Goal: Task Accomplishment & Management: Use online tool/utility

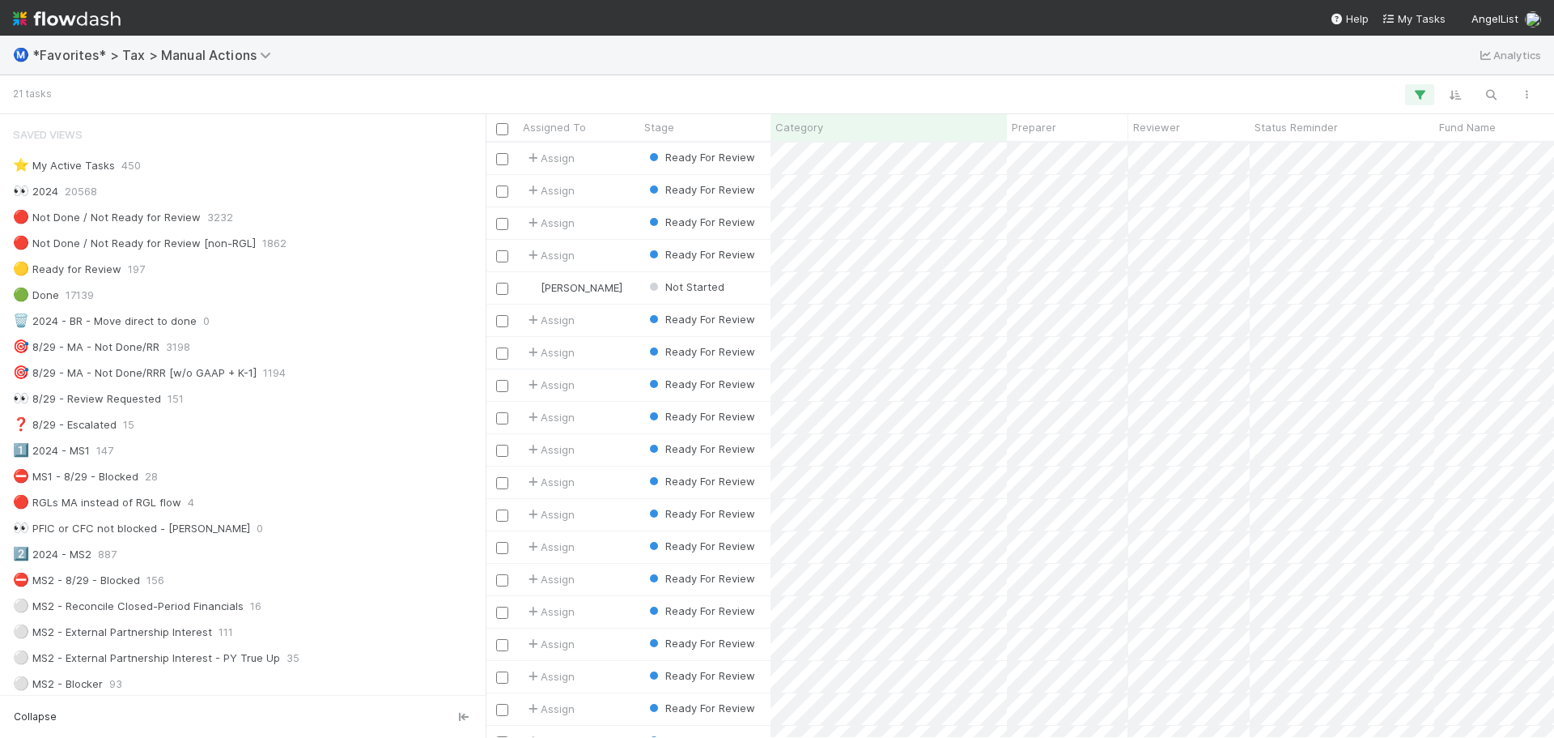
scroll to position [583, 1057]
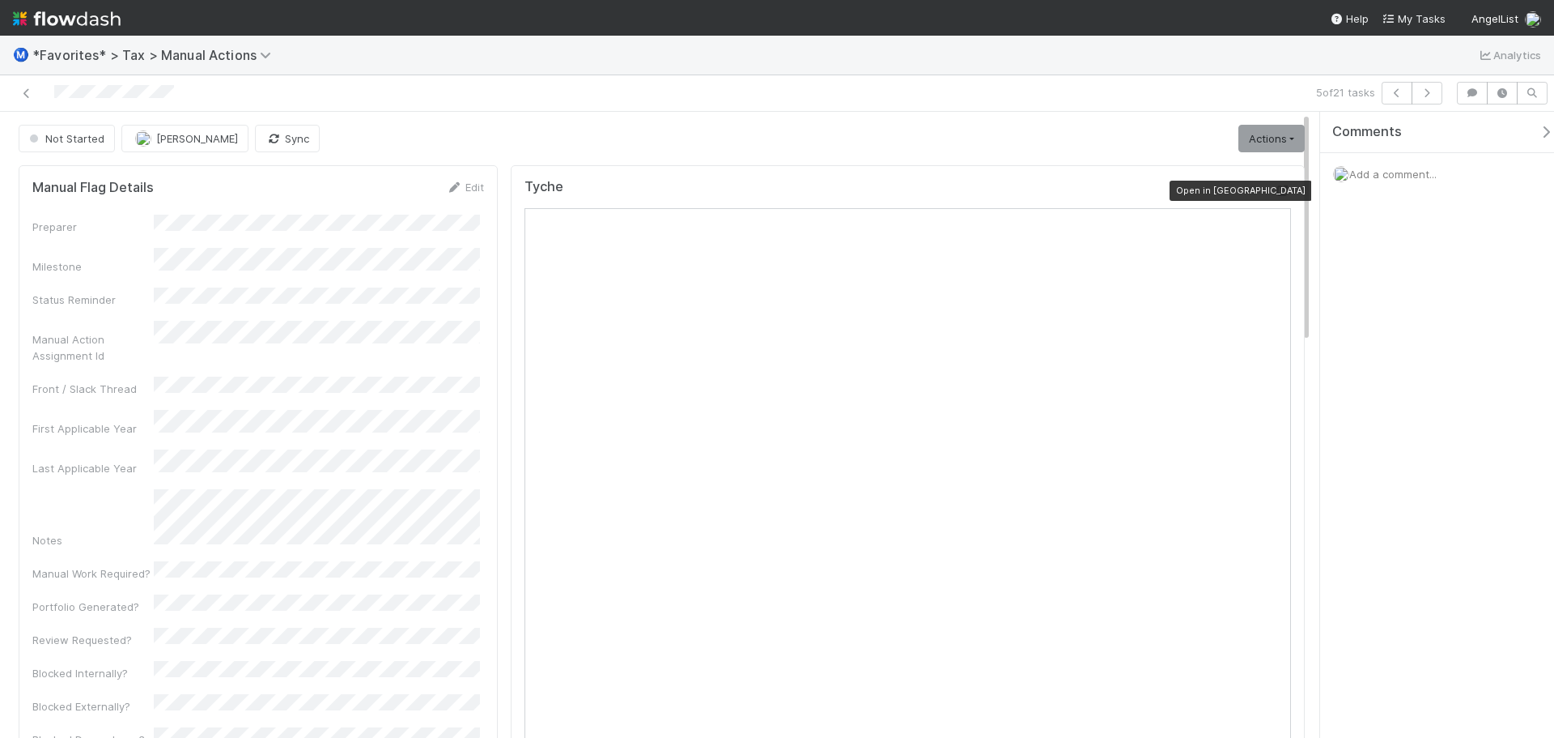
click at [1275, 188] on icon at bounding box center [1283, 190] width 16 height 11
click at [30, 91] on icon at bounding box center [27, 93] width 16 height 11
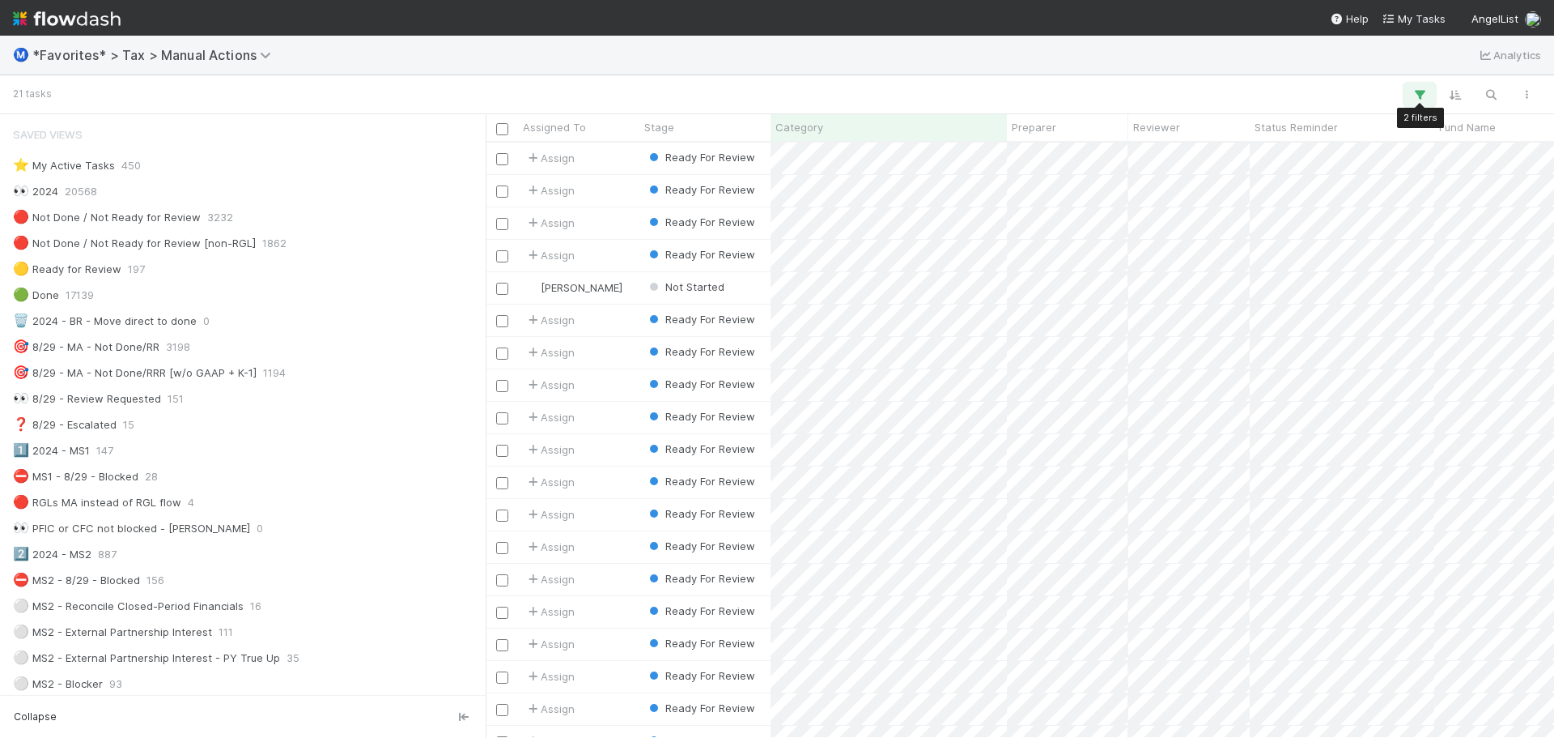
click at [1410, 102] on button "button" at bounding box center [1419, 94] width 29 height 21
click at [1325, 178] on icon at bounding box center [1327, 178] width 11 height 11
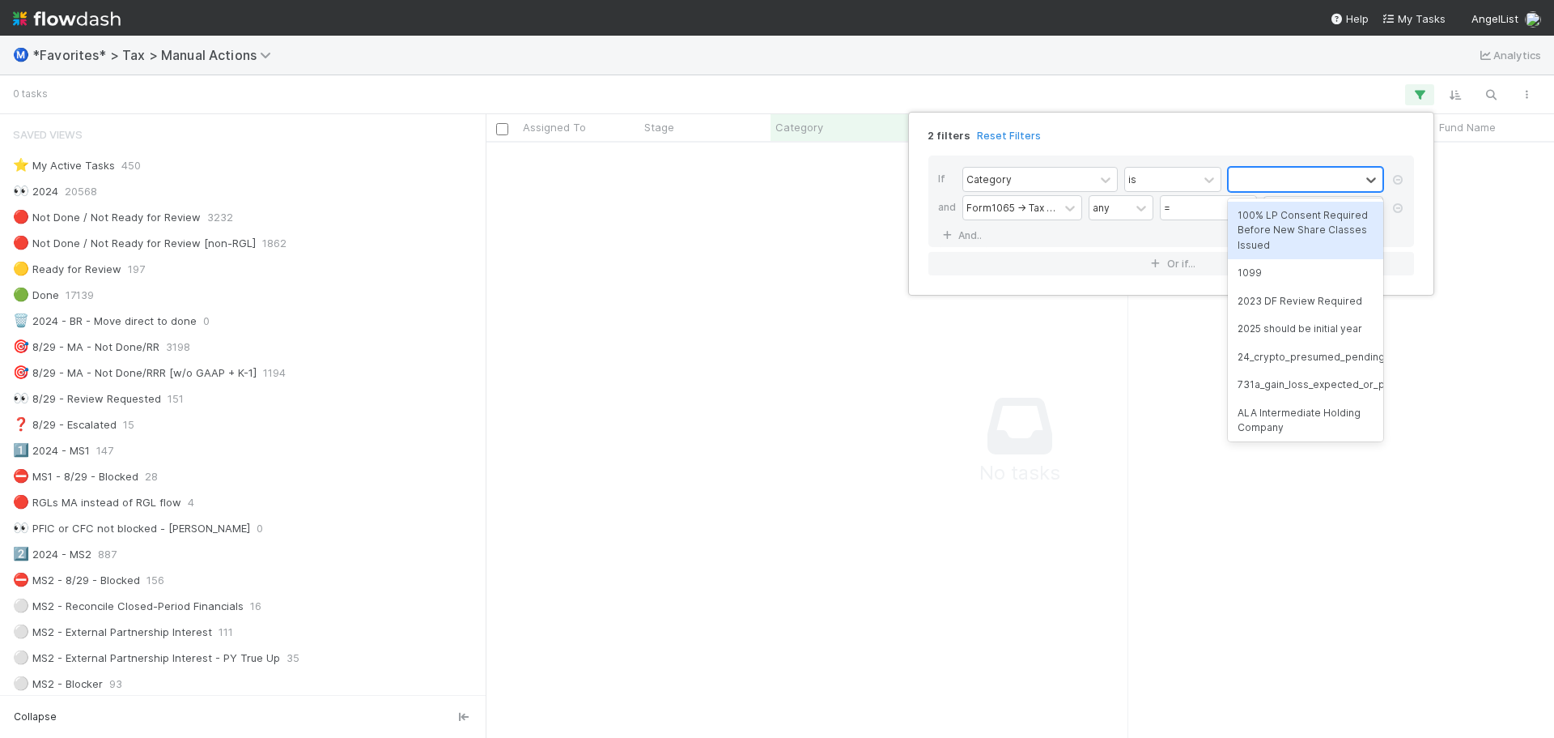
scroll to position [571, 1057]
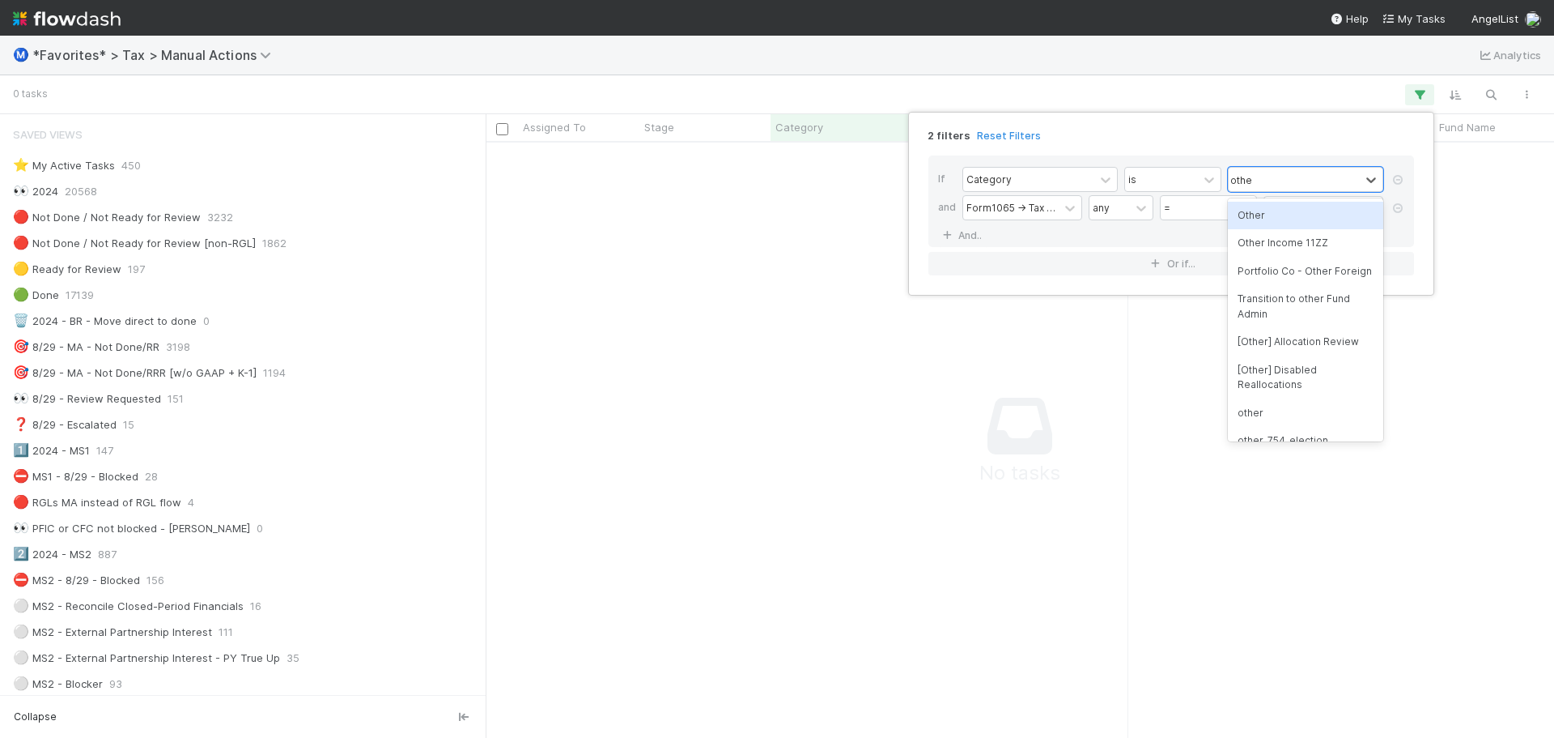
type input "other"
click at [1354, 244] on div "Other Income 11ZZ" at bounding box center [1305, 243] width 155 height 28
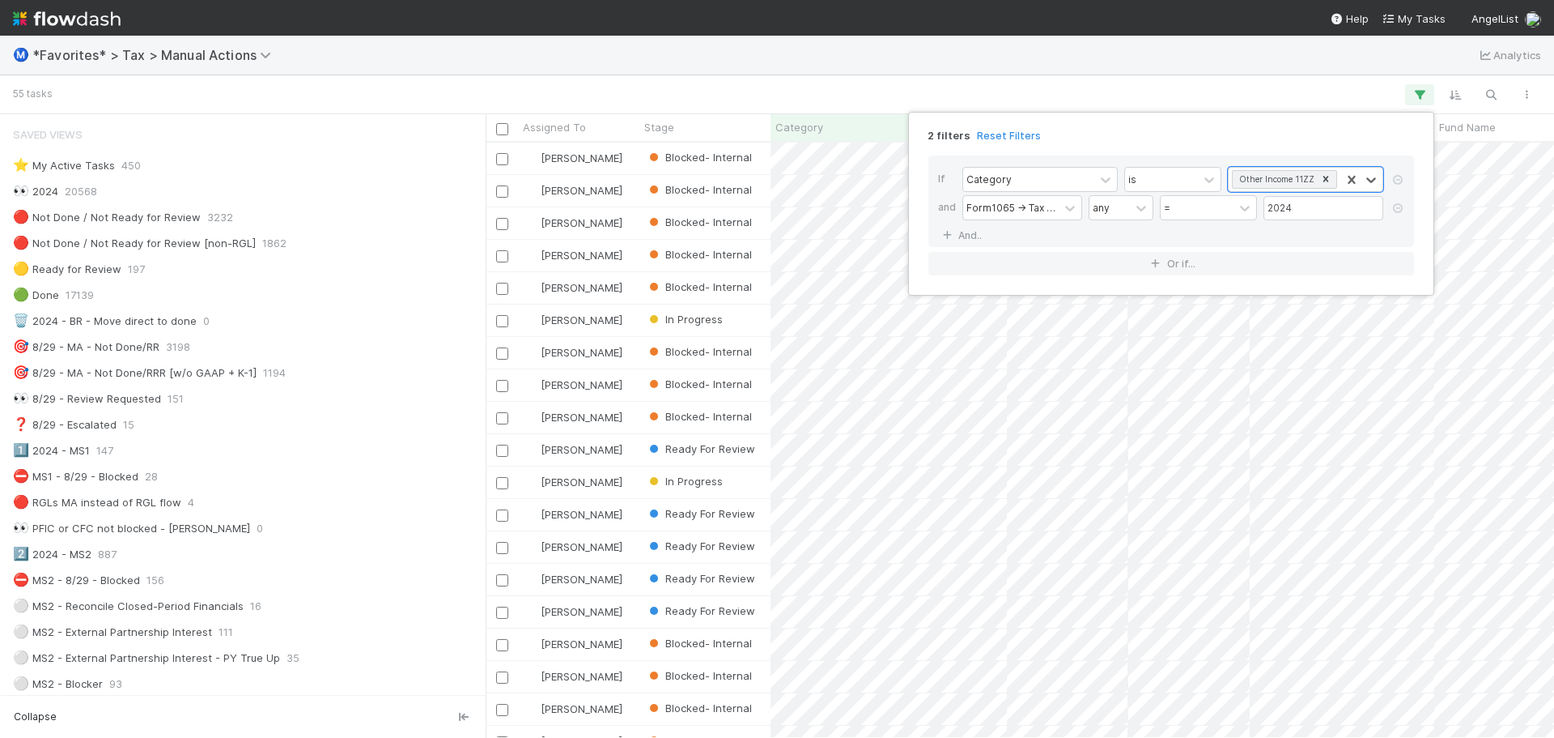
scroll to position [583, 1057]
click at [891, 82] on div "2 filters Reset Filters If Category is Other Income 11ZZ and Form1065 -> Tax Ye…" at bounding box center [777, 369] width 1554 height 738
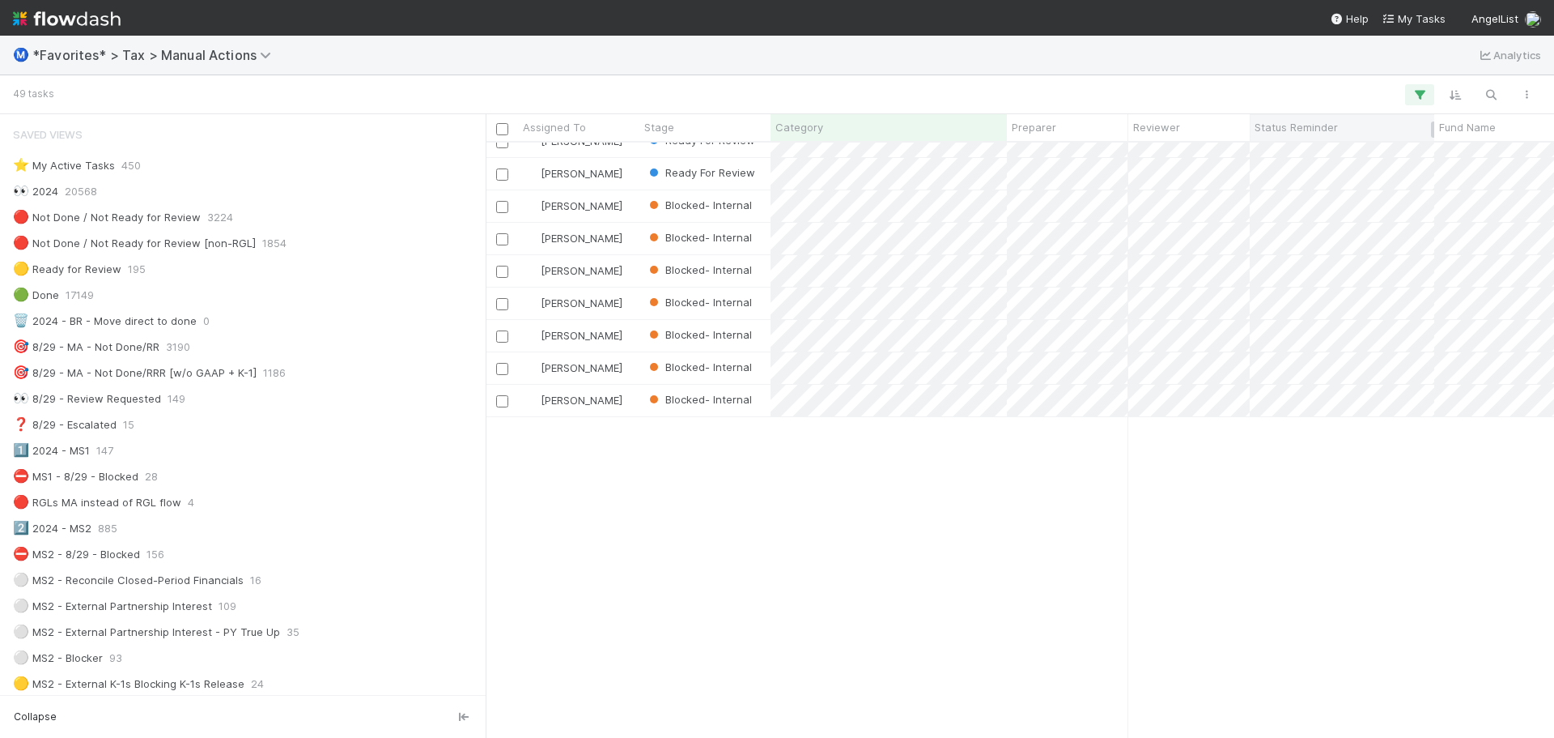
scroll to position [0, 0]
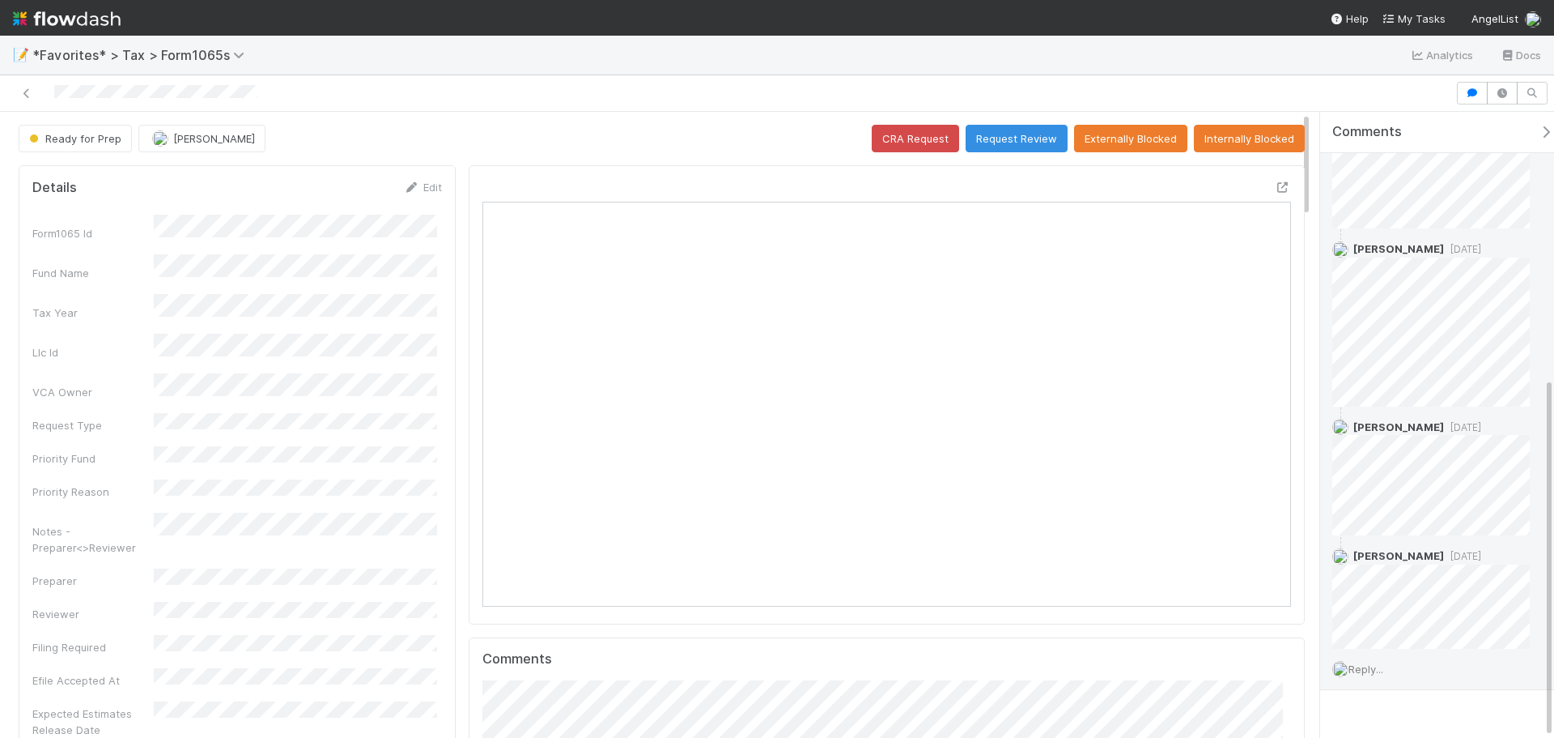
scroll to position [461, 0]
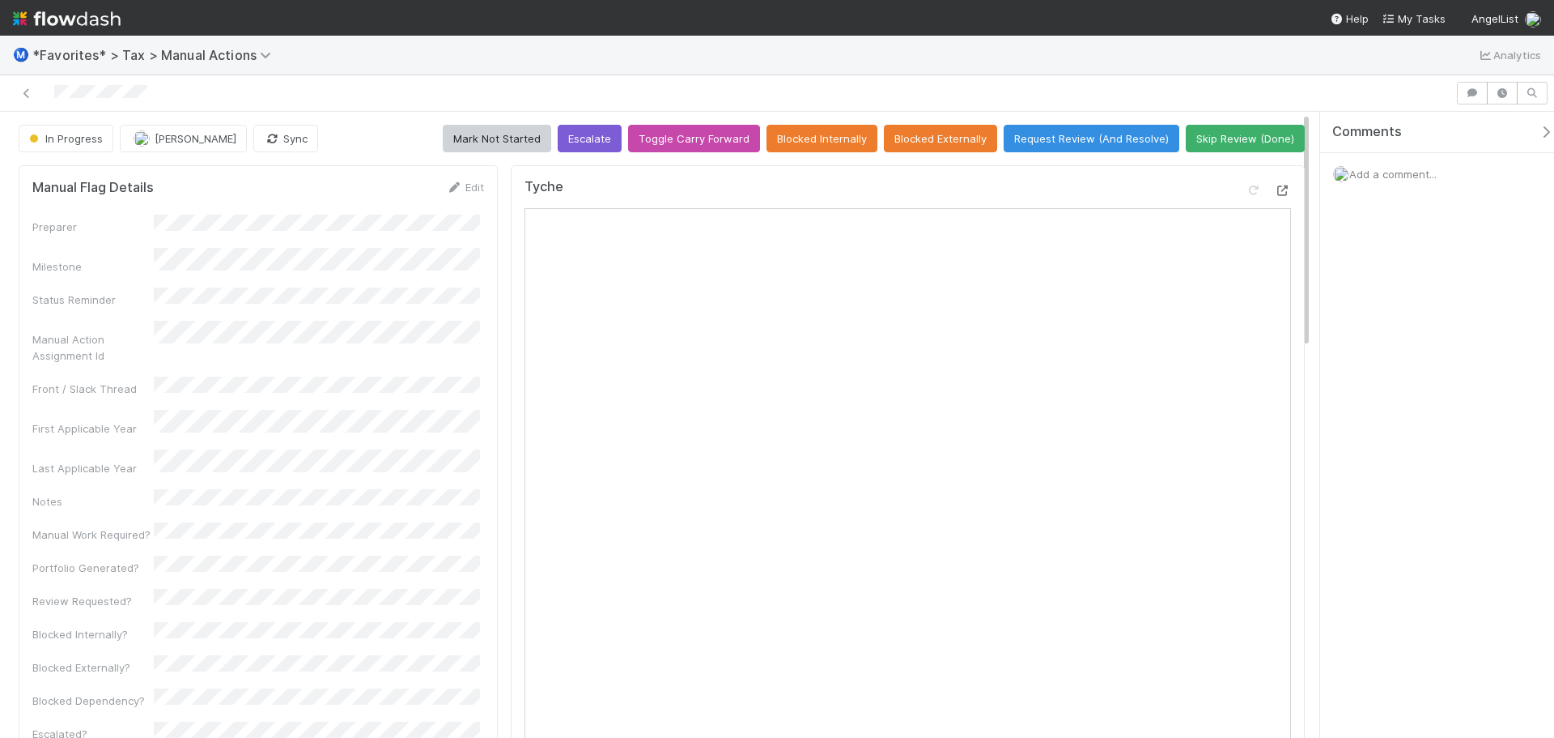
click at [1278, 188] on icon at bounding box center [1283, 190] width 16 height 11
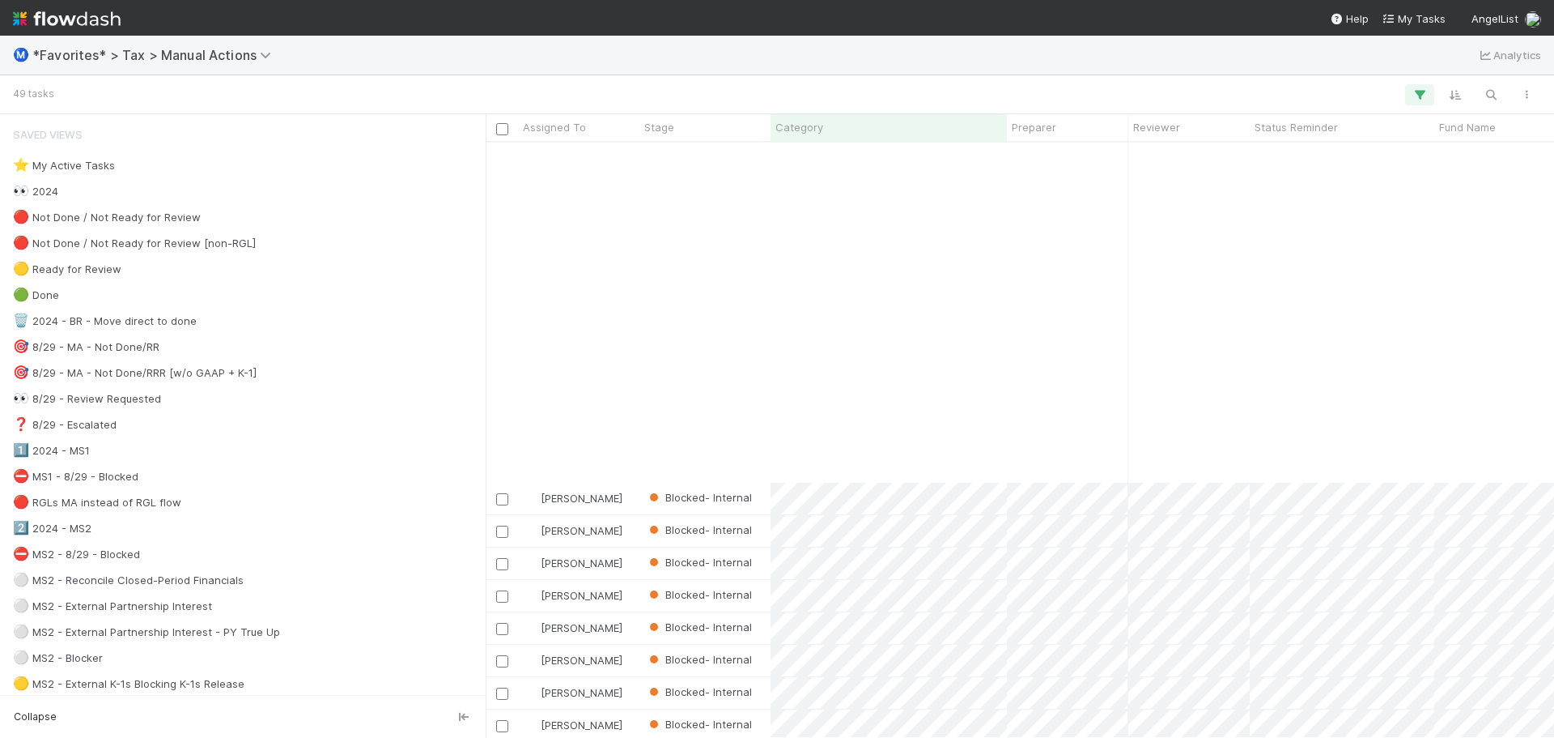
scroll to position [1005, 0]
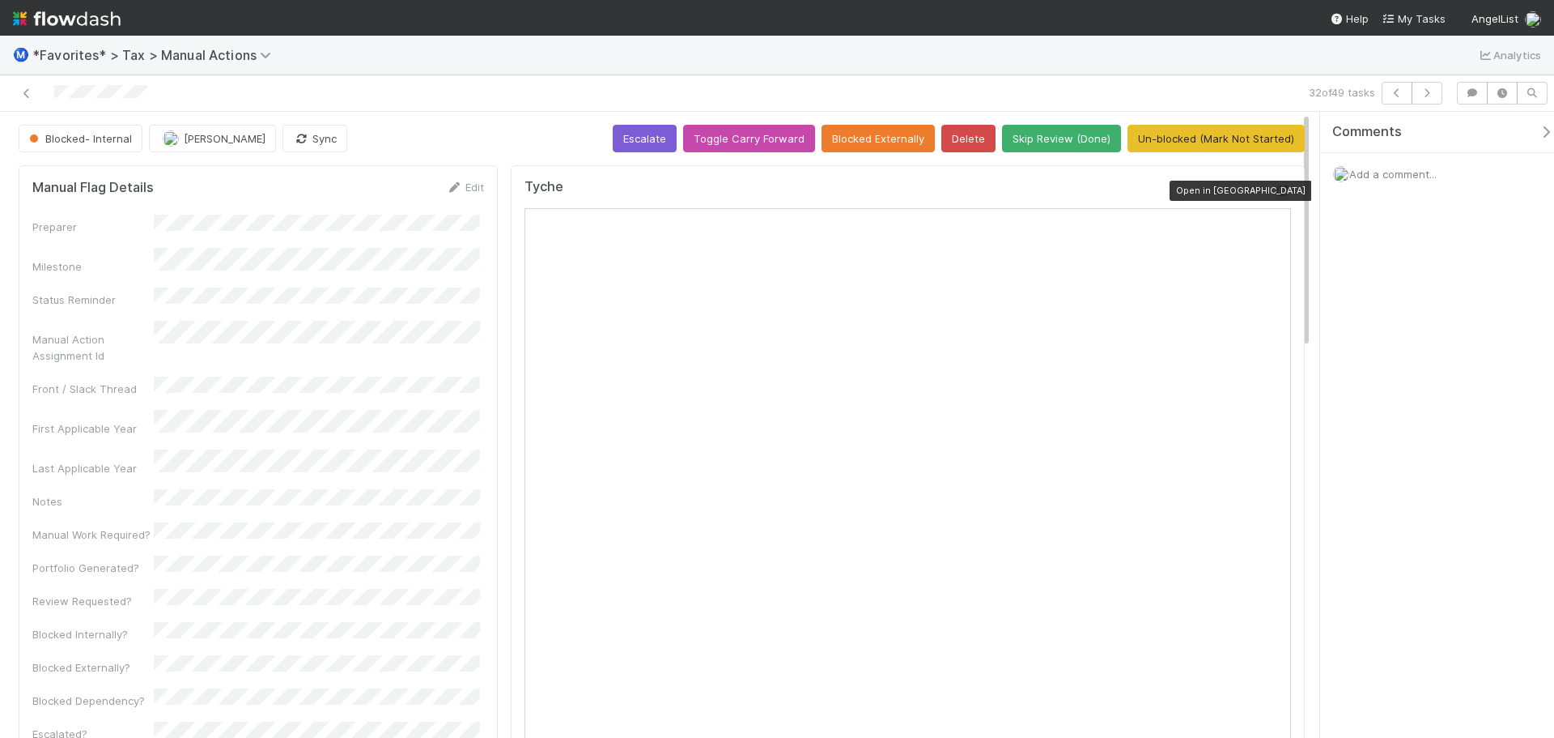
click at [1275, 186] on icon at bounding box center [1283, 190] width 16 height 11
click at [1437, 91] on button "button" at bounding box center [1427, 93] width 31 height 23
click at [1275, 194] on icon at bounding box center [1283, 190] width 16 height 11
click at [1433, 85] on button "button" at bounding box center [1427, 93] width 31 height 23
click at [1275, 189] on icon at bounding box center [1283, 190] width 16 height 11
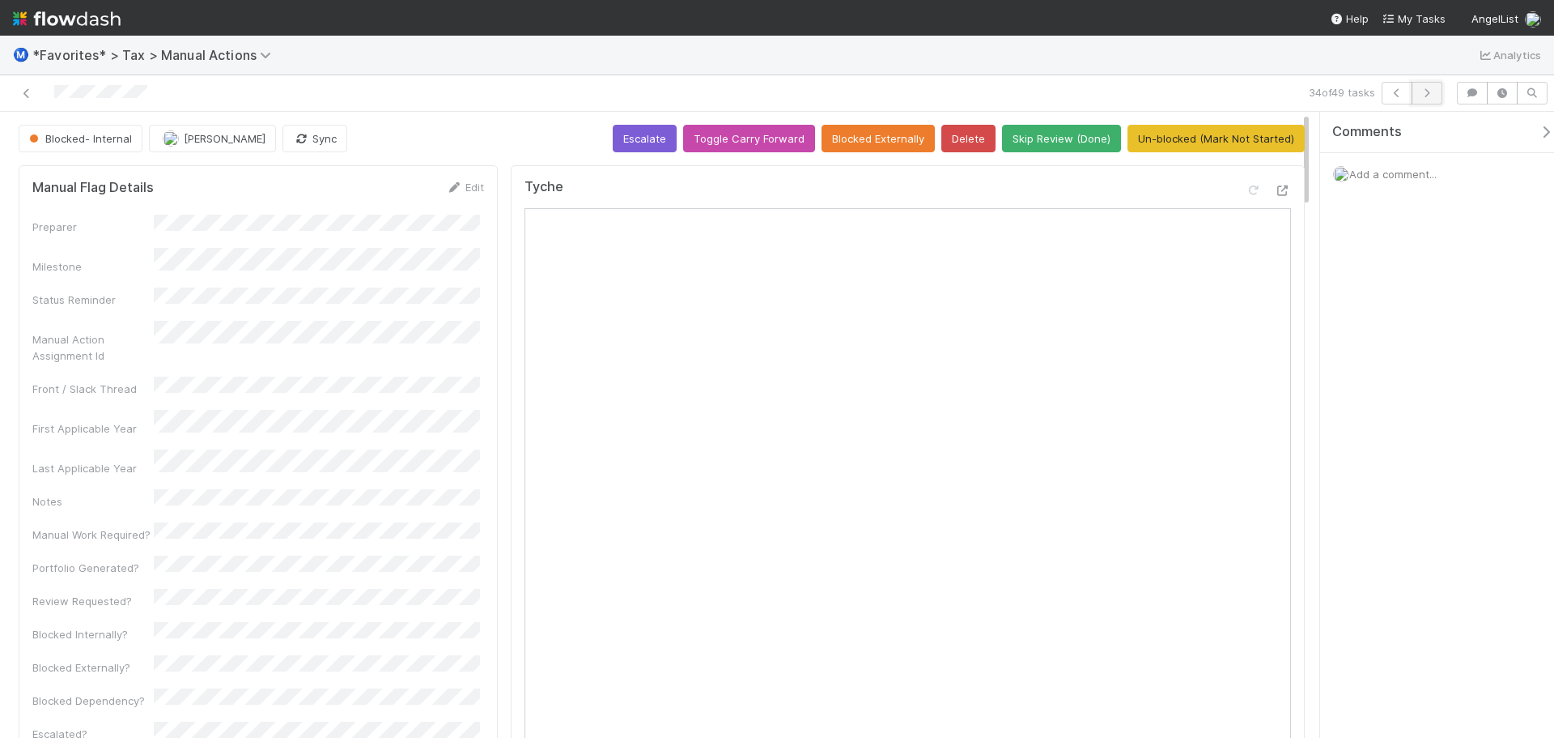
click at [1433, 91] on icon "button" at bounding box center [1427, 93] width 16 height 10
click at [1433, 96] on icon "button" at bounding box center [1427, 93] width 16 height 10
click at [1427, 101] on button "button" at bounding box center [1427, 93] width 31 height 23
click at [1424, 88] on icon "button" at bounding box center [1427, 93] width 16 height 10
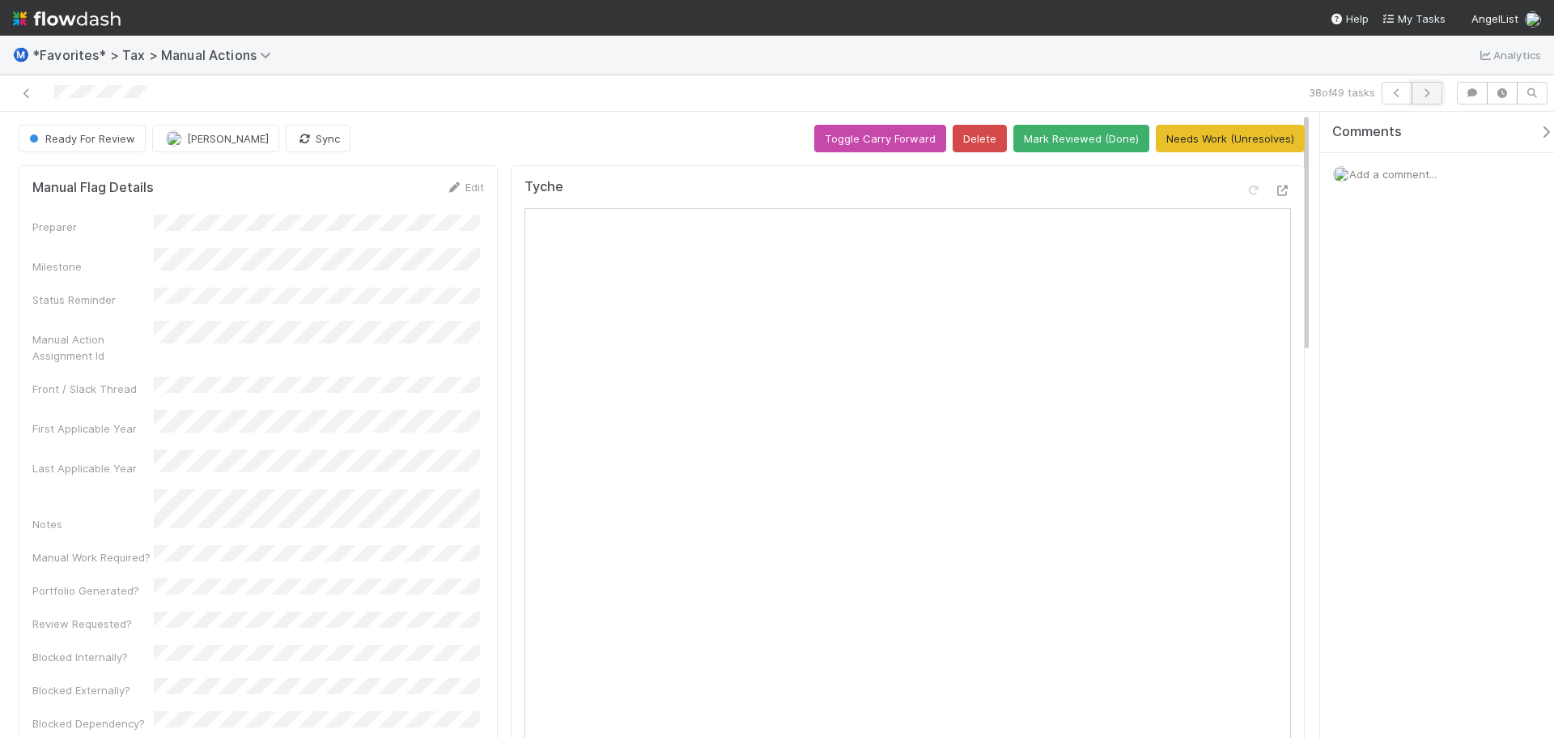
click at [1423, 94] on icon "button" at bounding box center [1427, 93] width 16 height 10
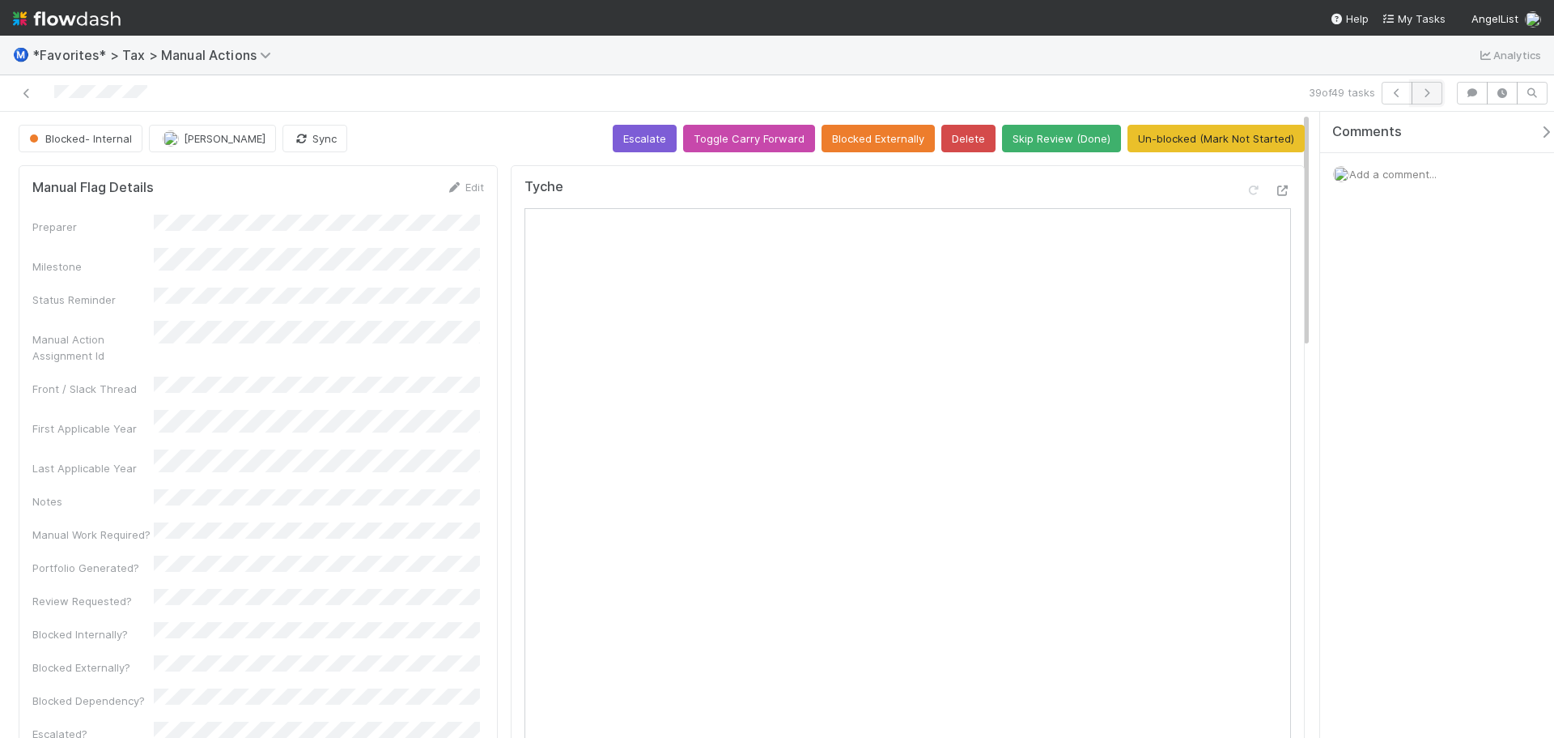
click at [1440, 87] on button "button" at bounding box center [1427, 93] width 31 height 23
click at [1434, 91] on icon "button" at bounding box center [1427, 93] width 16 height 10
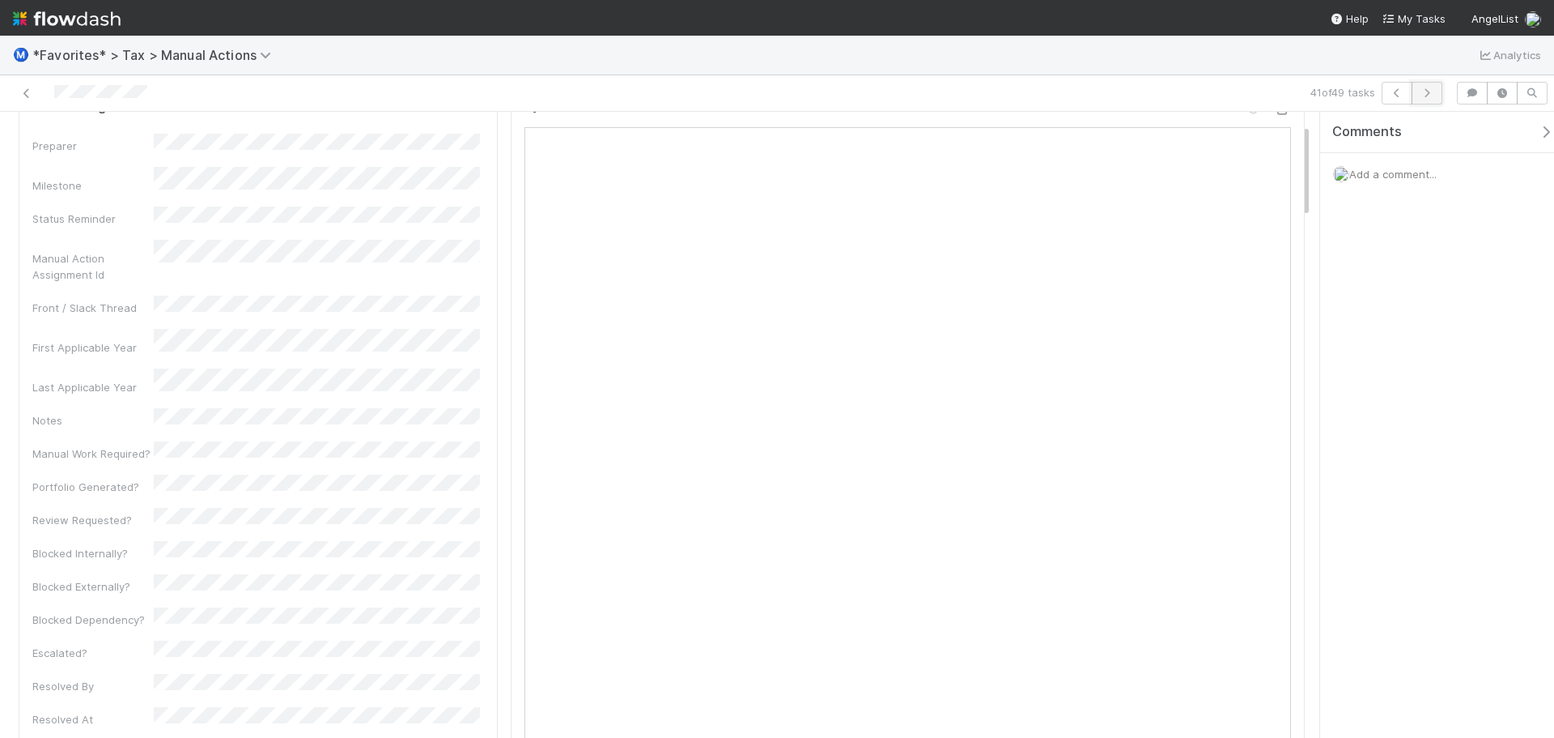
click at [1422, 96] on icon "button" at bounding box center [1427, 93] width 16 height 10
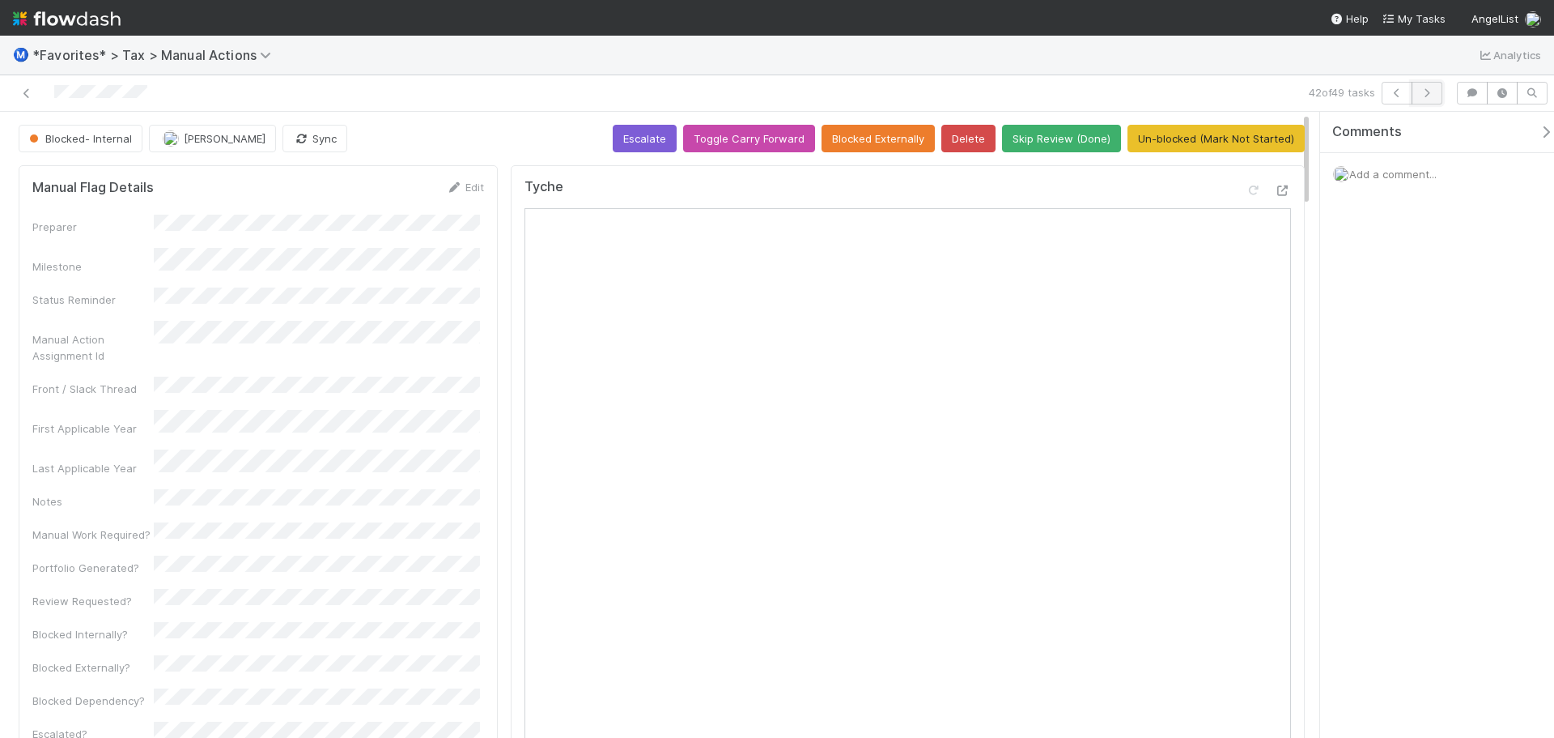
click at [1429, 86] on button "button" at bounding box center [1427, 93] width 31 height 23
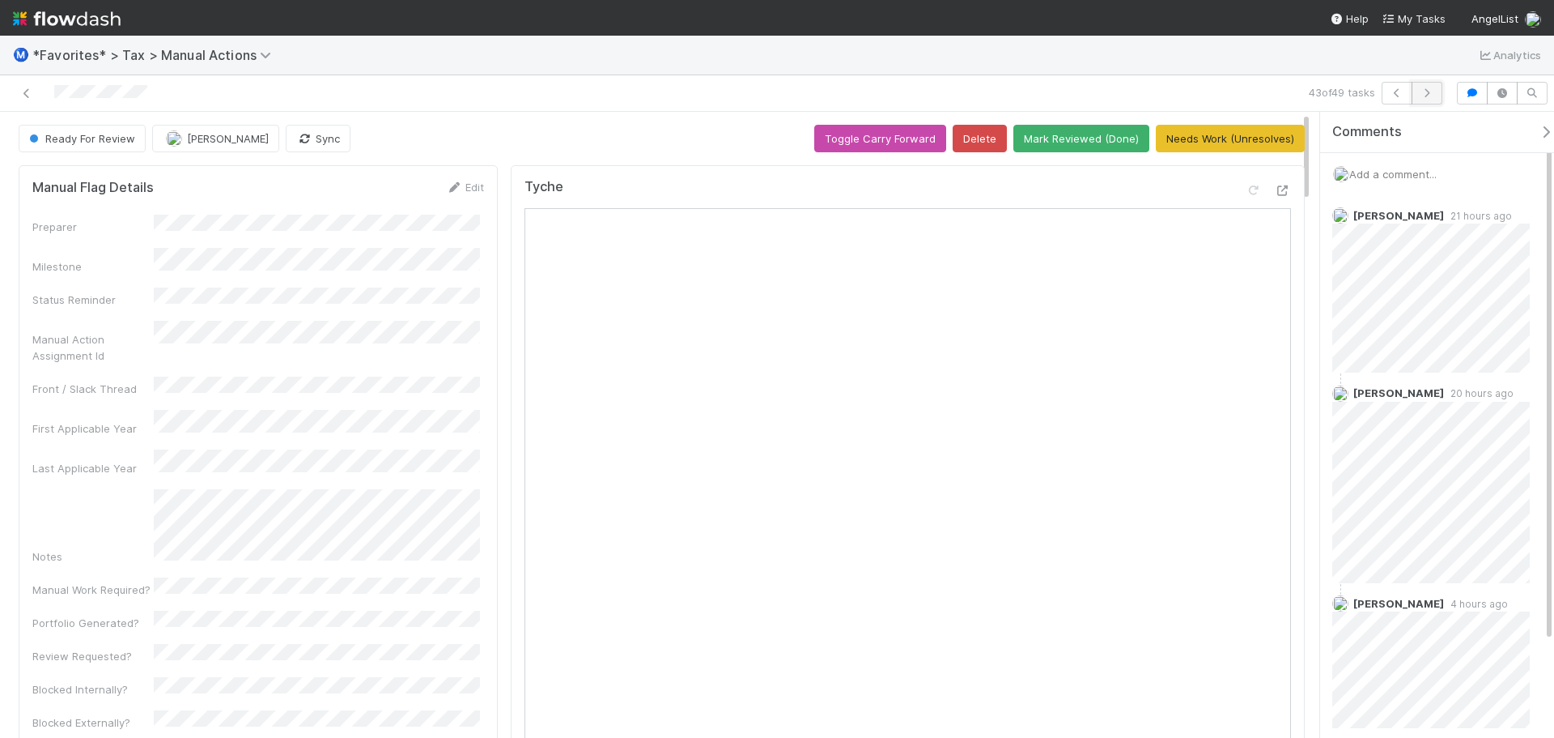
click at [1418, 85] on button "button" at bounding box center [1427, 93] width 31 height 23
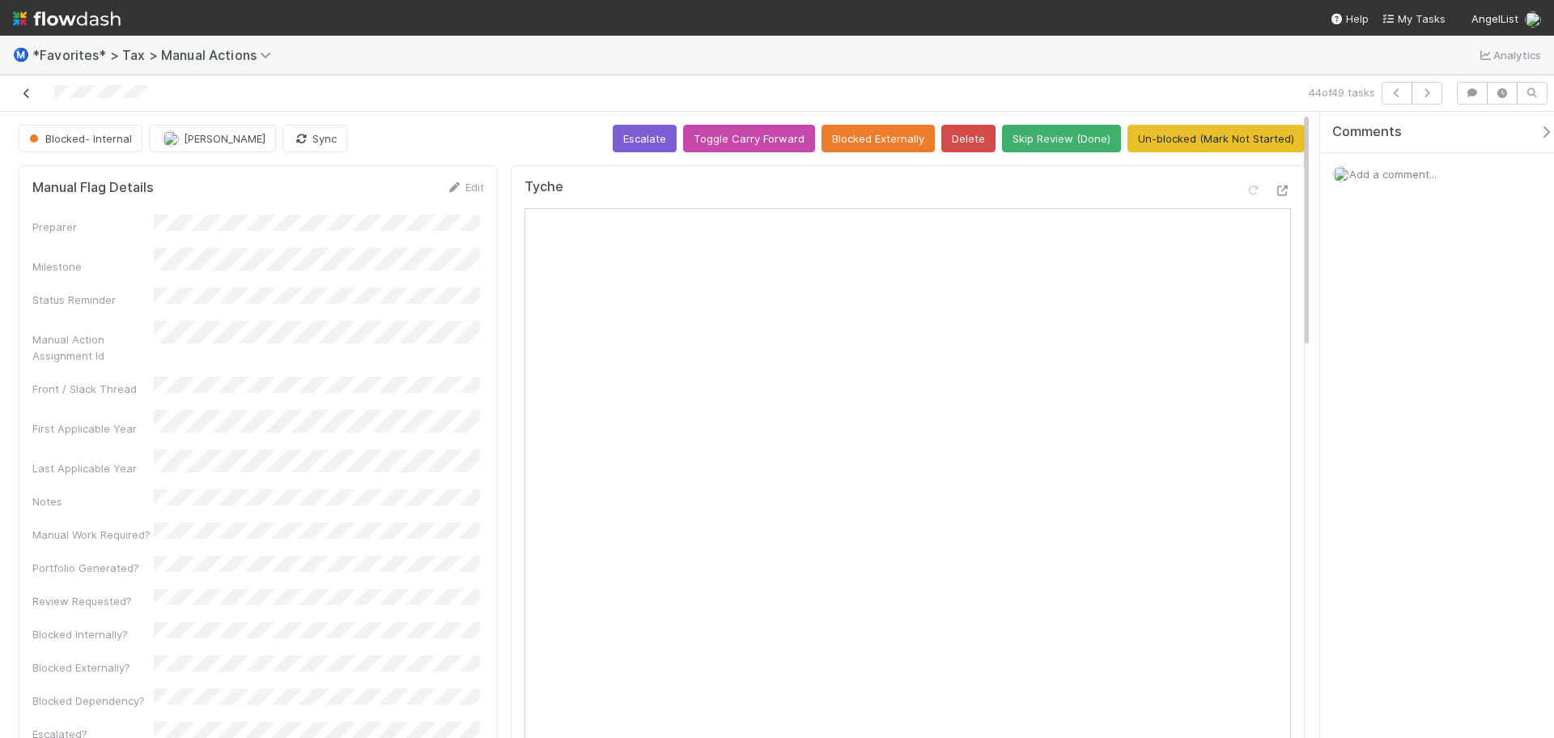
click at [21, 95] on icon at bounding box center [27, 93] width 16 height 11
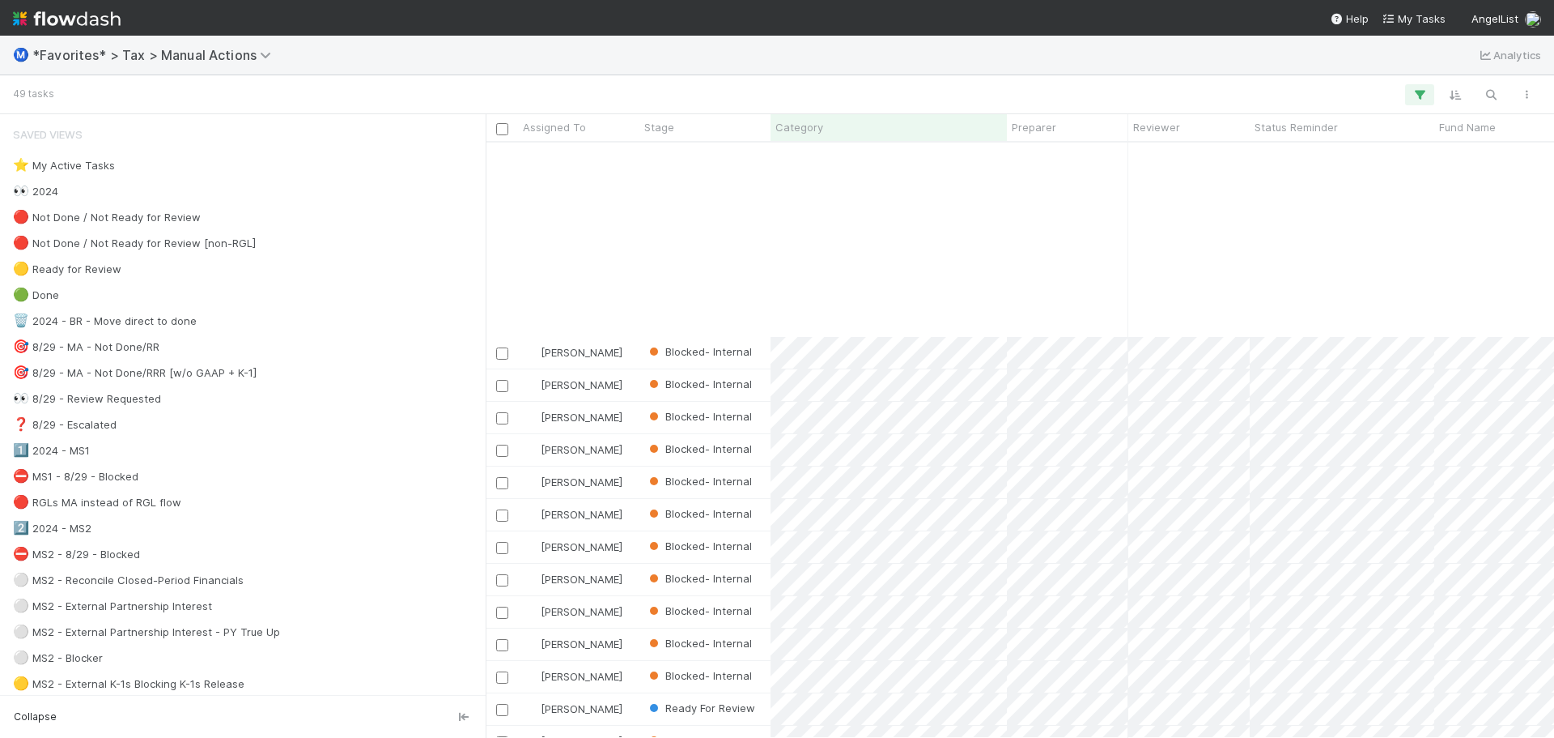
scroll to position [1005, 0]
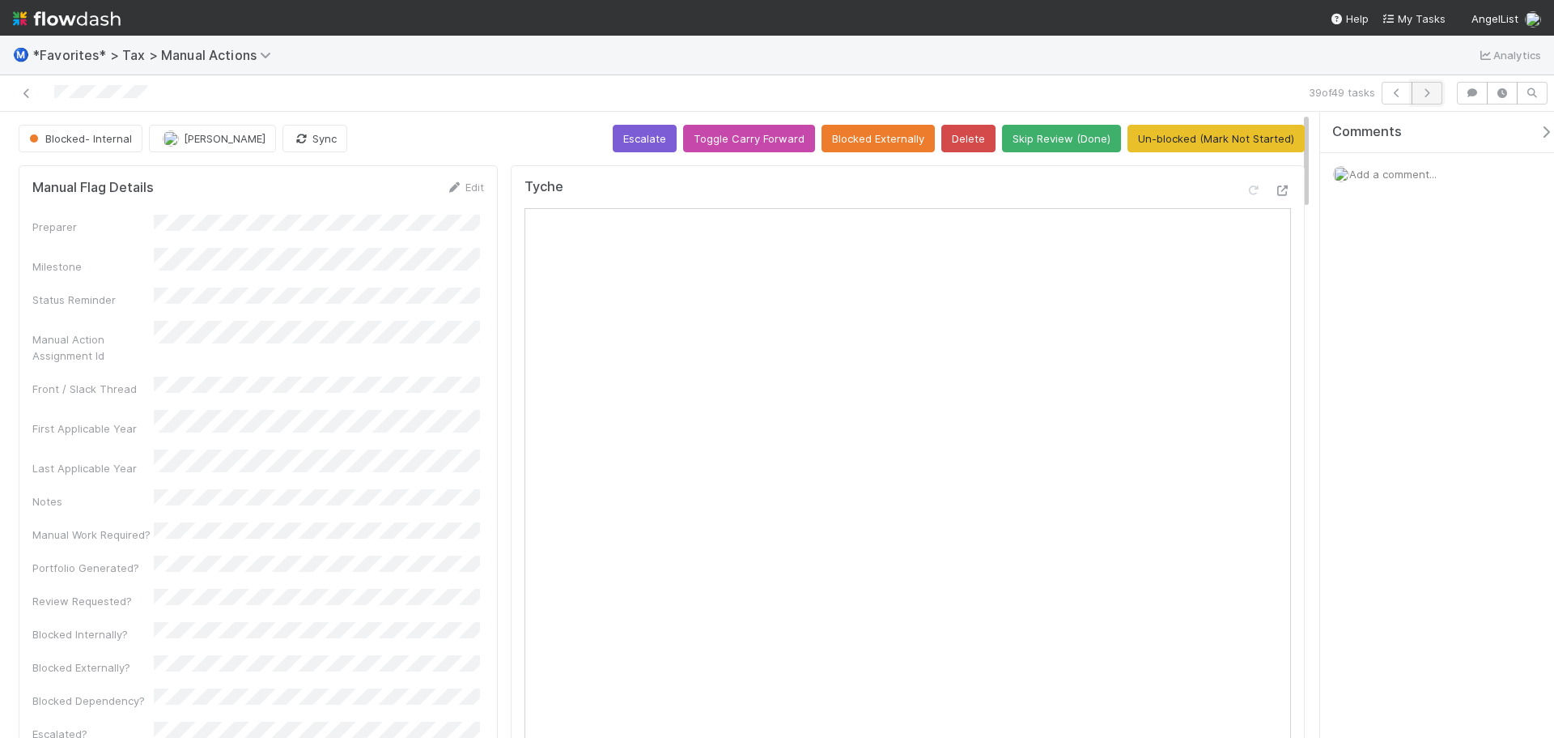
click at [1419, 95] on icon "button" at bounding box center [1427, 93] width 16 height 10
click at [1435, 100] on button "button" at bounding box center [1427, 93] width 31 height 23
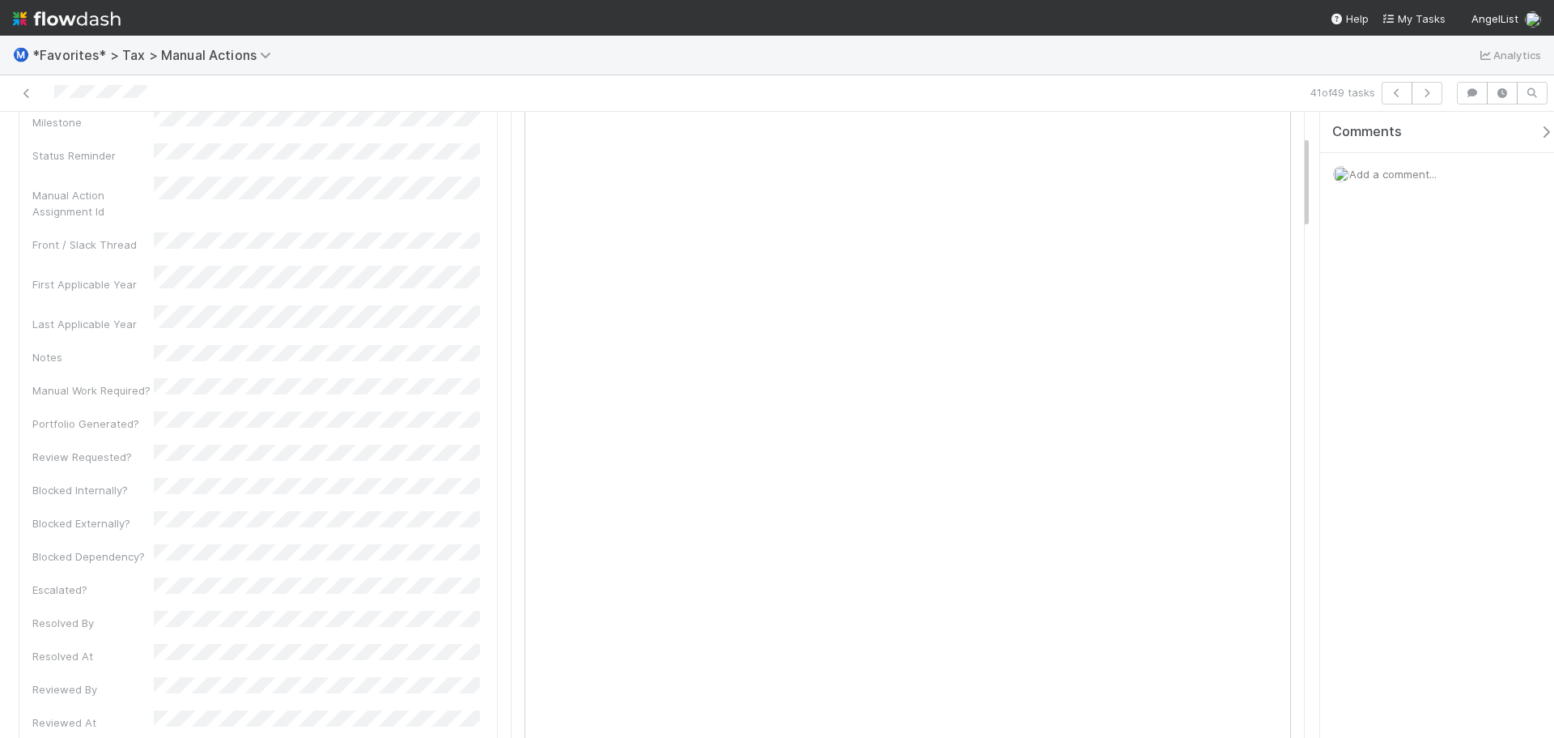
scroll to position [162, 0]
click at [1428, 86] on button "button" at bounding box center [1427, 93] width 31 height 23
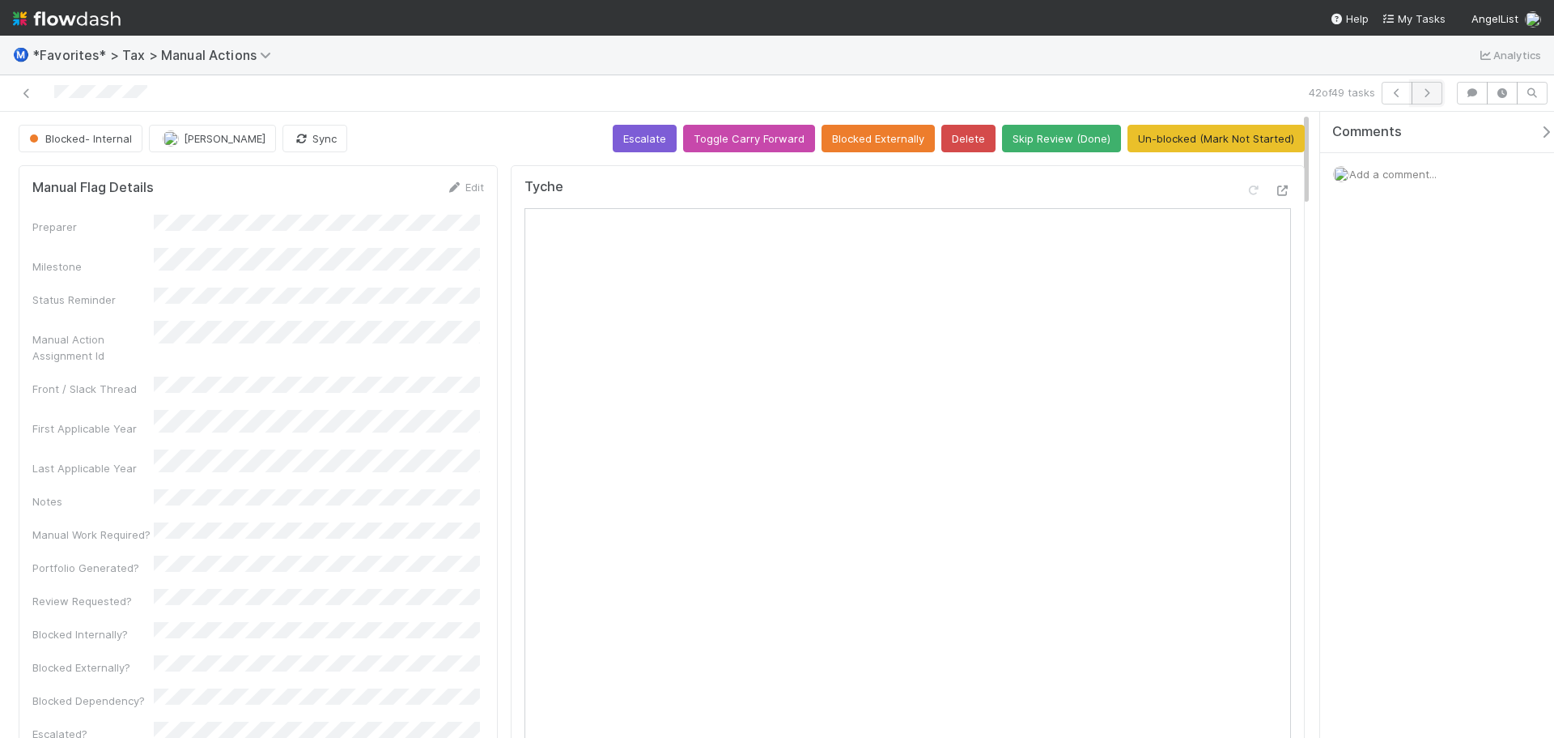
click at [1432, 96] on icon "button" at bounding box center [1427, 93] width 16 height 10
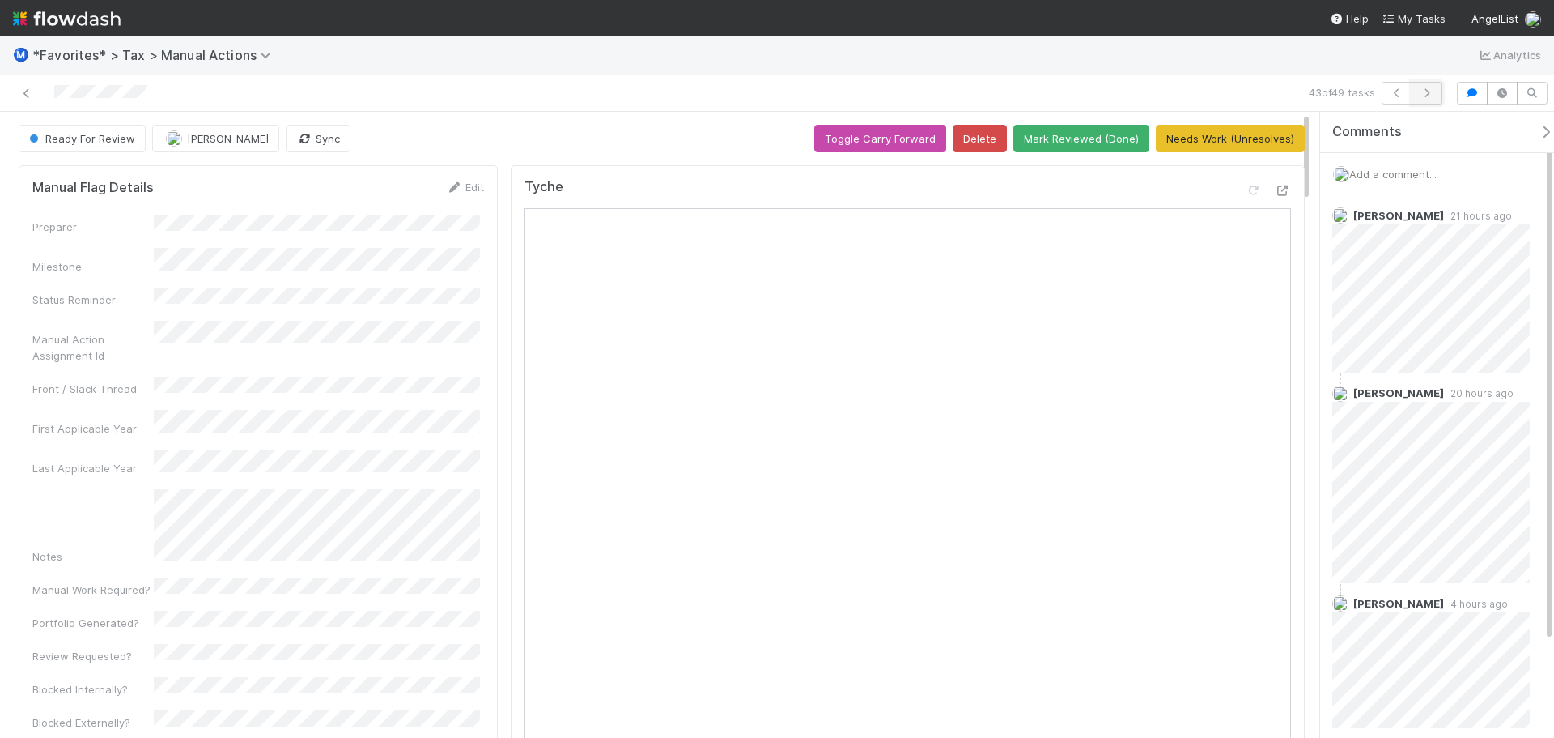
click at [1428, 90] on icon "button" at bounding box center [1427, 93] width 16 height 10
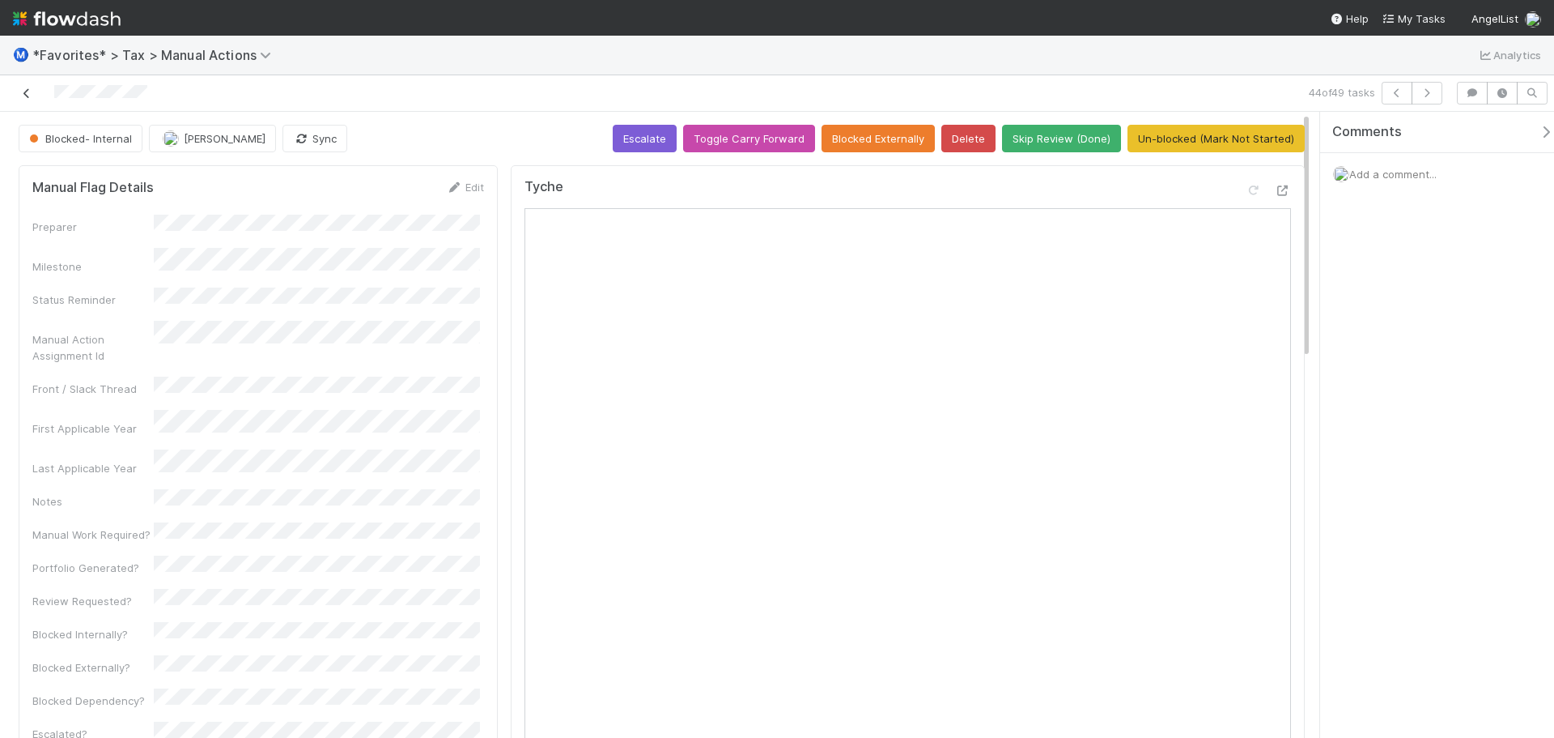
click at [23, 95] on icon at bounding box center [27, 93] width 16 height 11
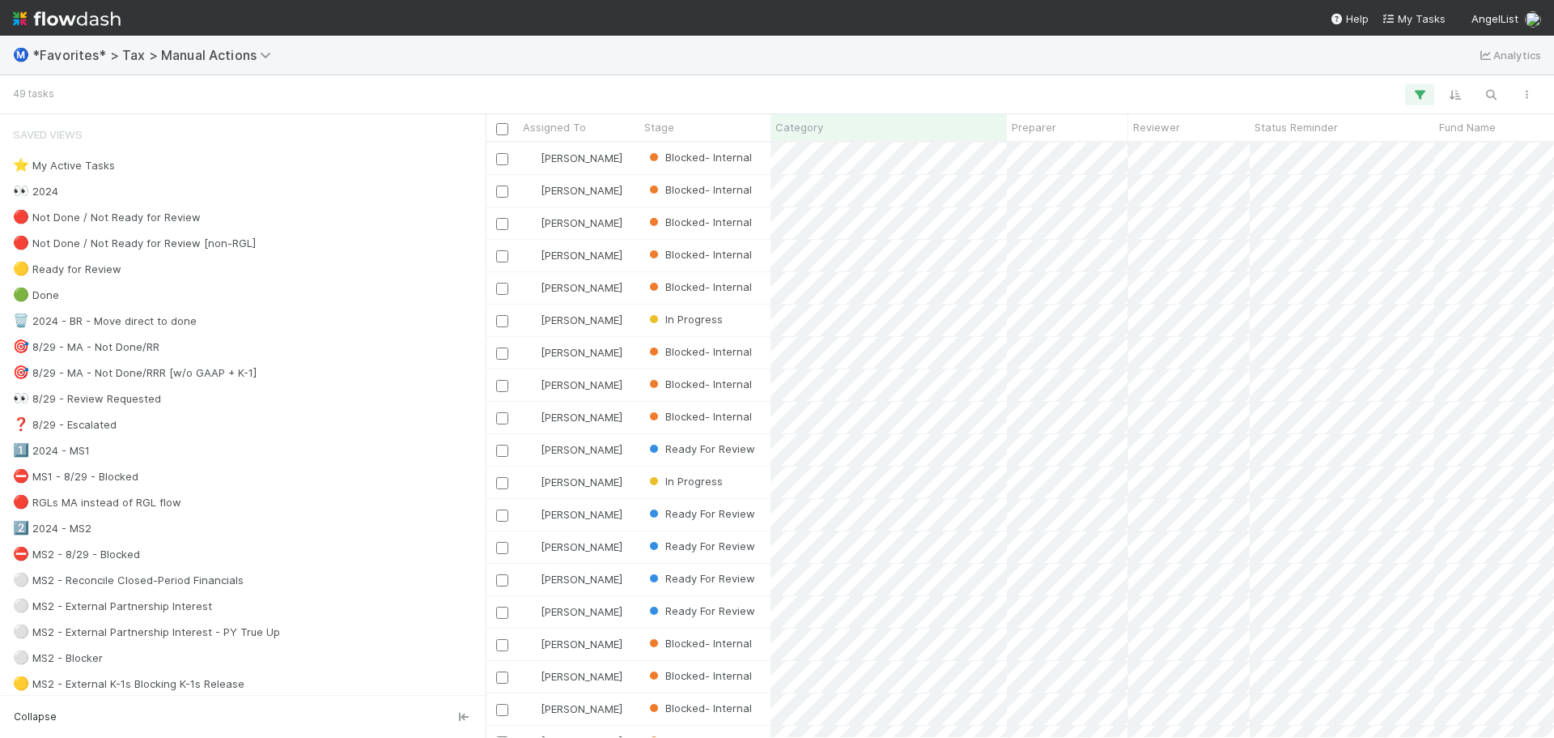
scroll to position [583, 1057]
click at [1413, 91] on icon "button" at bounding box center [1420, 94] width 16 height 15
click at [1324, 177] on icon at bounding box center [1325, 178] width 11 height 11
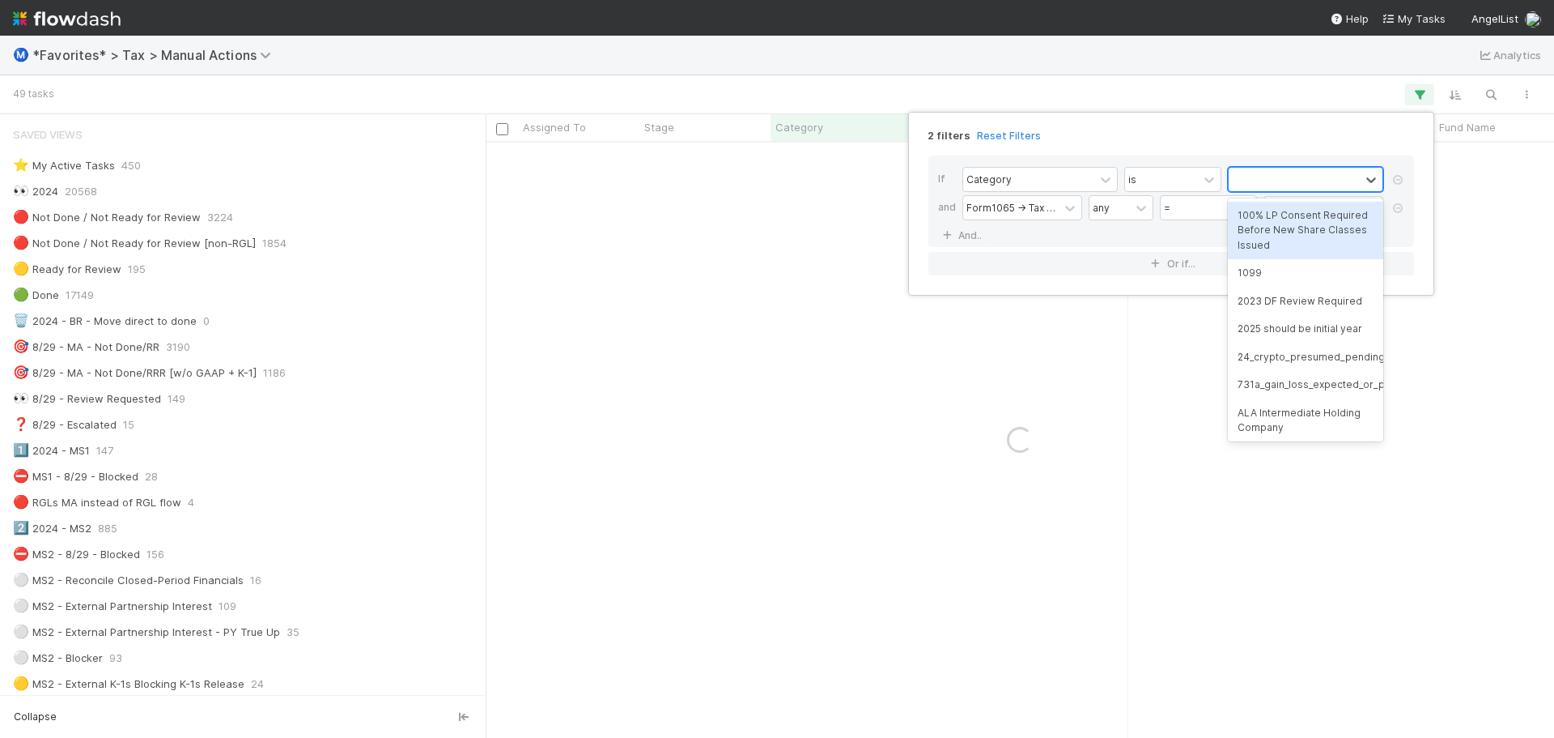
click at [1303, 181] on div at bounding box center [1294, 179] width 131 height 23
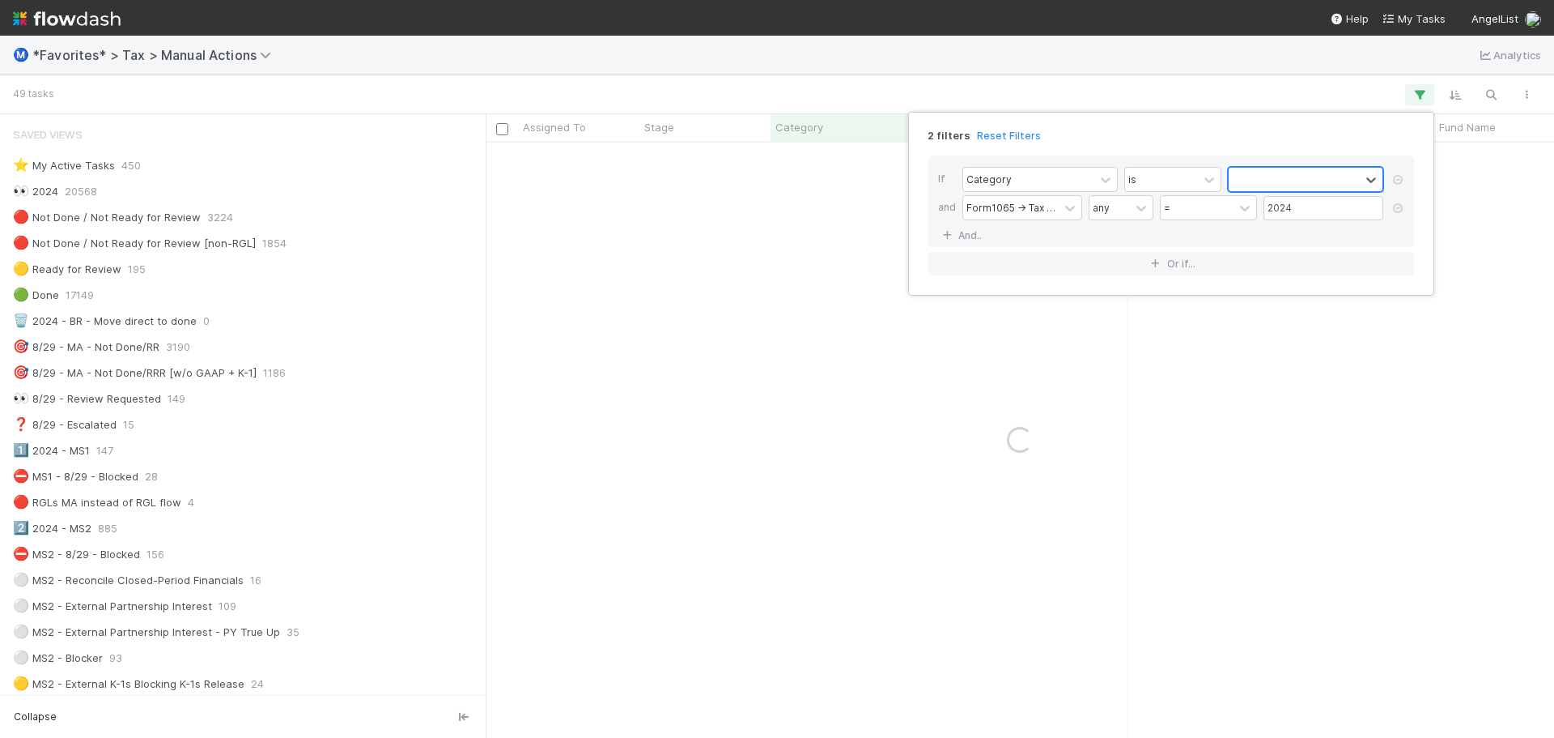
click at [1303, 181] on div at bounding box center [1294, 179] width 131 height 23
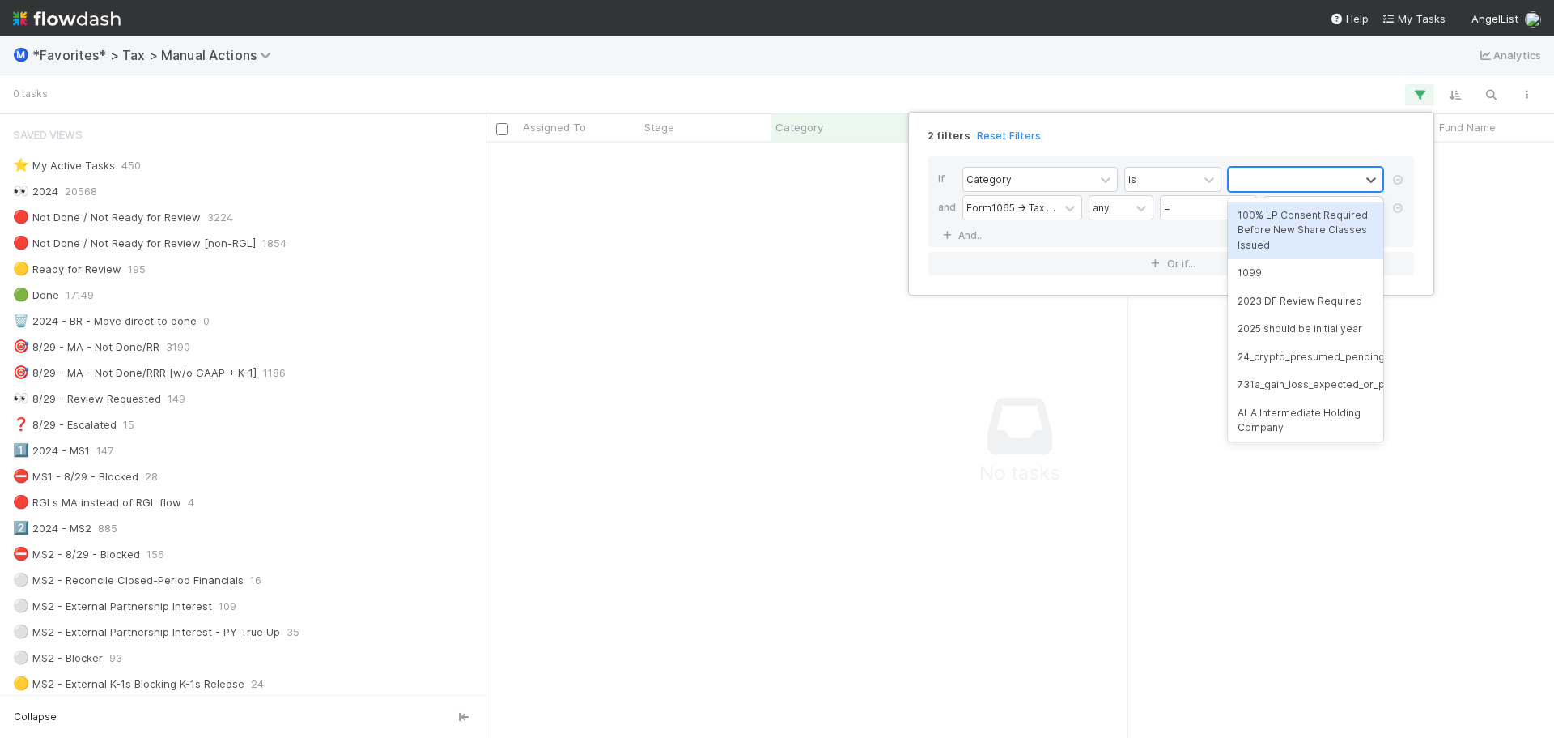
scroll to position [571, 1057]
type input "manual"
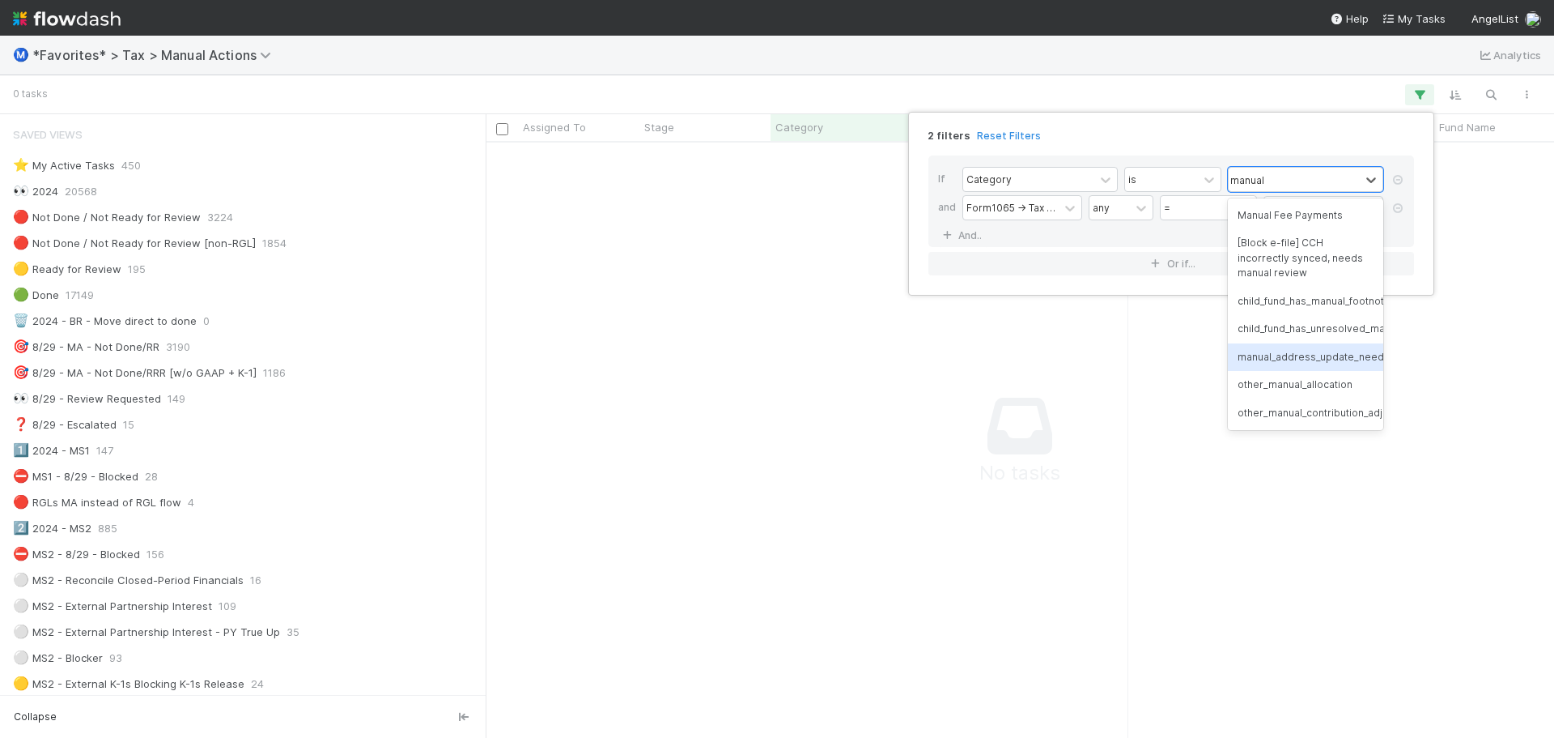
click at [1350, 367] on div "manual_address_update_needed" at bounding box center [1305, 357] width 155 height 28
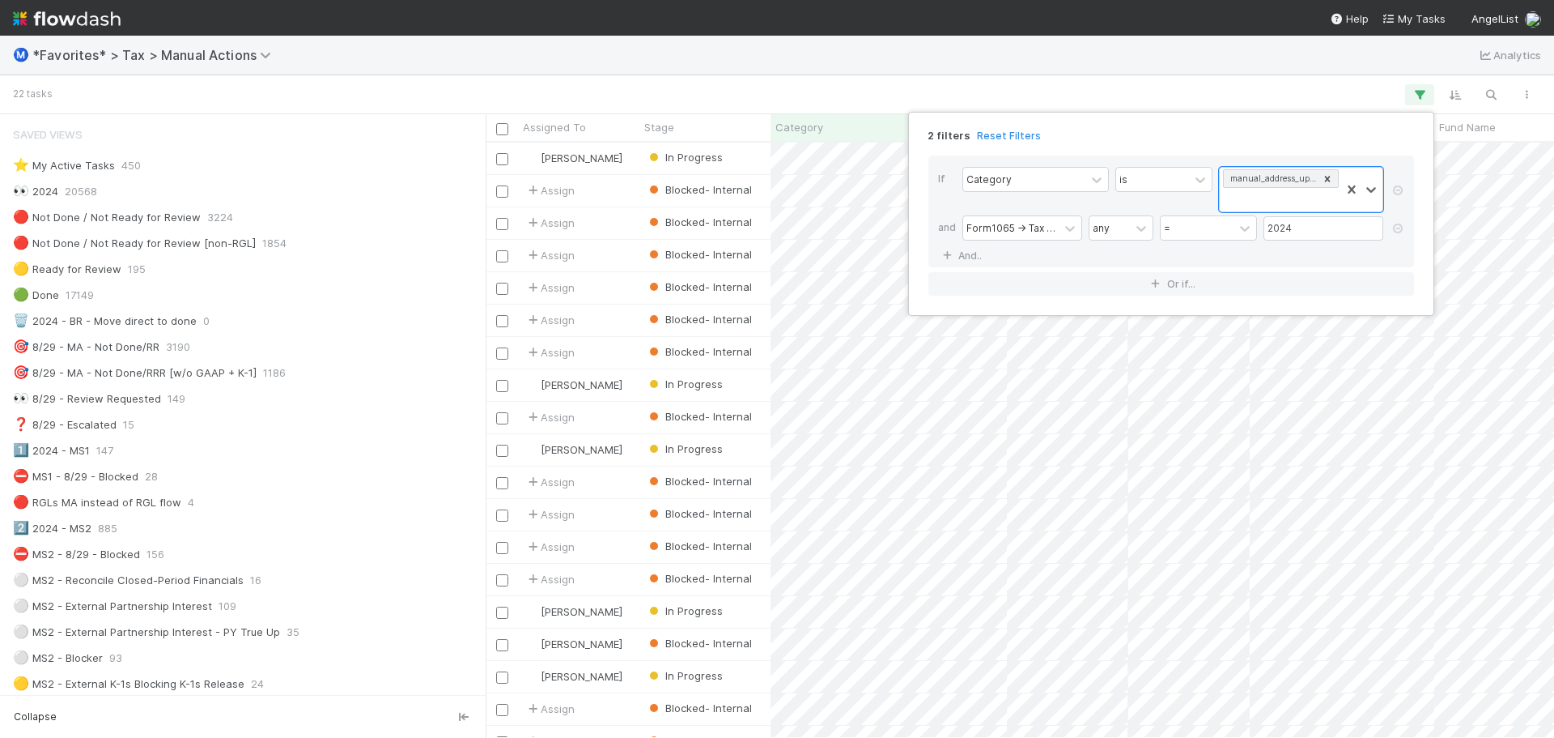
scroll to position [583, 1057]
click at [1295, 487] on div "2 filters Reset Filters If Category is option manual_address_update_needed, sel…" at bounding box center [777, 369] width 1554 height 738
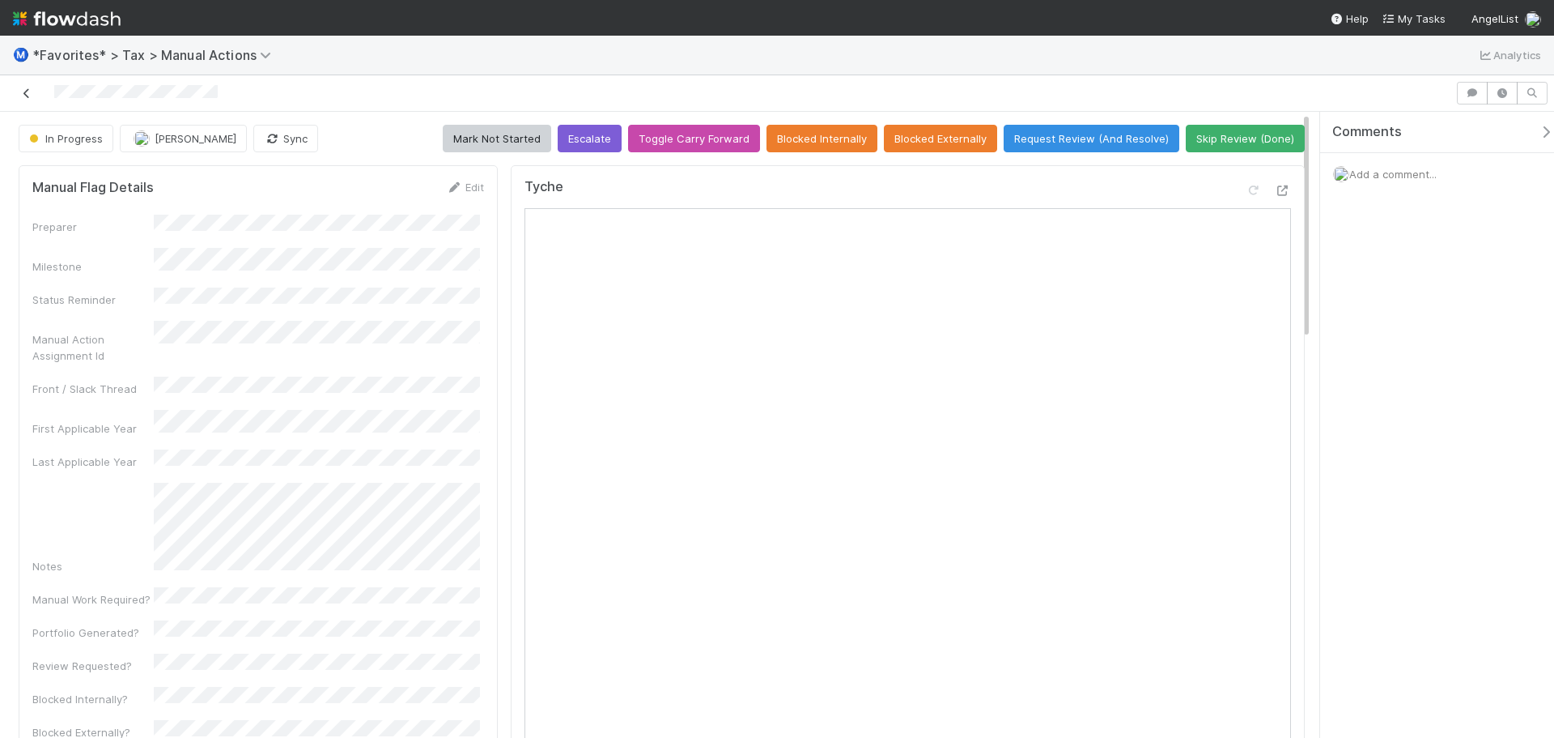
click at [24, 89] on icon at bounding box center [27, 93] width 16 height 11
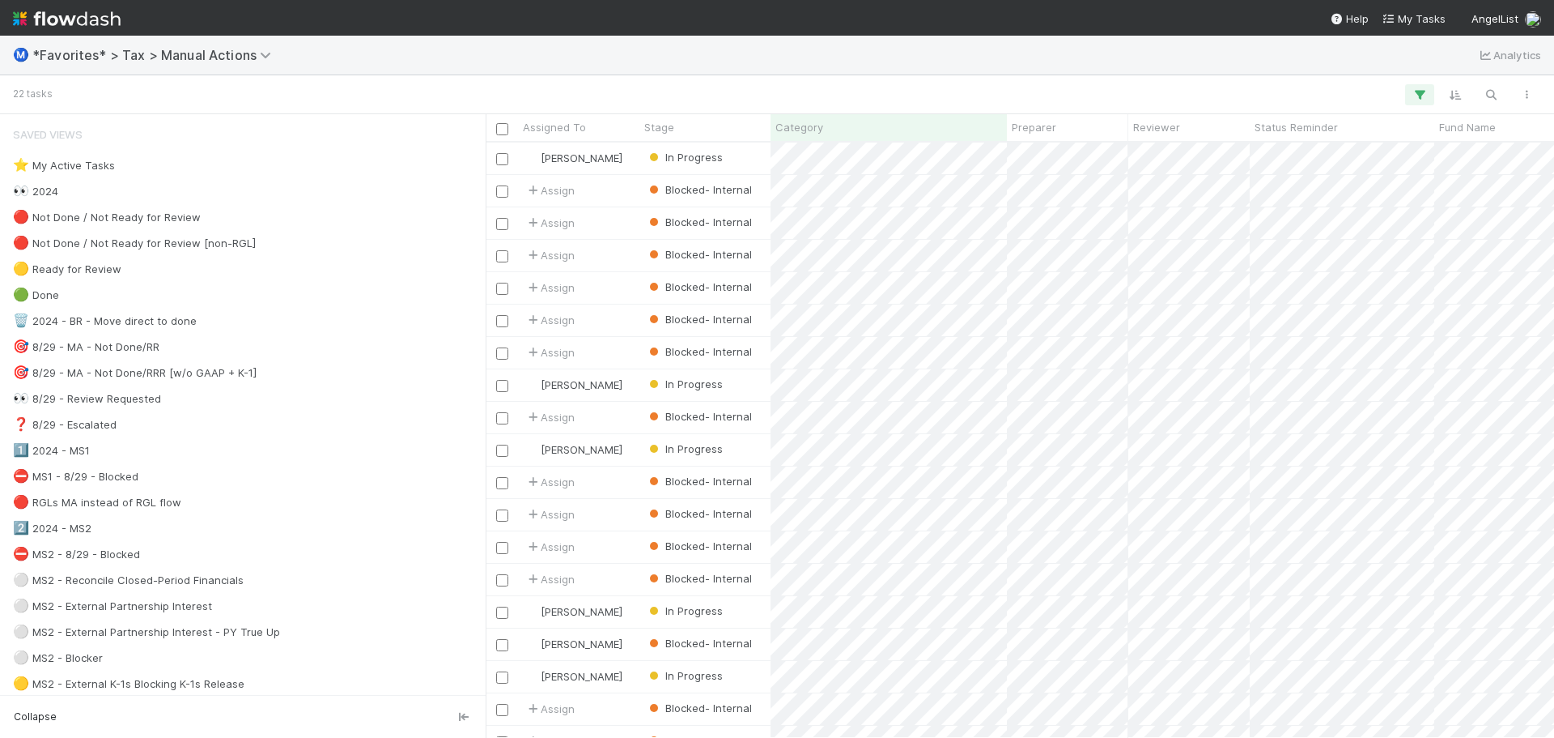
scroll to position [583, 1057]
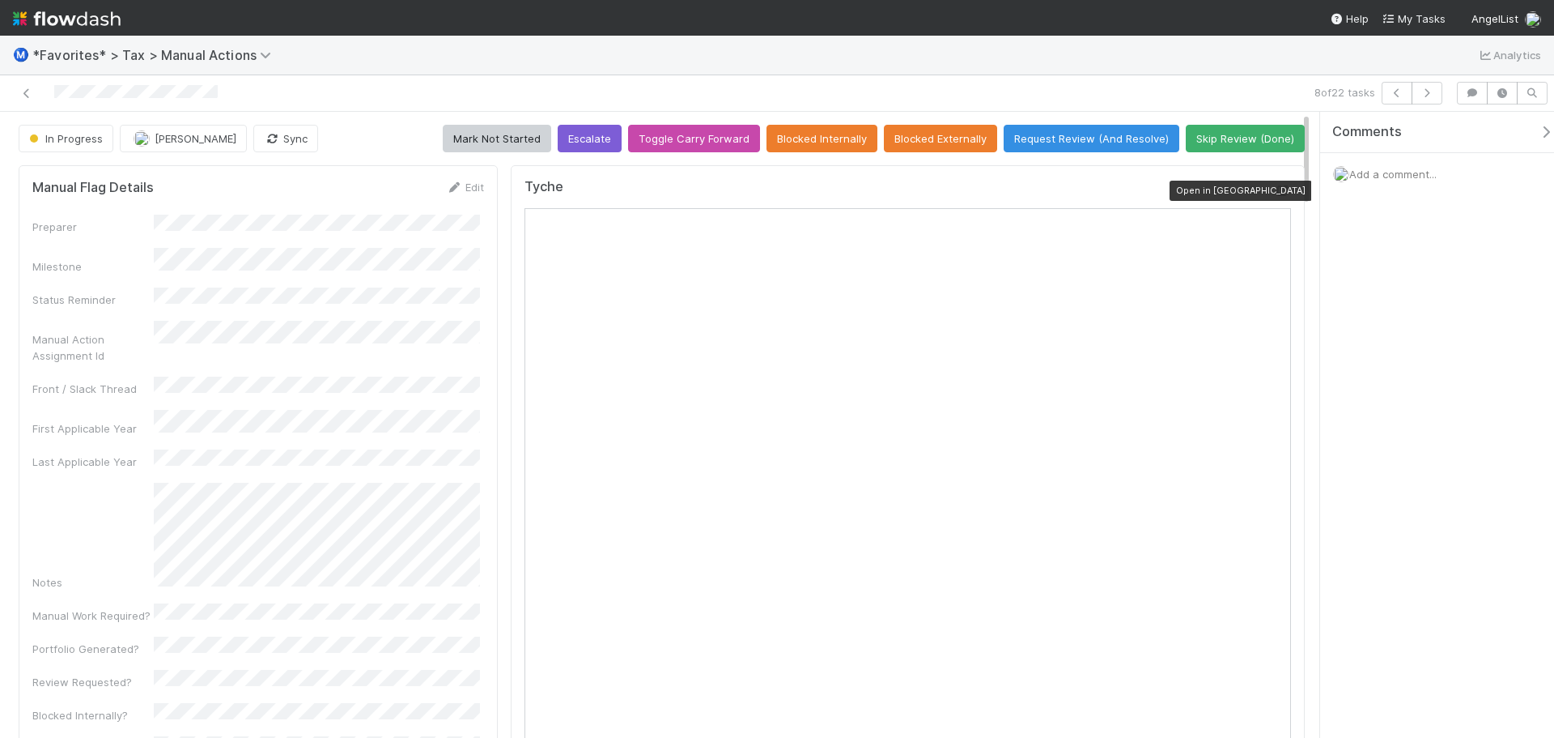
click at [1268, 181] on div "Tyche Open in [GEOGRAPHIC_DATA]" at bounding box center [908, 193] width 767 height 29
click at [1275, 189] on icon at bounding box center [1283, 190] width 16 height 11
click at [1437, 178] on span "Add a comment..." at bounding box center [1393, 174] width 87 height 13
click at [1334, 259] on div "Attach files: Choose or drag and drop file(s) Add Comment" at bounding box center [1443, 327] width 220 height 291
click at [1417, 451] on button "Add Comment" at bounding box center [1393, 446] width 94 height 28
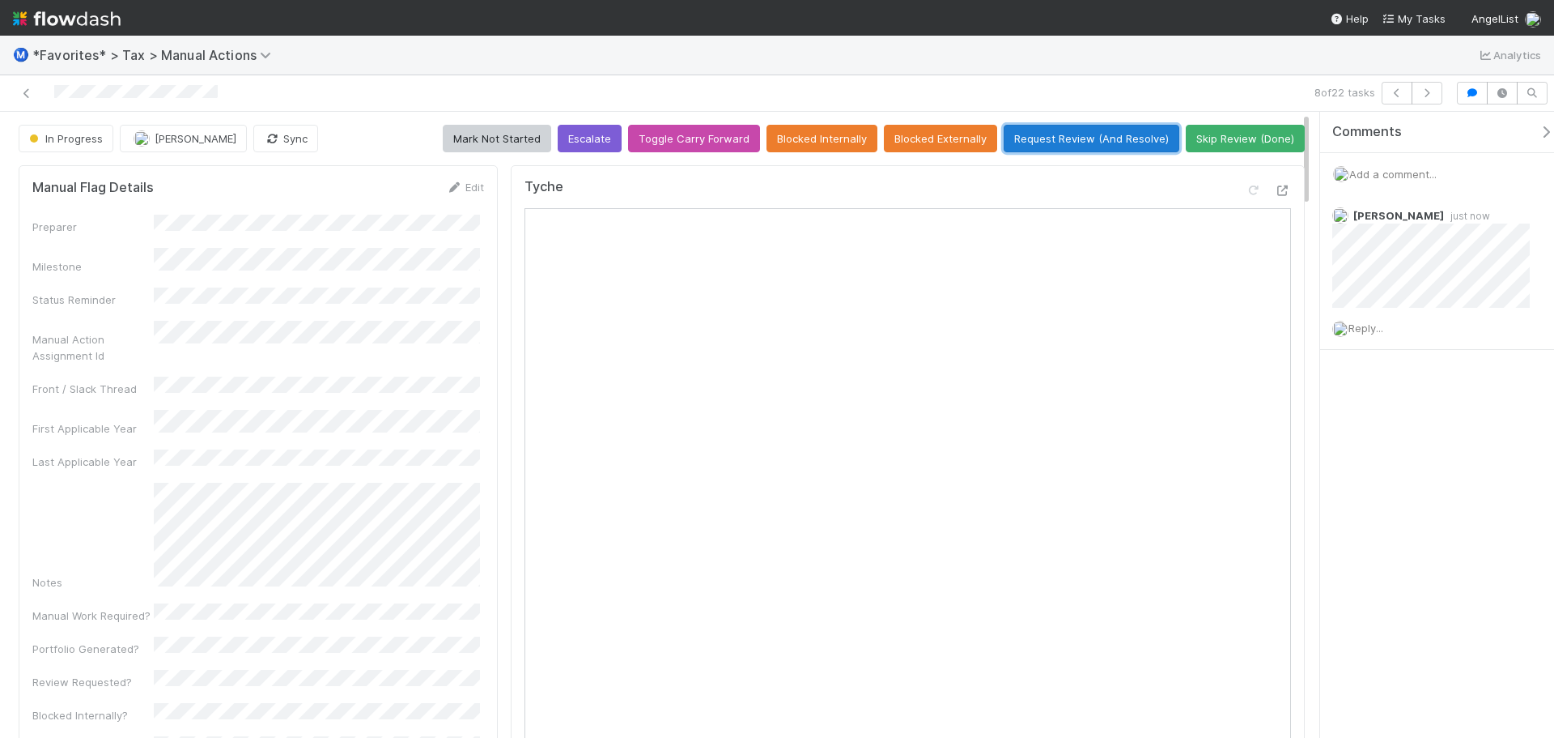
click at [1091, 132] on button "Request Review (And Resolve)" at bounding box center [1092, 139] width 176 height 28
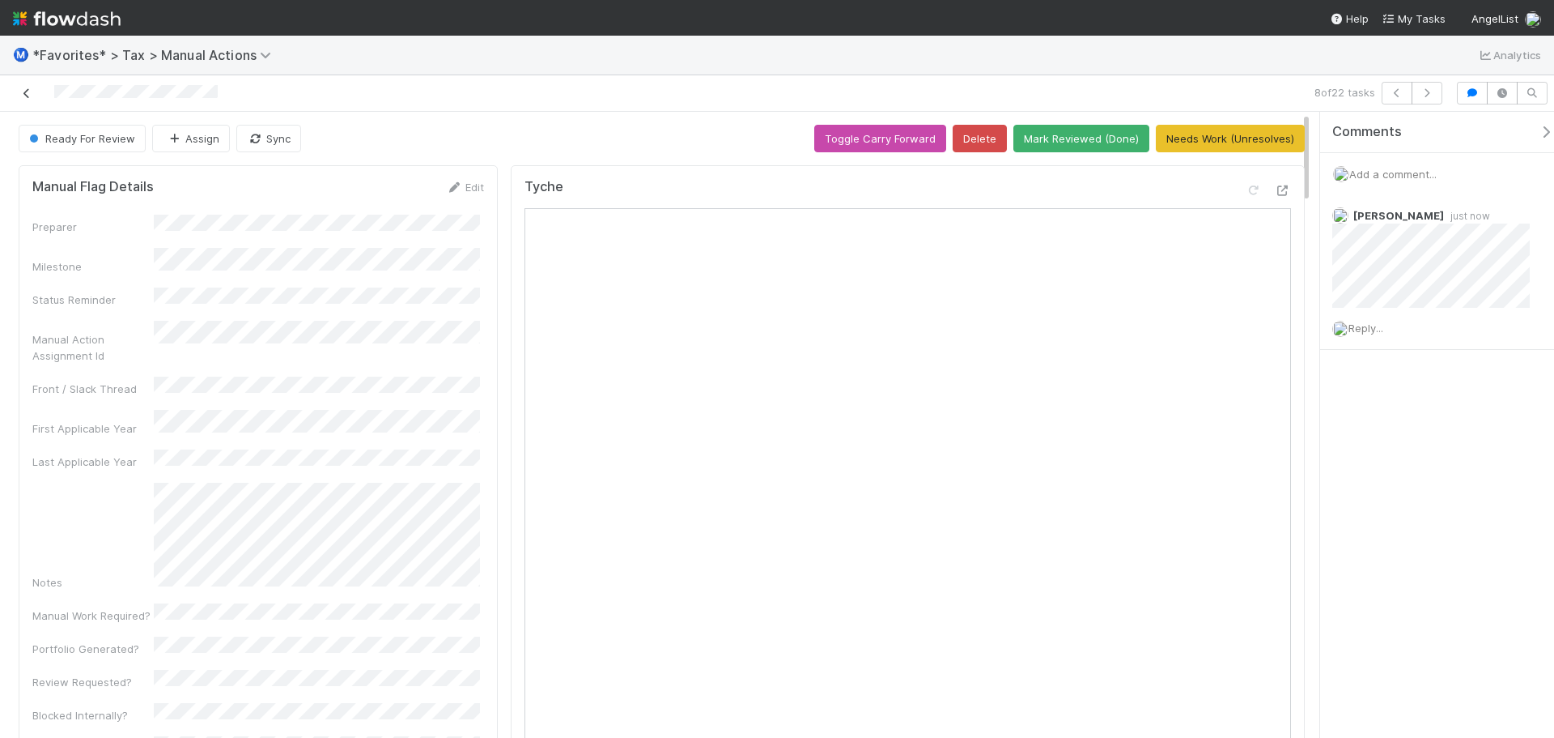
click at [28, 91] on icon at bounding box center [27, 93] width 16 height 11
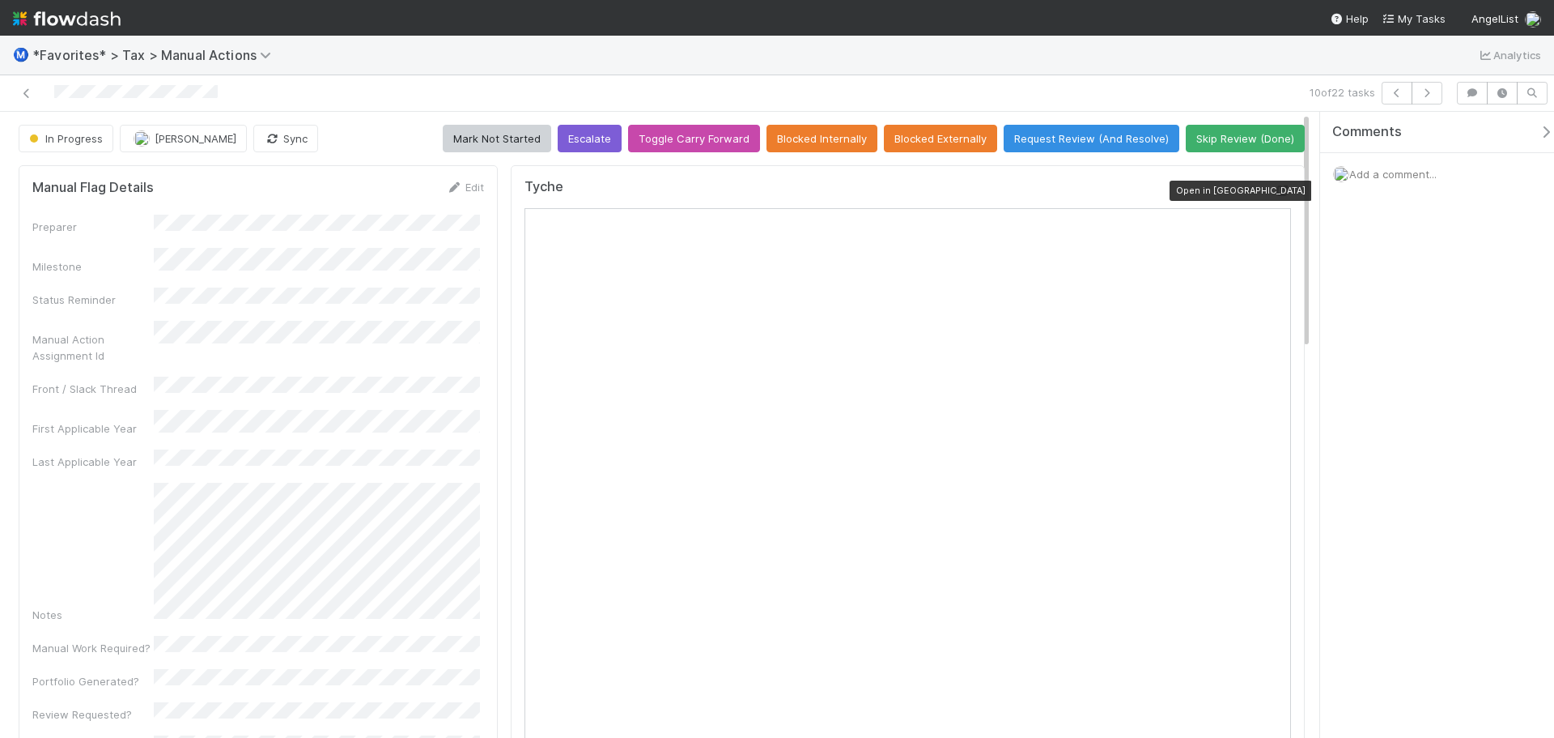
click at [1275, 189] on icon at bounding box center [1283, 190] width 16 height 11
click at [29, 90] on icon at bounding box center [27, 93] width 16 height 11
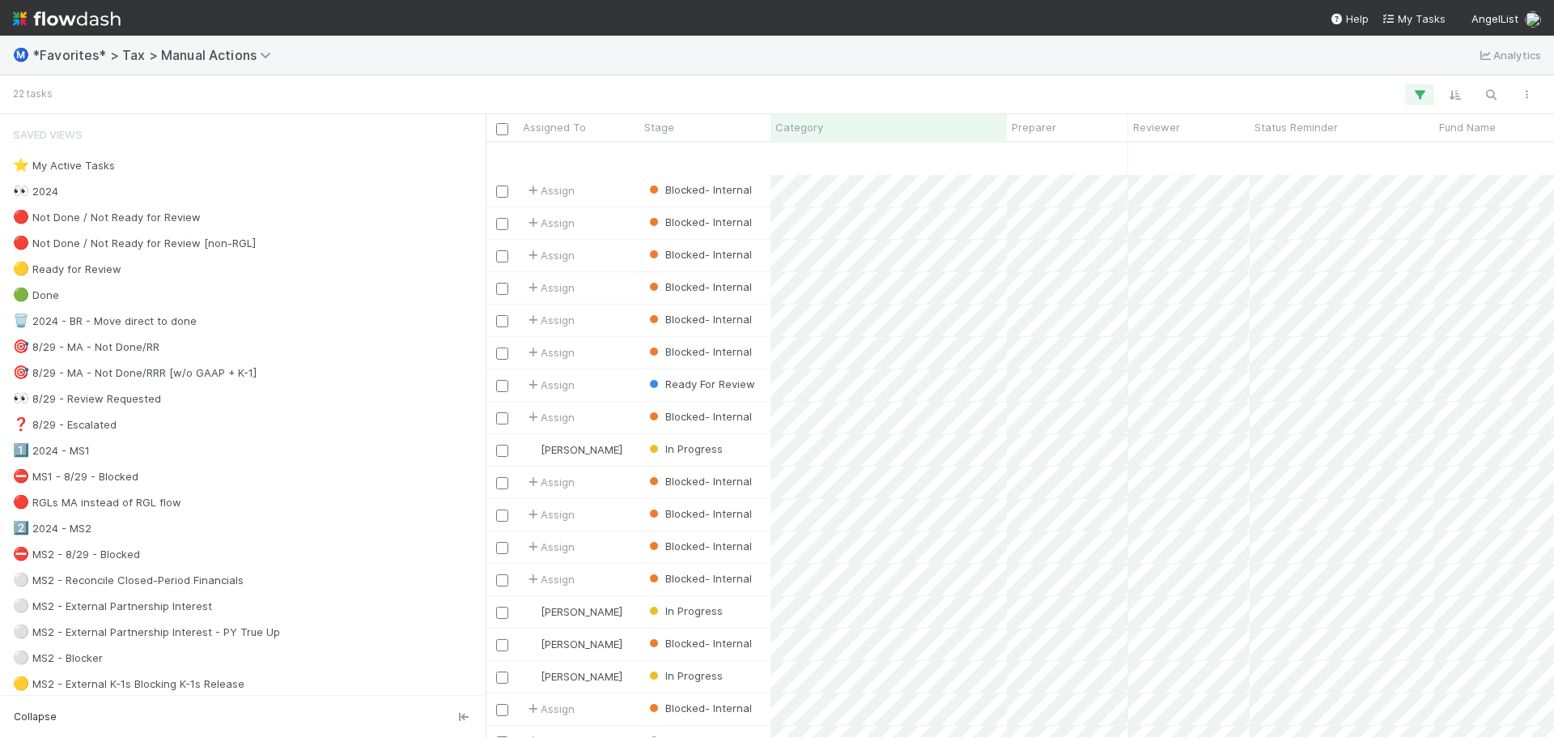
scroll to position [130, 0]
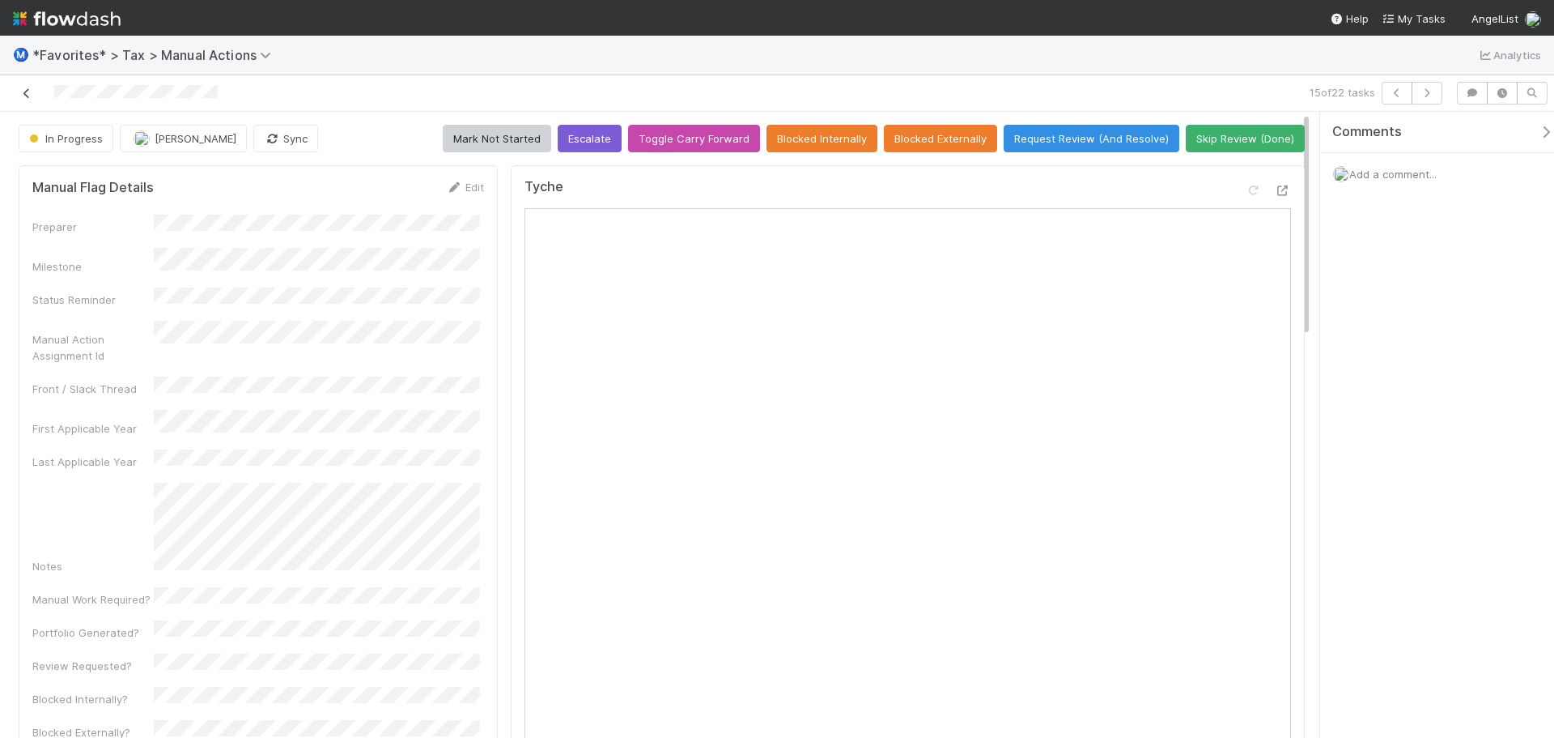
click at [34, 93] on icon at bounding box center [27, 93] width 16 height 11
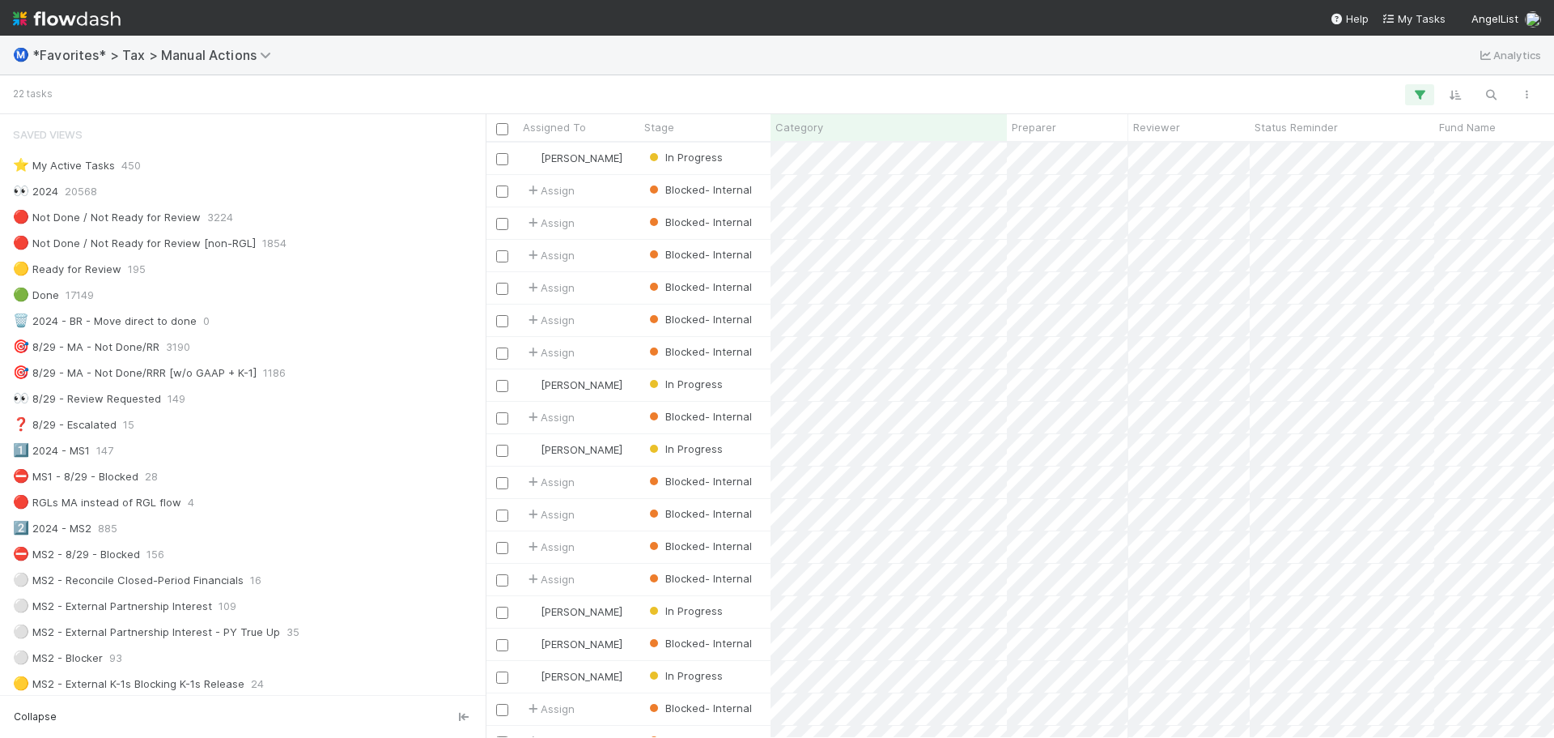
scroll to position [583, 1057]
click at [1415, 93] on icon "button" at bounding box center [1420, 94] width 16 height 15
click at [1324, 176] on icon at bounding box center [1327, 178] width 11 height 11
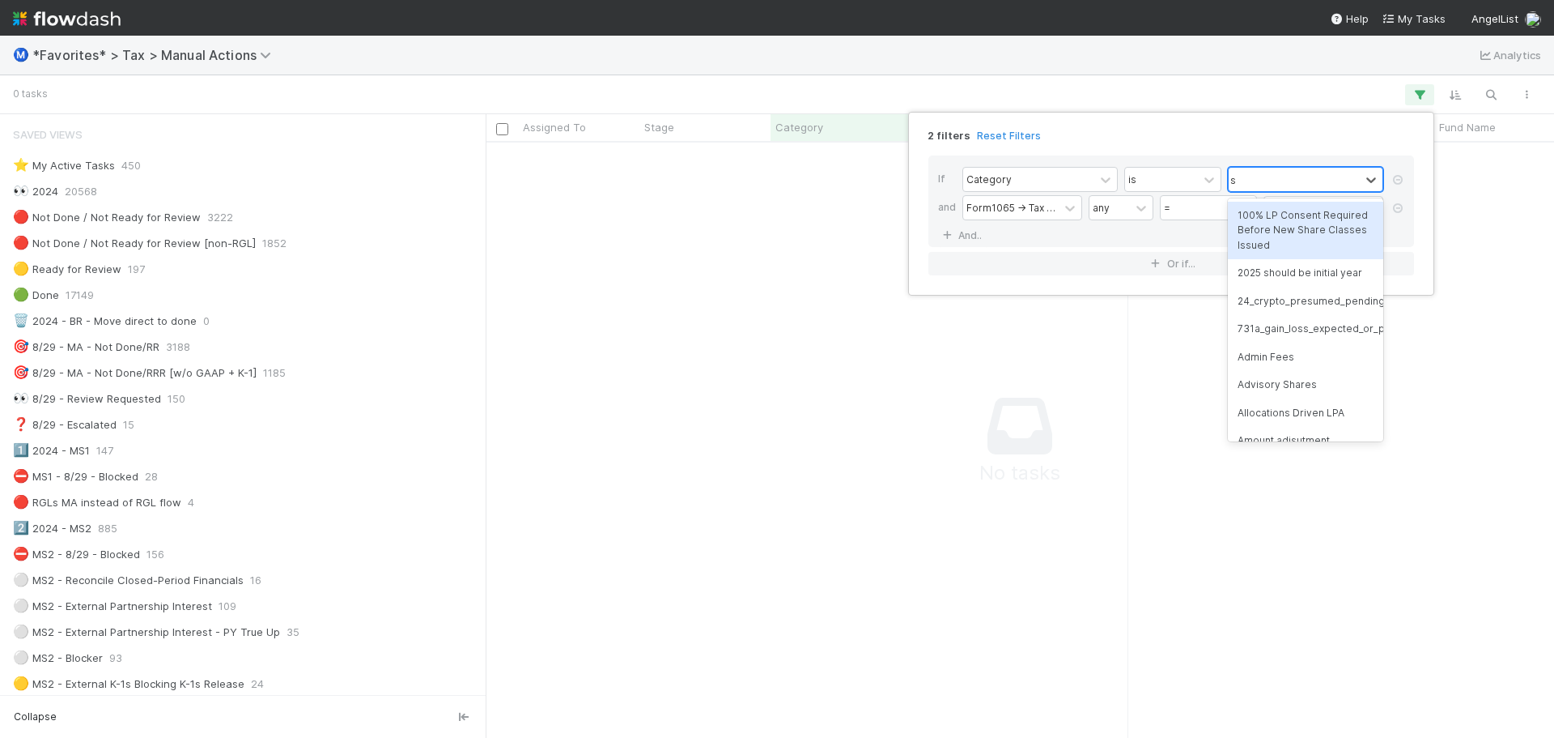
scroll to position [571, 1057]
type input "schedule"
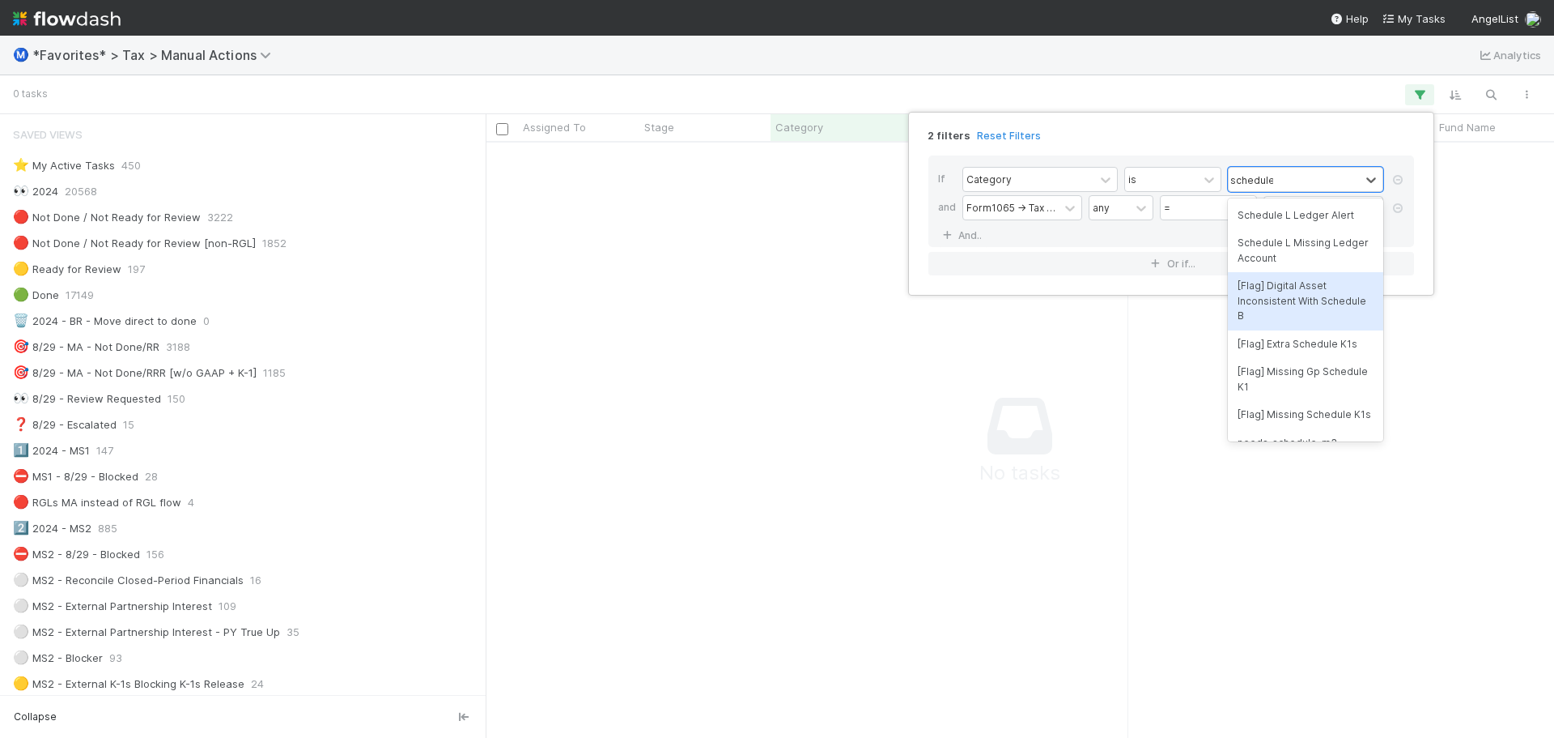
scroll to position [62, 0]
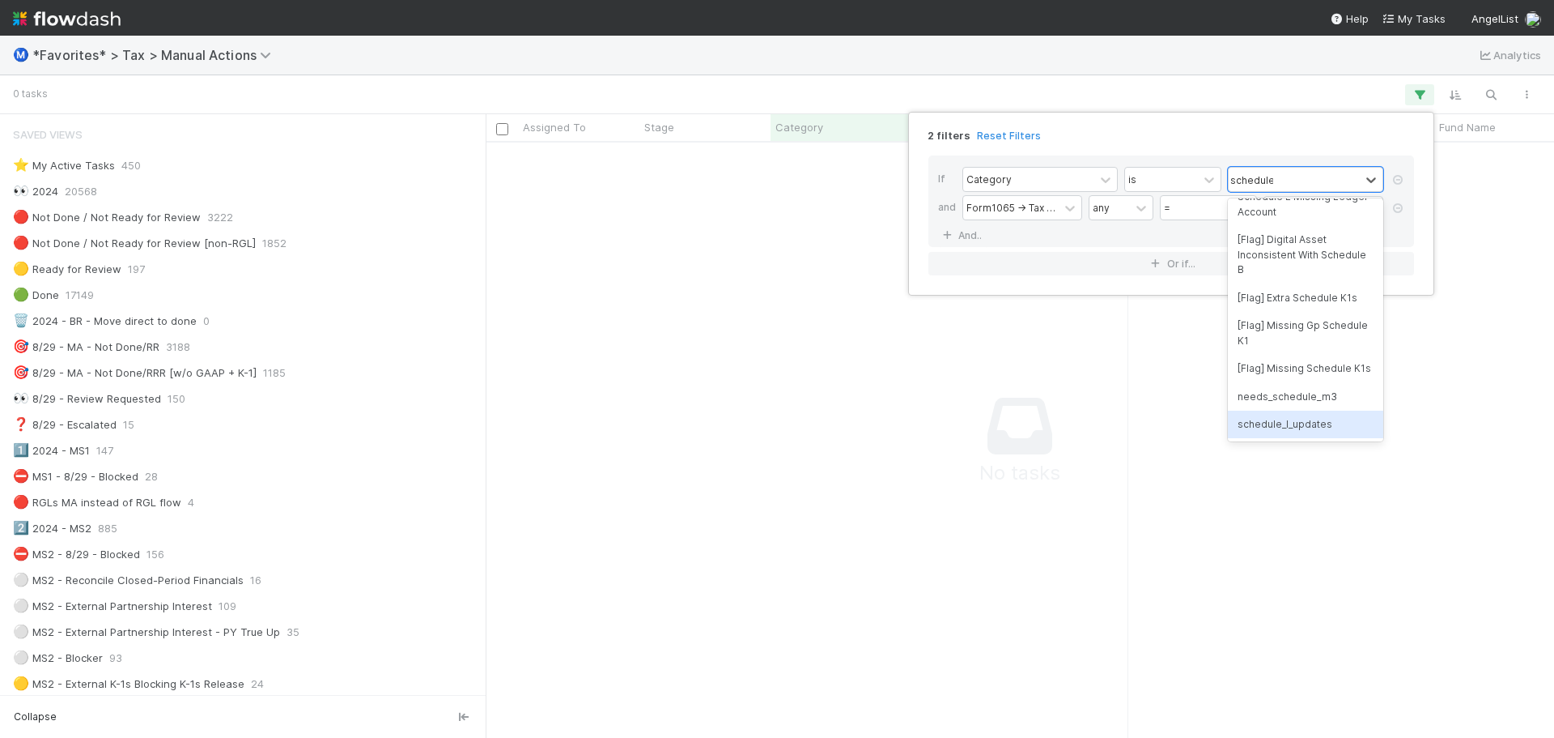
click at [1290, 416] on div "schedule_l_updates" at bounding box center [1305, 424] width 155 height 28
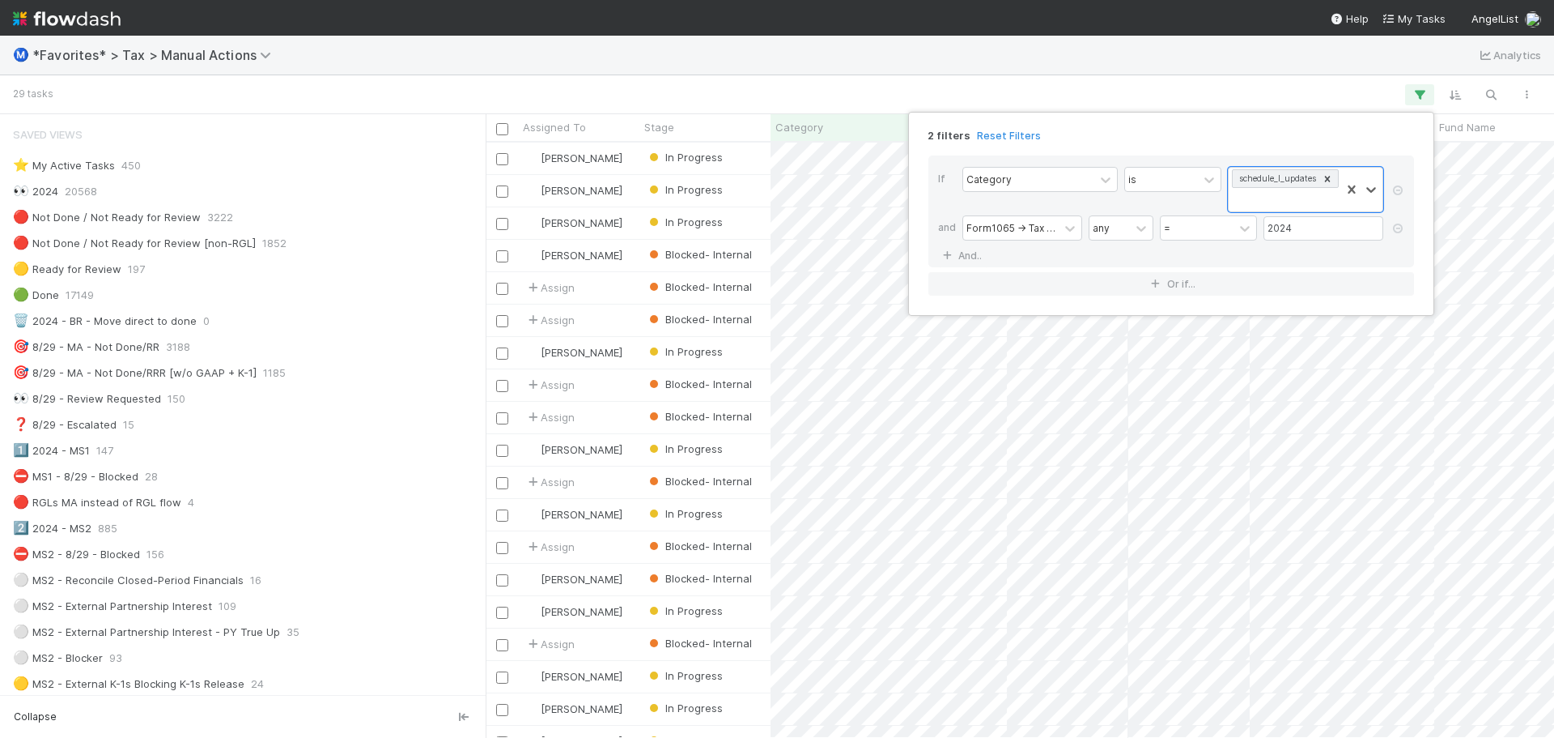
scroll to position [583, 1057]
click at [1333, 419] on div "2 filters Reset Filters If Category is option schedule_l_updates, selected. 0 r…" at bounding box center [777, 369] width 1554 height 738
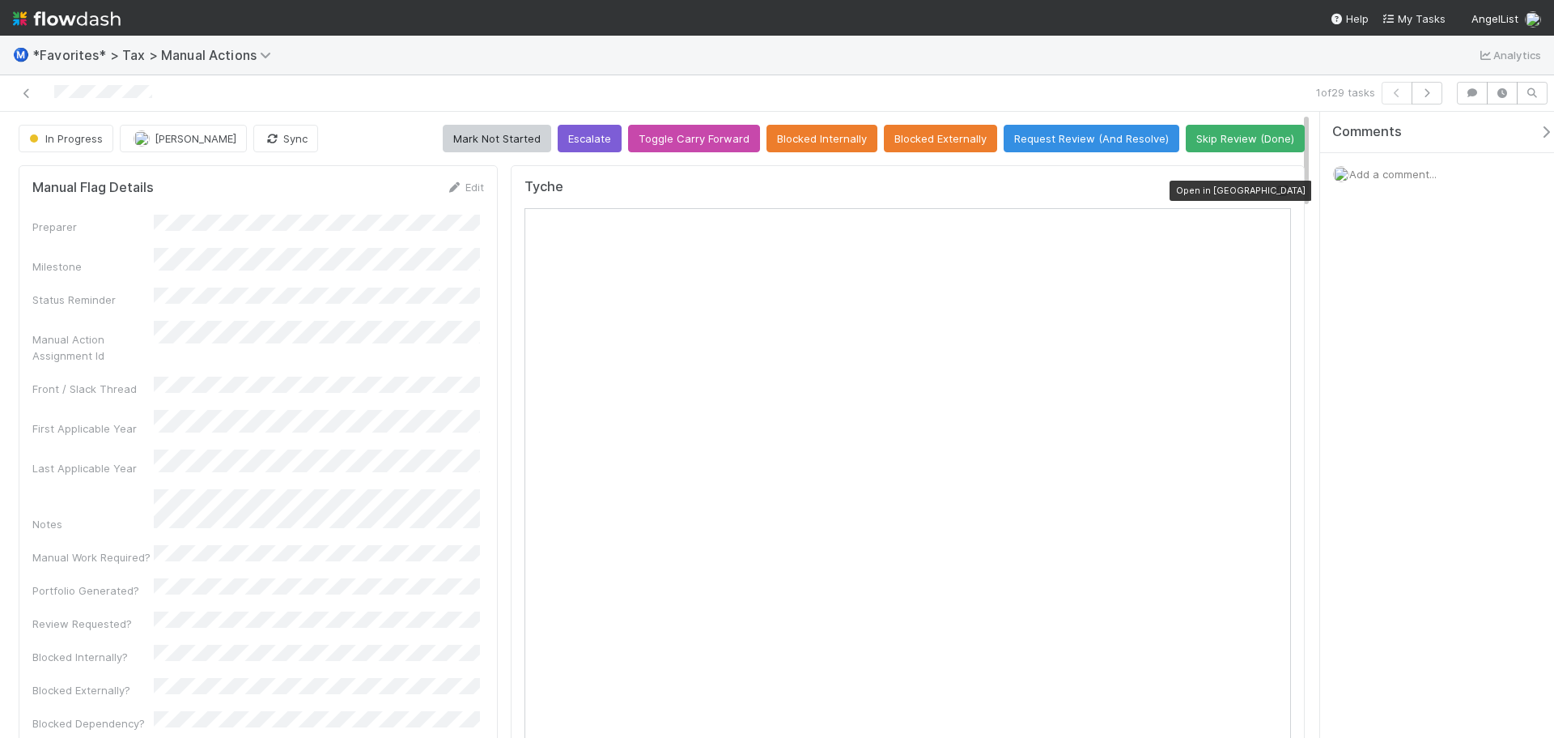
click at [1275, 191] on icon at bounding box center [1283, 190] width 16 height 11
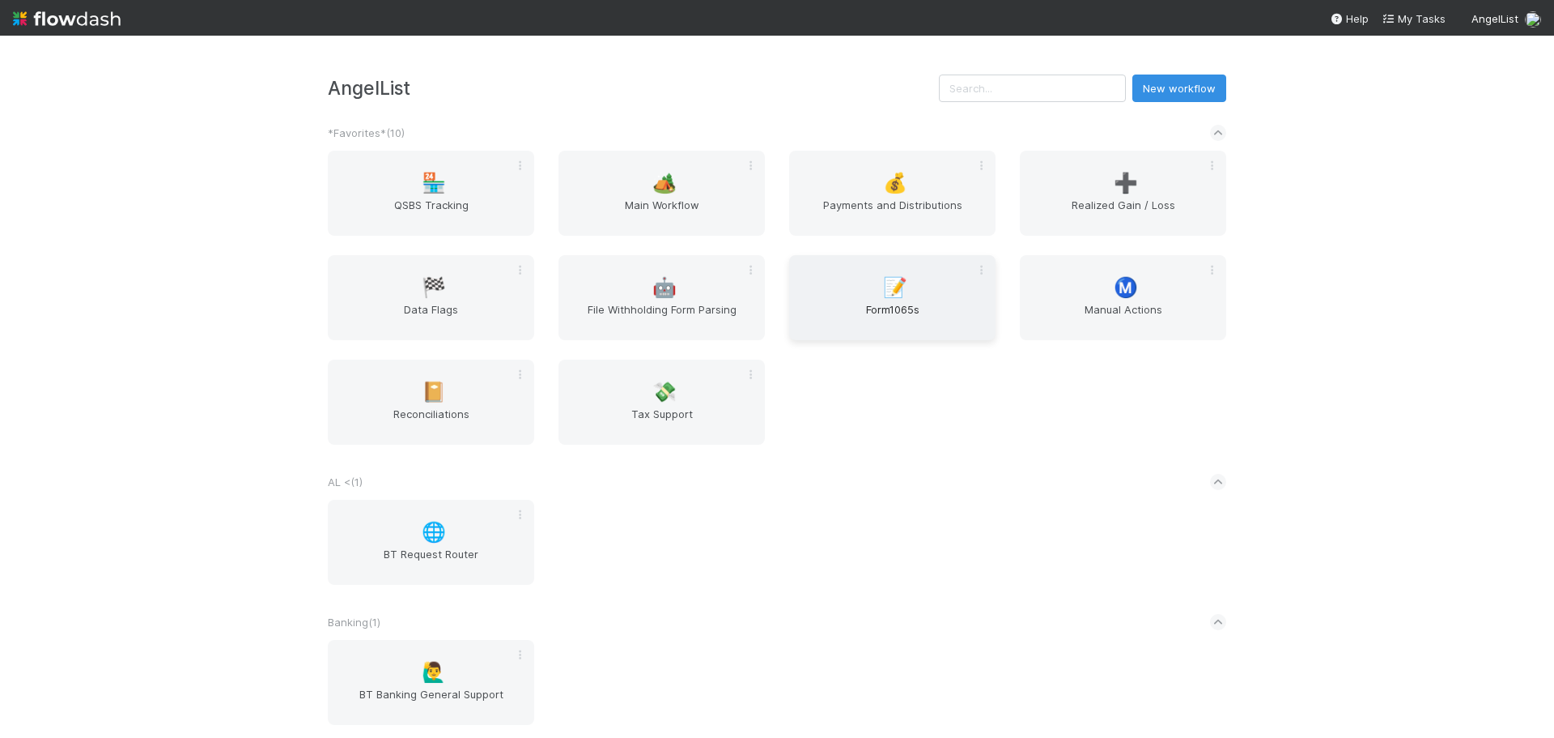
click at [840, 290] on div "📝 Form1065s" at bounding box center [892, 297] width 206 height 85
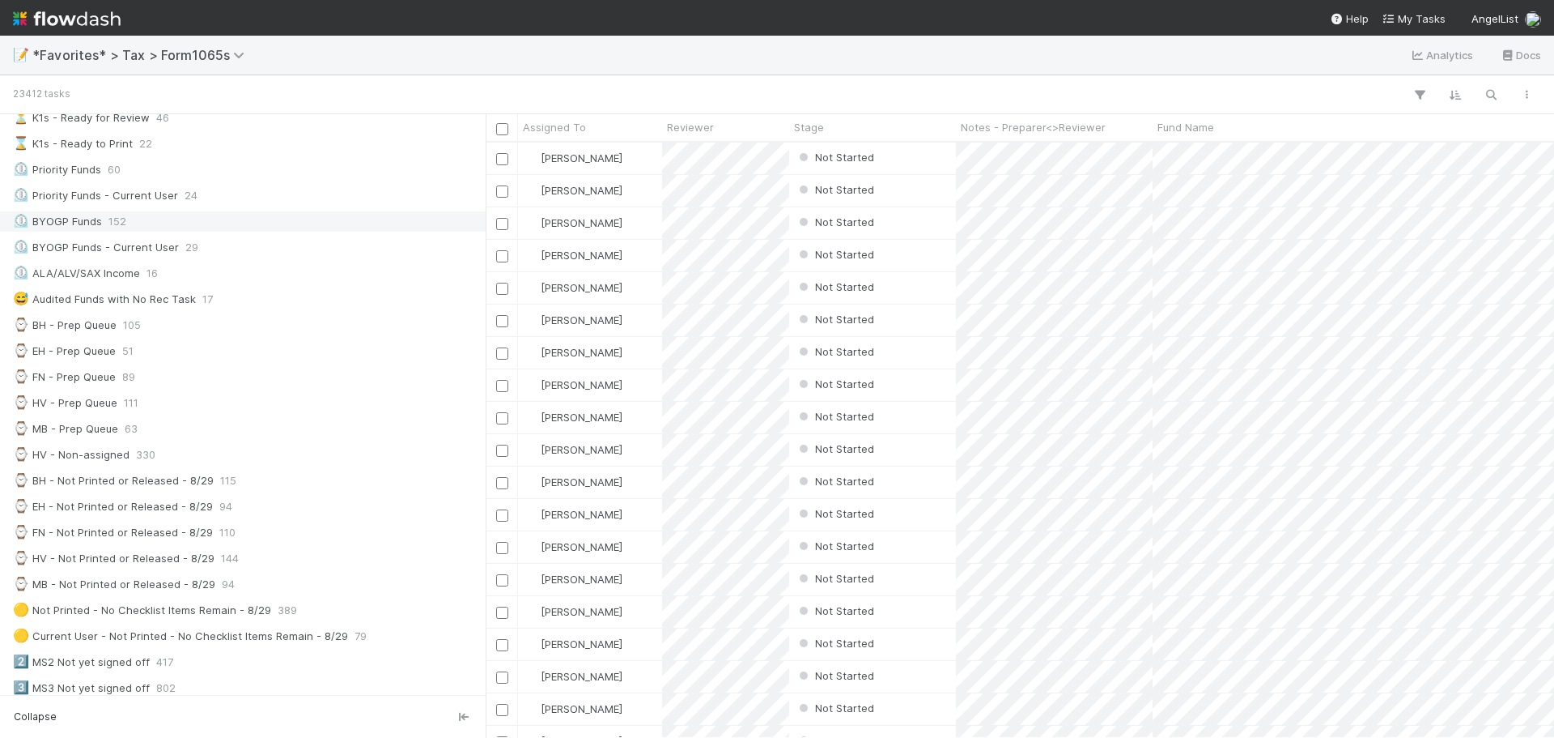
scroll to position [243, 0]
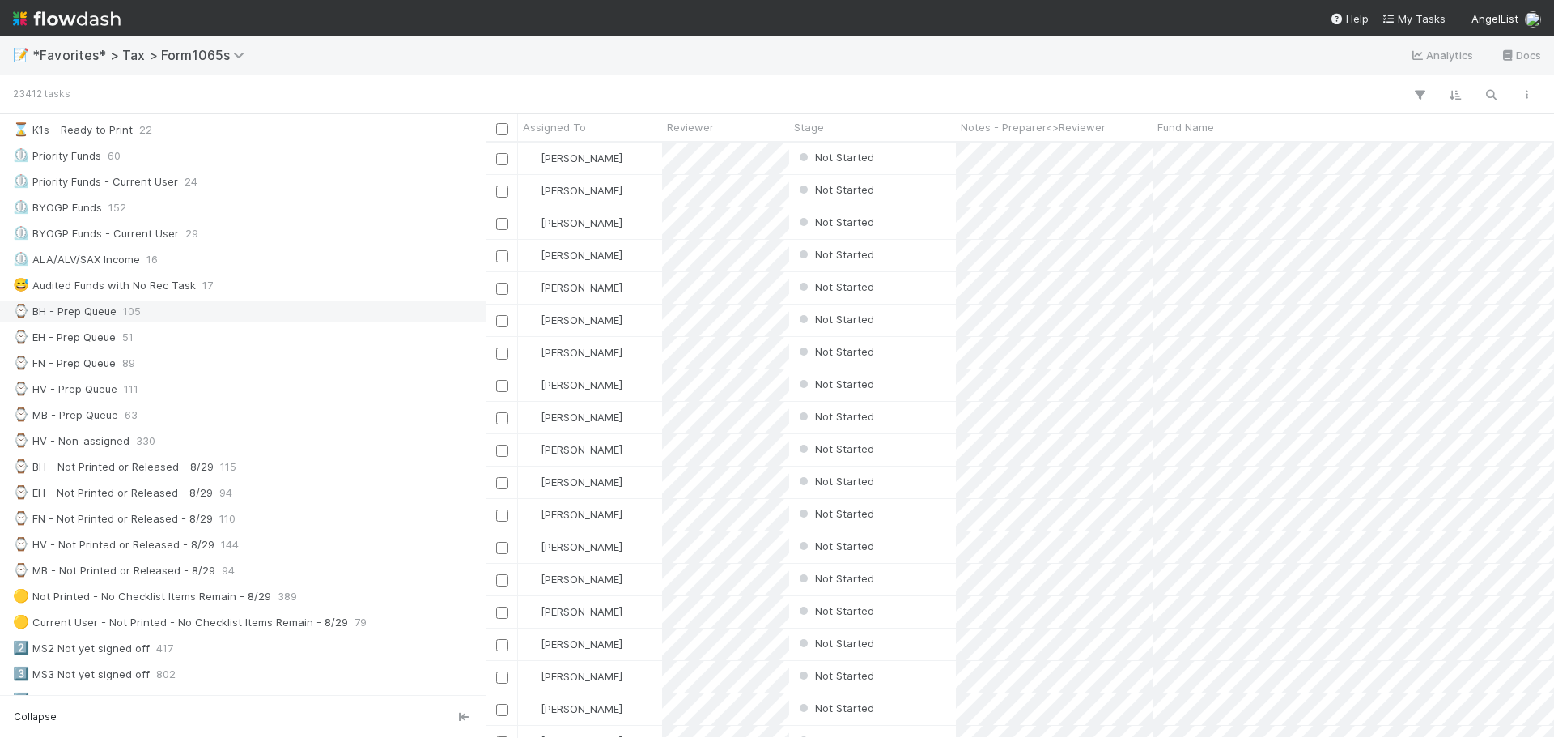
click at [185, 311] on div "⌚ BH - Prep Queue 105" at bounding box center [247, 311] width 469 height 20
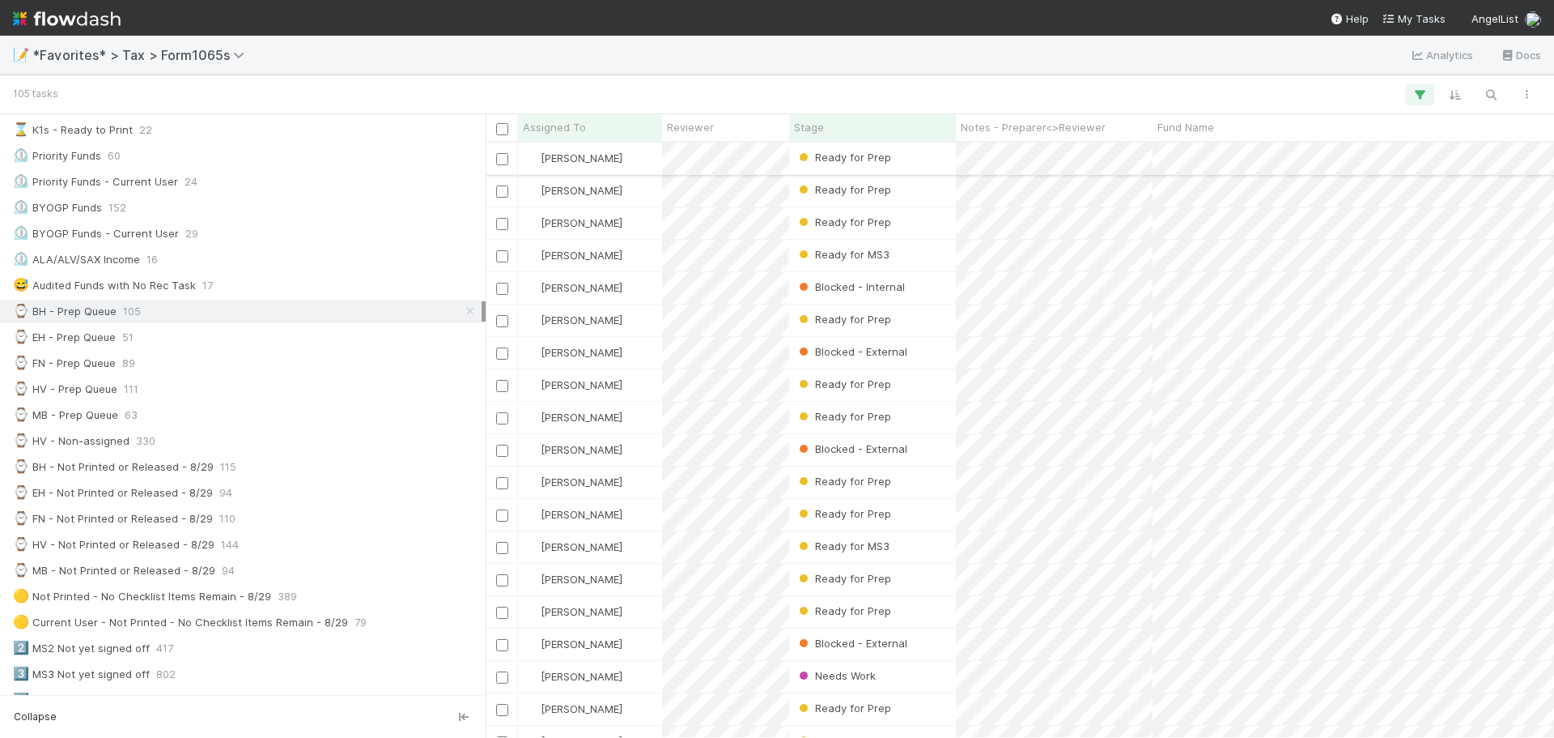
scroll to position [583, 1057]
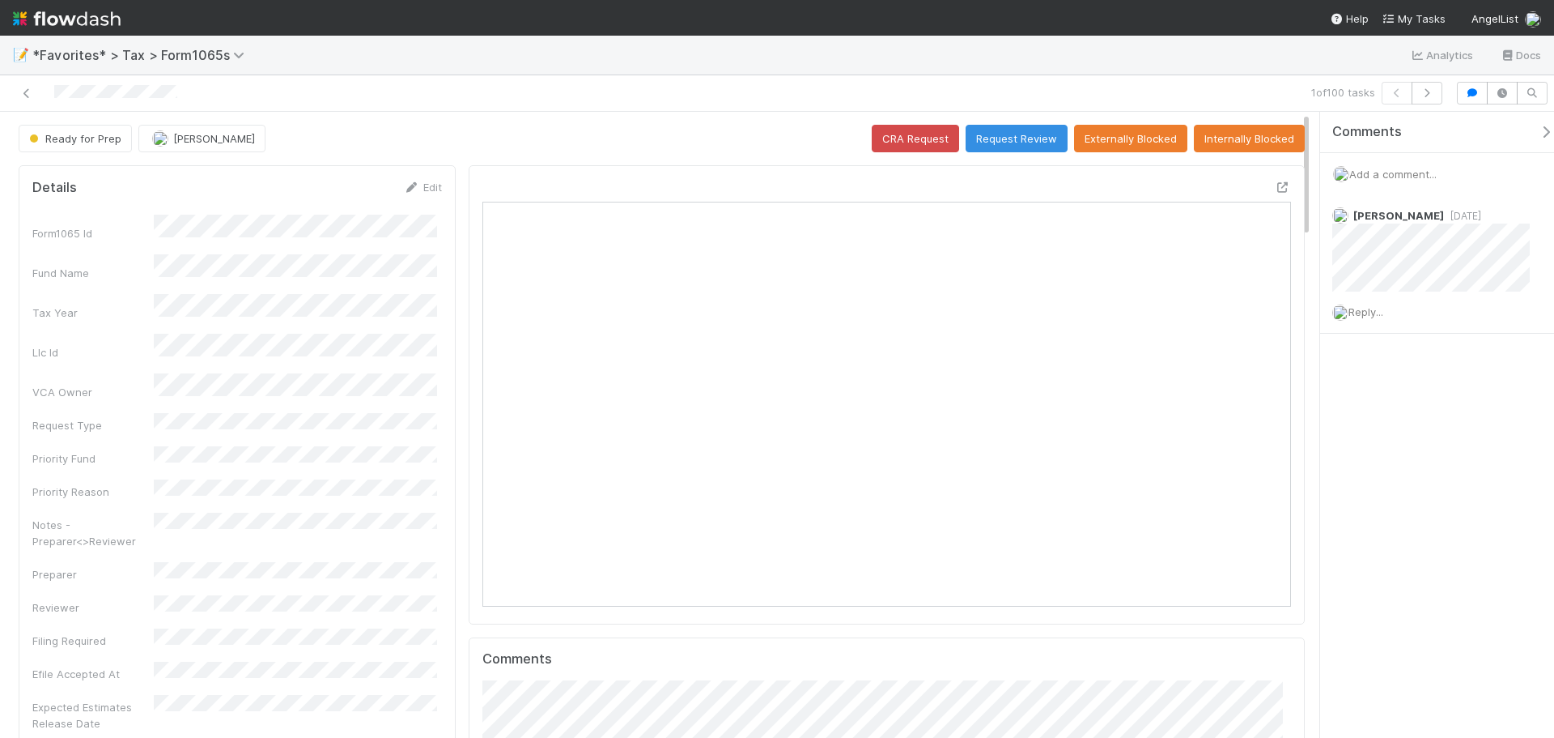
scroll to position [317, 393]
click at [1423, 101] on button "button" at bounding box center [1427, 93] width 31 height 23
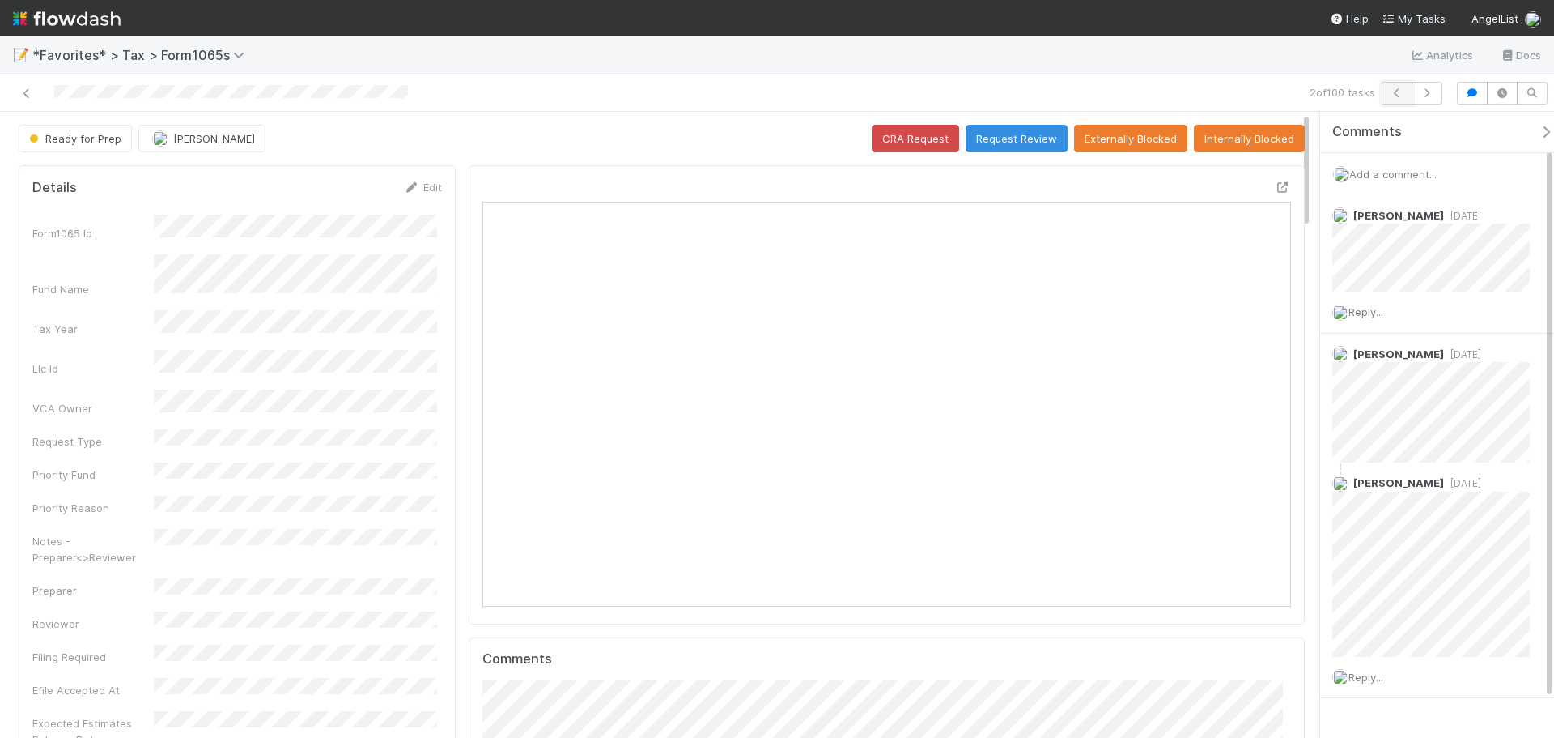
click at [1395, 96] on icon "button" at bounding box center [1397, 93] width 16 height 10
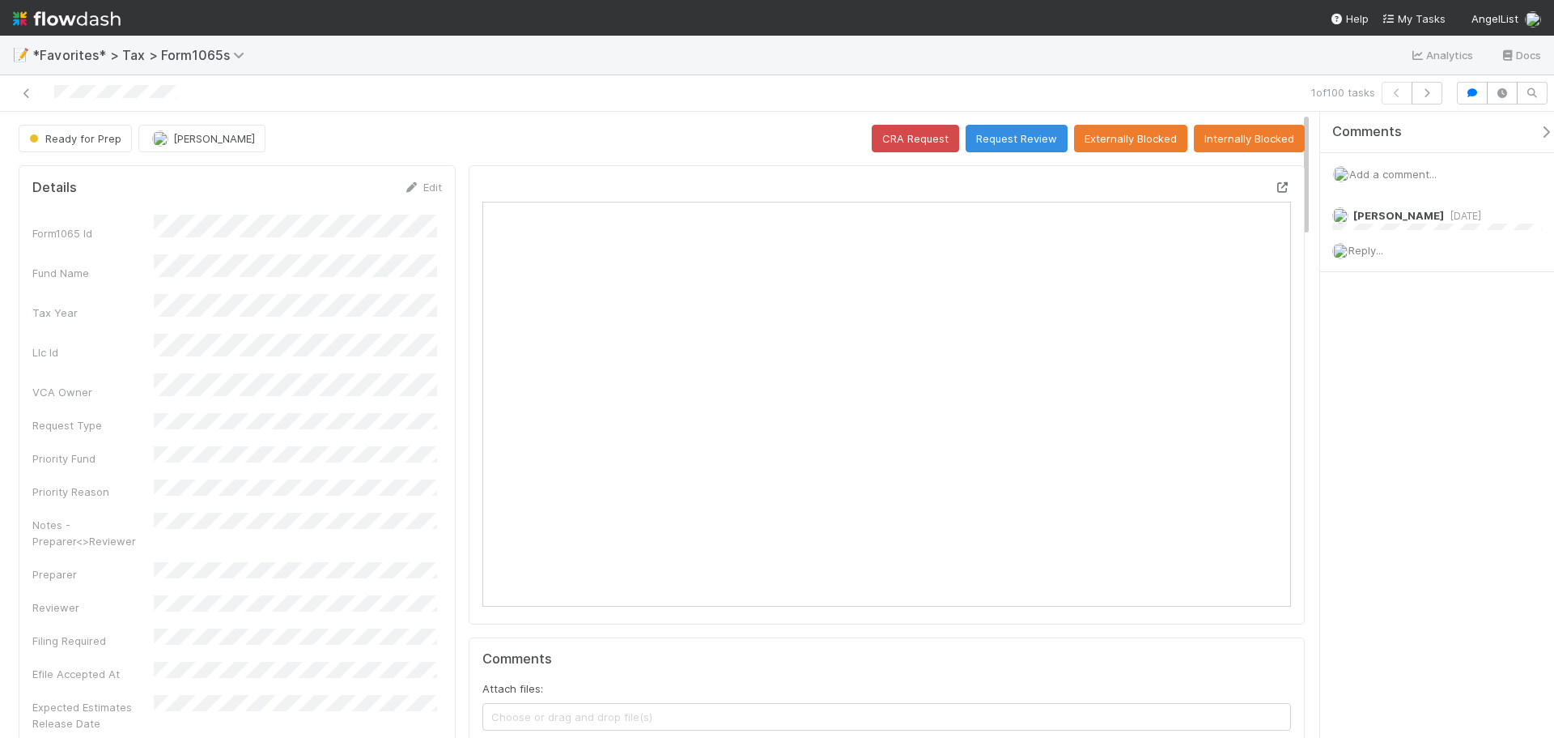
click at [1275, 183] on icon at bounding box center [1283, 187] width 16 height 11
click at [1435, 87] on button "button" at bounding box center [1427, 93] width 31 height 23
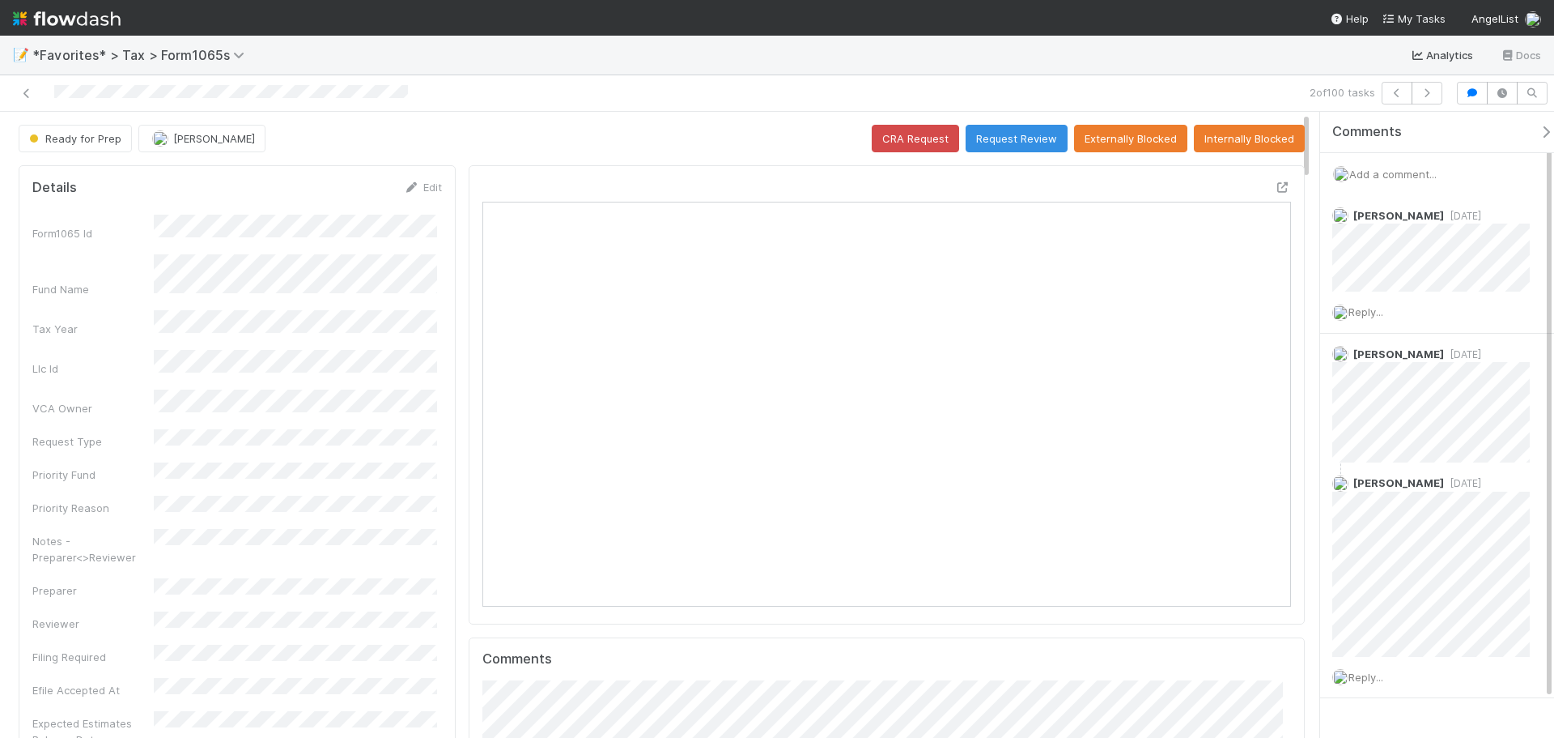
scroll to position [317, 789]
click at [1429, 92] on icon "button" at bounding box center [1427, 93] width 16 height 10
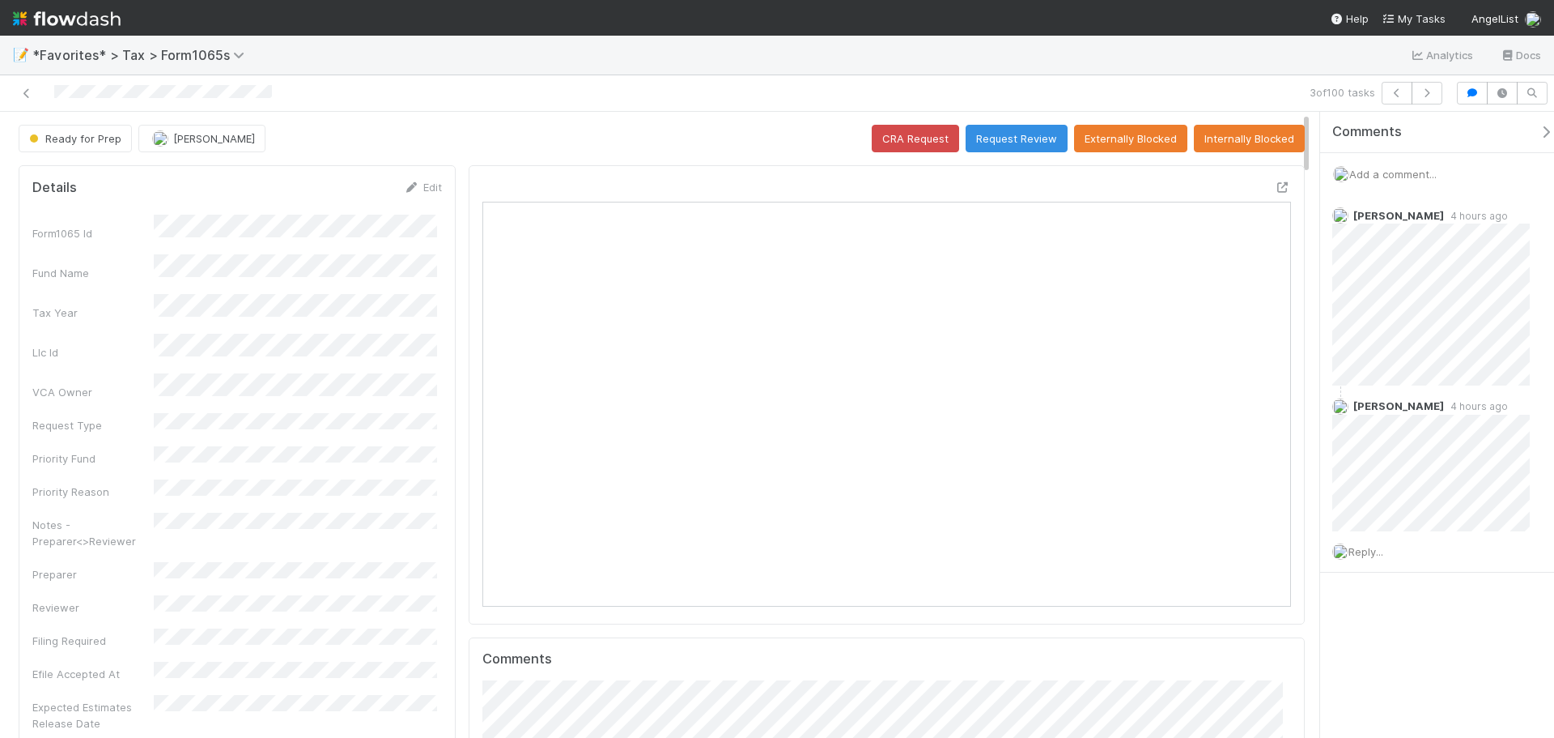
scroll to position [317, 393]
click at [1425, 97] on icon "button" at bounding box center [1427, 93] width 16 height 10
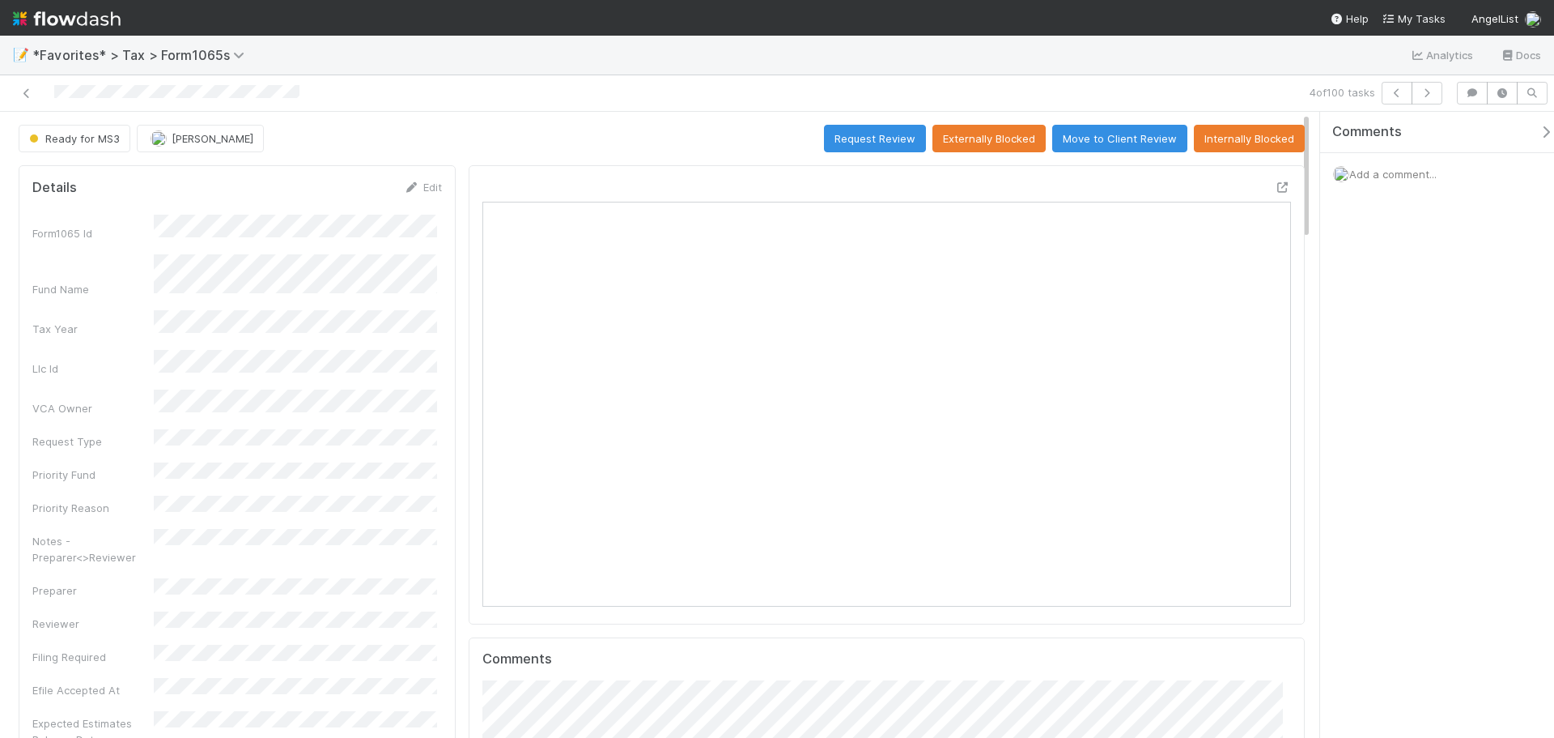
scroll to position [317, 789]
click at [1426, 92] on icon "button" at bounding box center [1427, 93] width 16 height 10
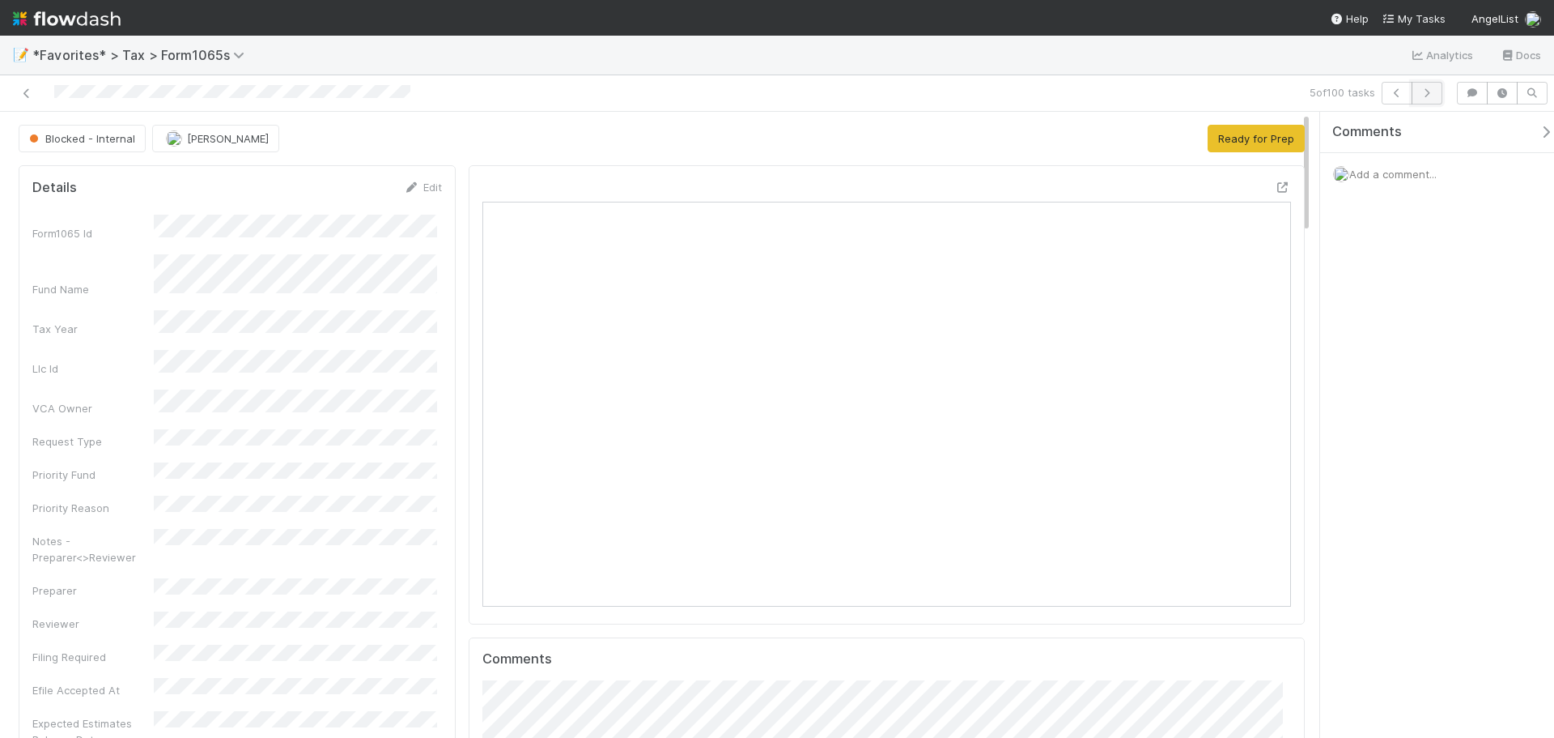
click at [1432, 95] on icon "button" at bounding box center [1427, 93] width 16 height 10
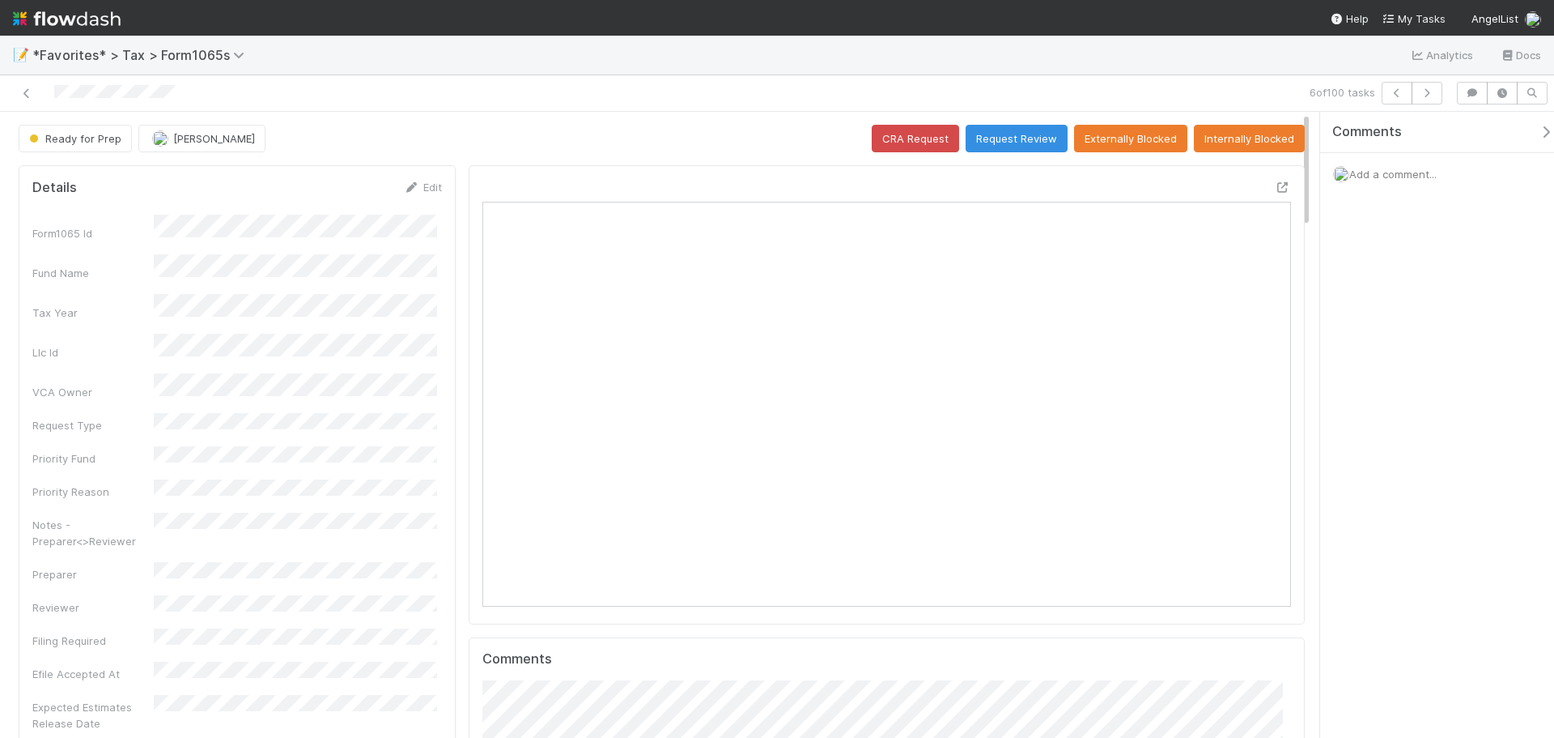
scroll to position [317, 393]
click at [1429, 89] on icon "button" at bounding box center [1427, 93] width 16 height 10
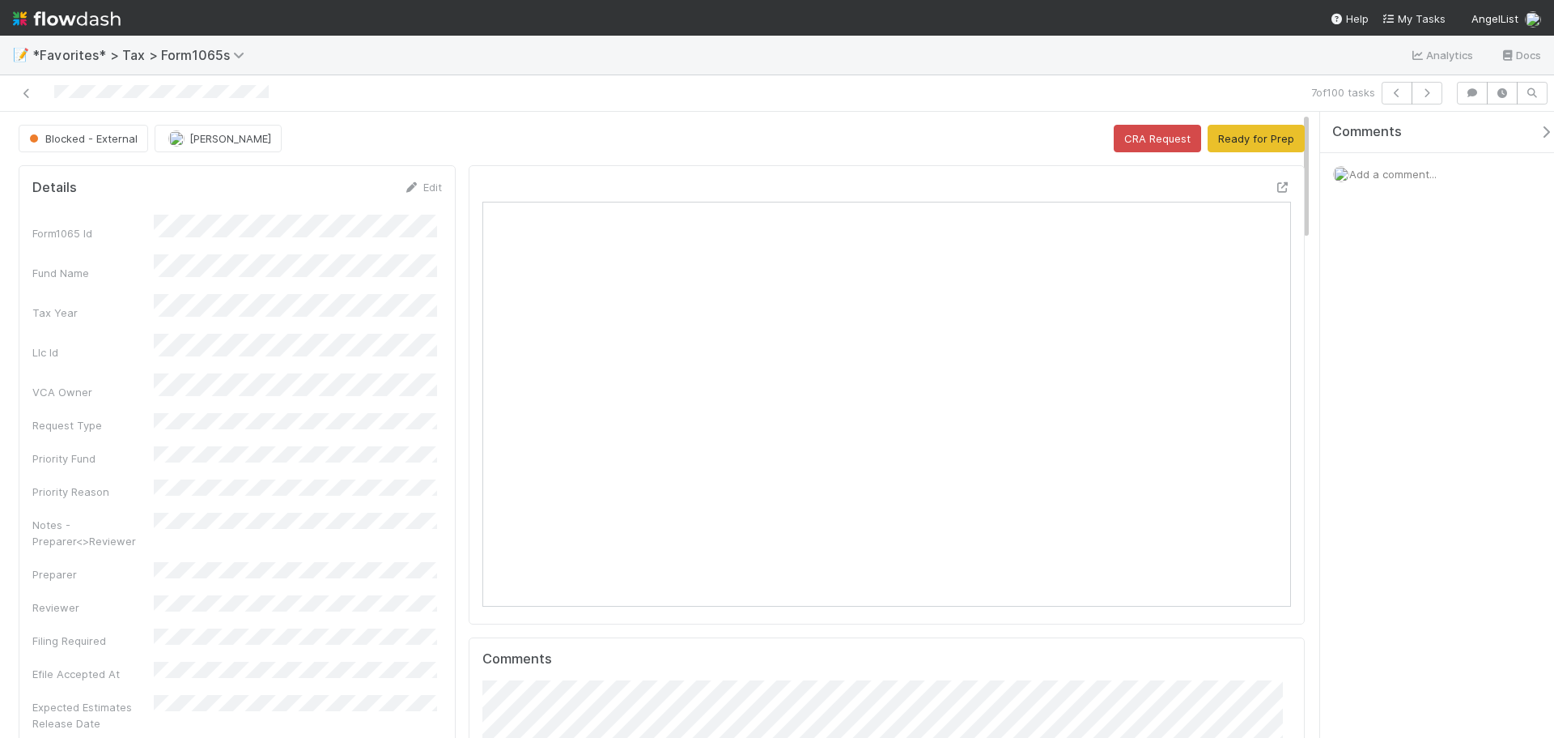
scroll to position [317, 789]
click at [1428, 96] on icon "button" at bounding box center [1427, 93] width 16 height 10
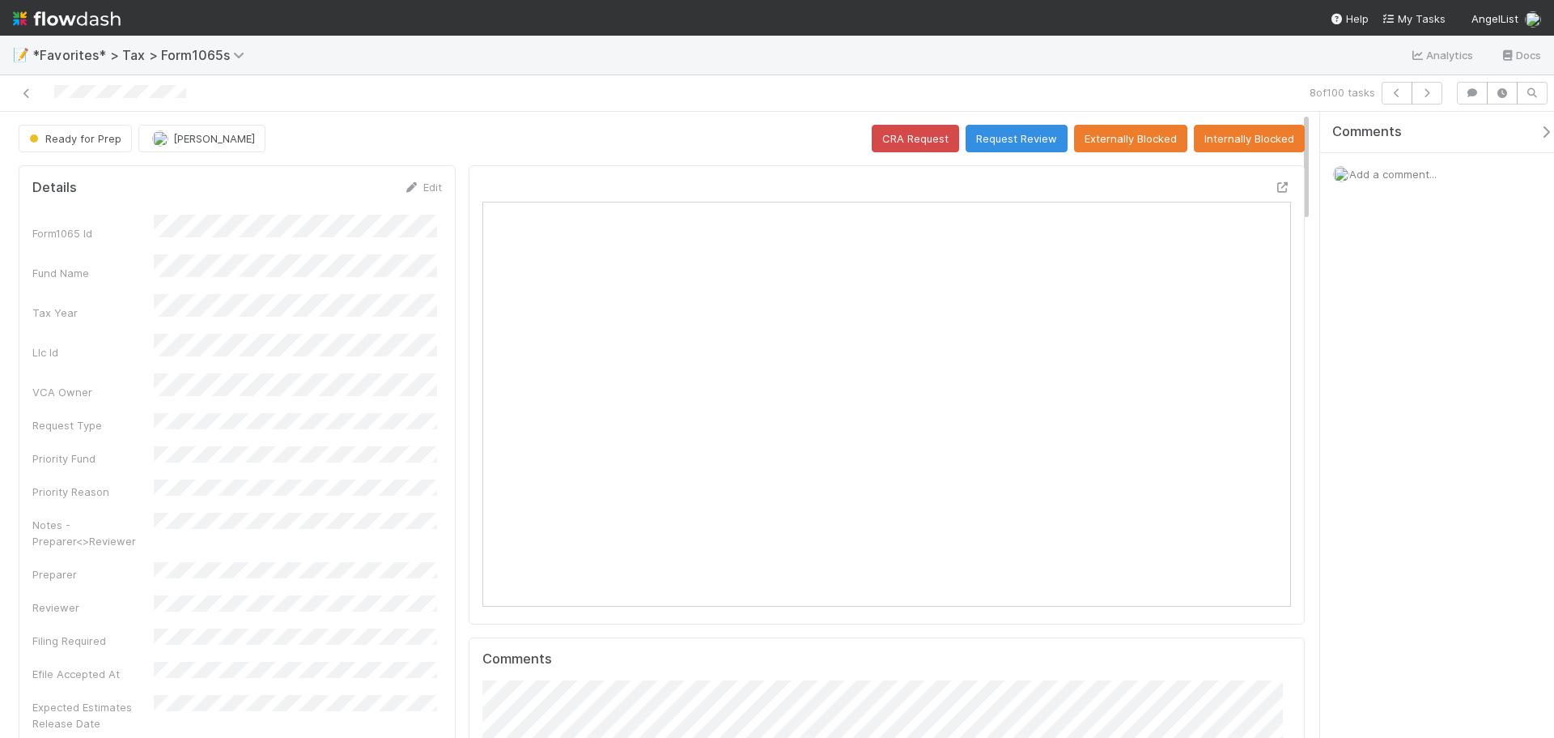
scroll to position [317, 789]
click at [1423, 98] on button "button" at bounding box center [1427, 93] width 31 height 23
click at [1427, 103] on button "button" at bounding box center [1427, 93] width 31 height 23
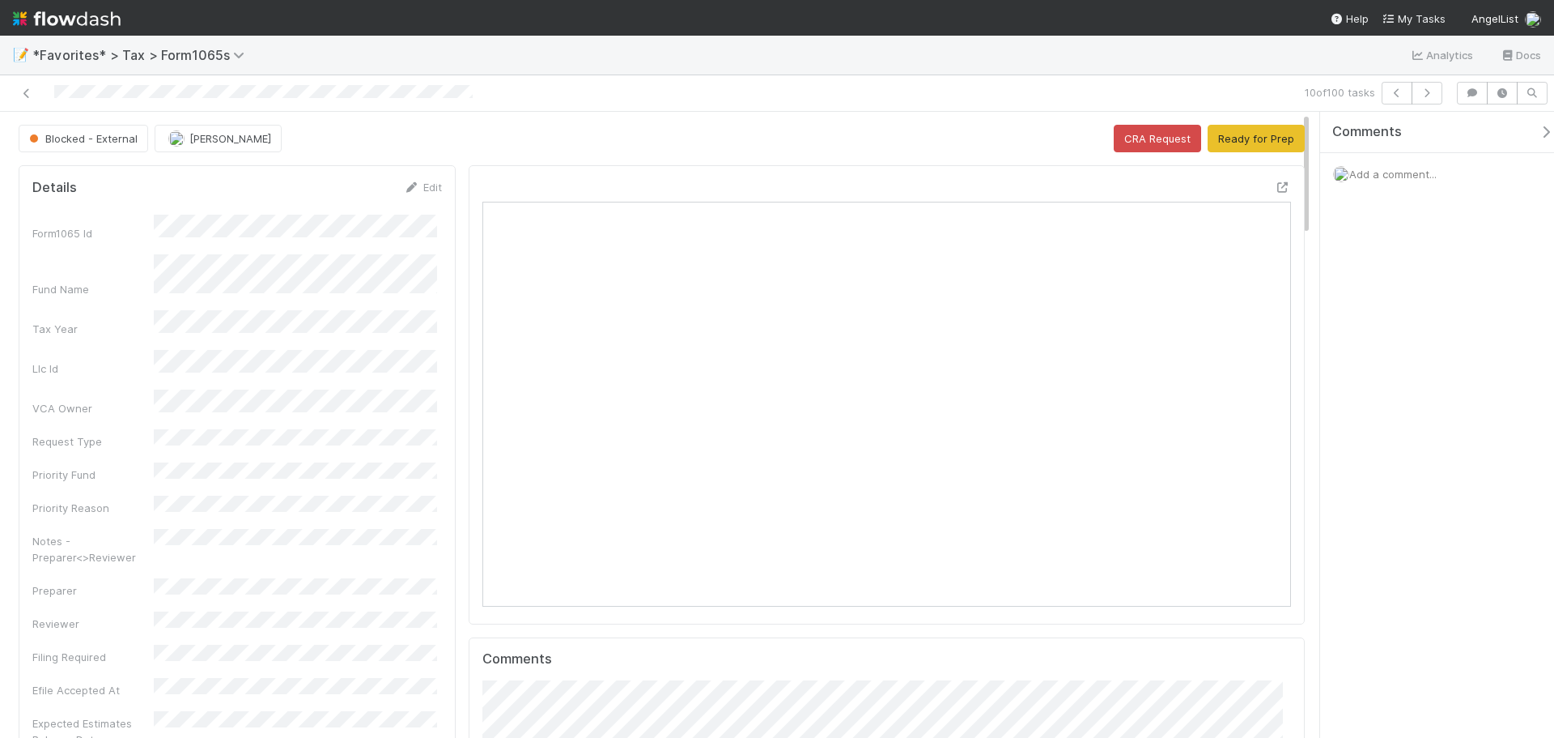
scroll to position [317, 789]
click at [1422, 95] on icon "button" at bounding box center [1427, 93] width 16 height 10
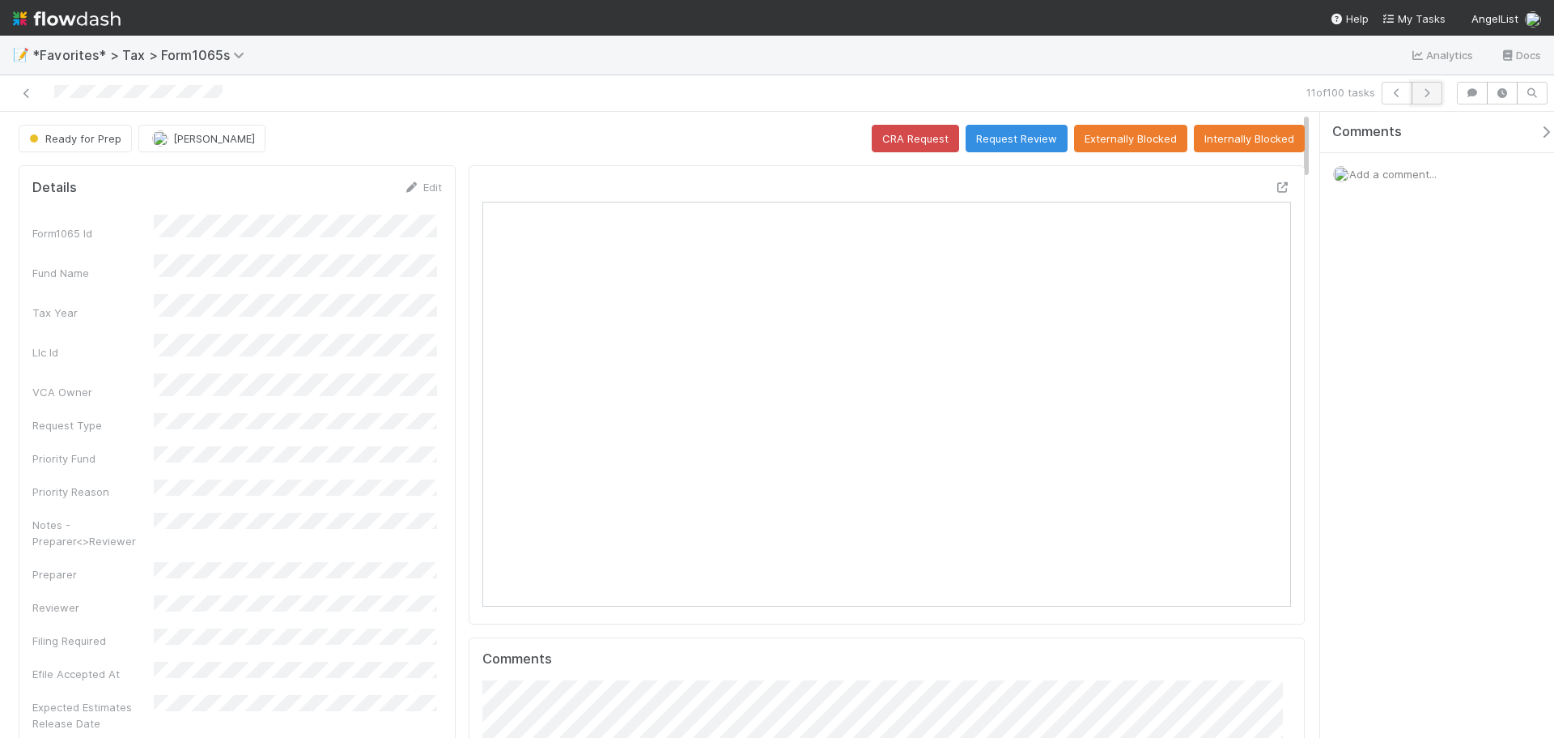
click at [1424, 91] on icon "button" at bounding box center [1427, 93] width 16 height 10
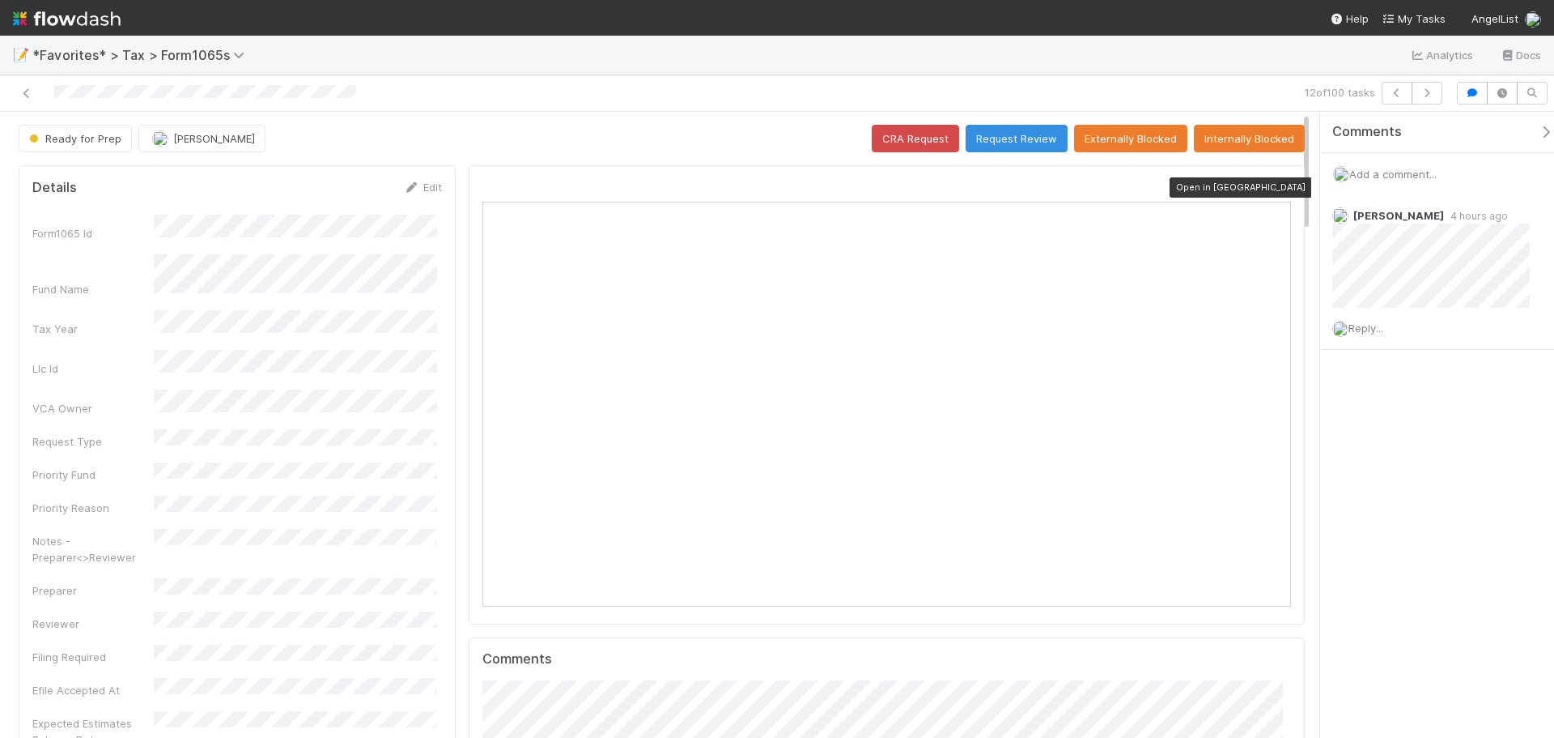
click at [1275, 190] on icon at bounding box center [1283, 187] width 16 height 11
click at [1435, 87] on button "button" at bounding box center [1427, 93] width 31 height 23
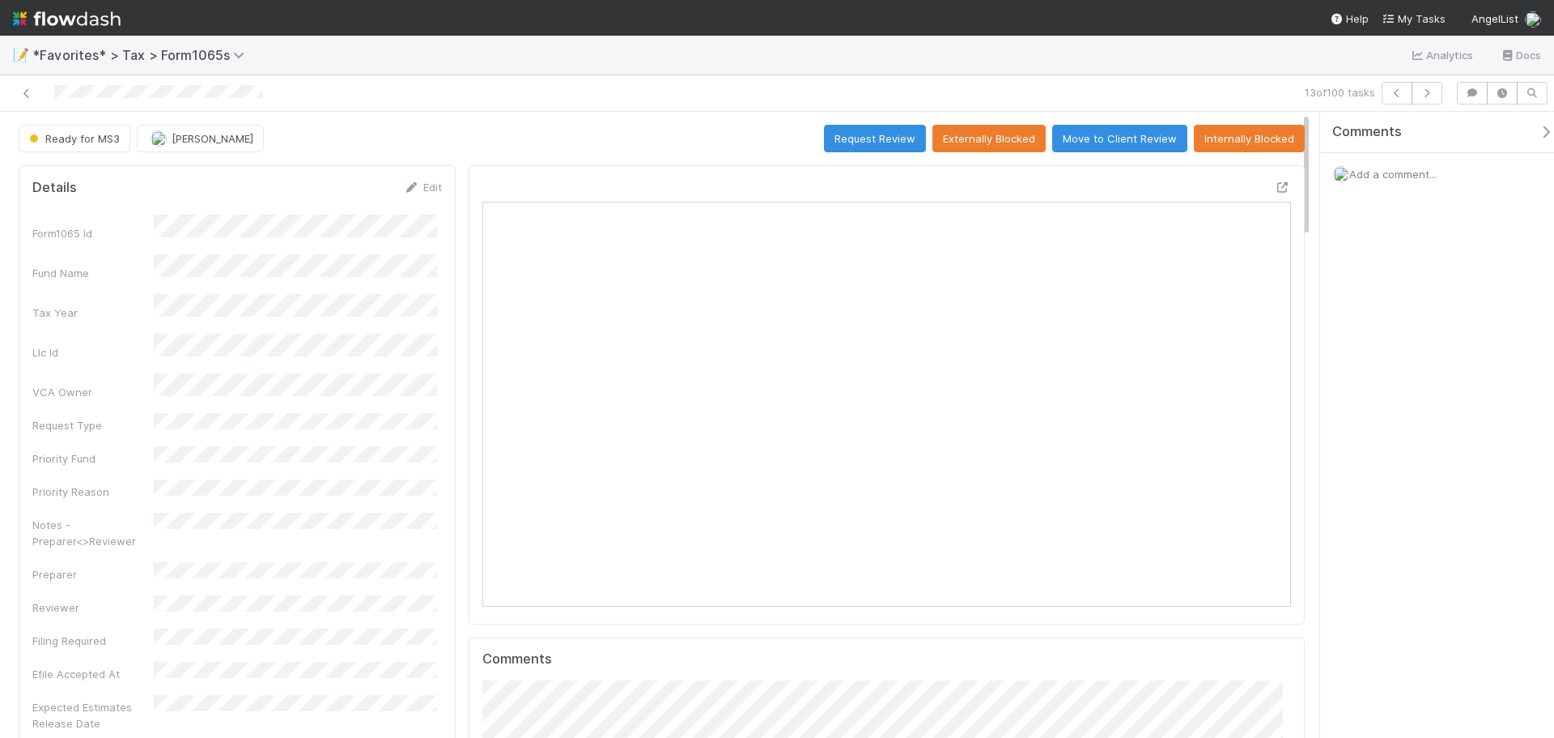
scroll to position [317, 393]
click at [1430, 95] on icon "button" at bounding box center [1427, 93] width 16 height 10
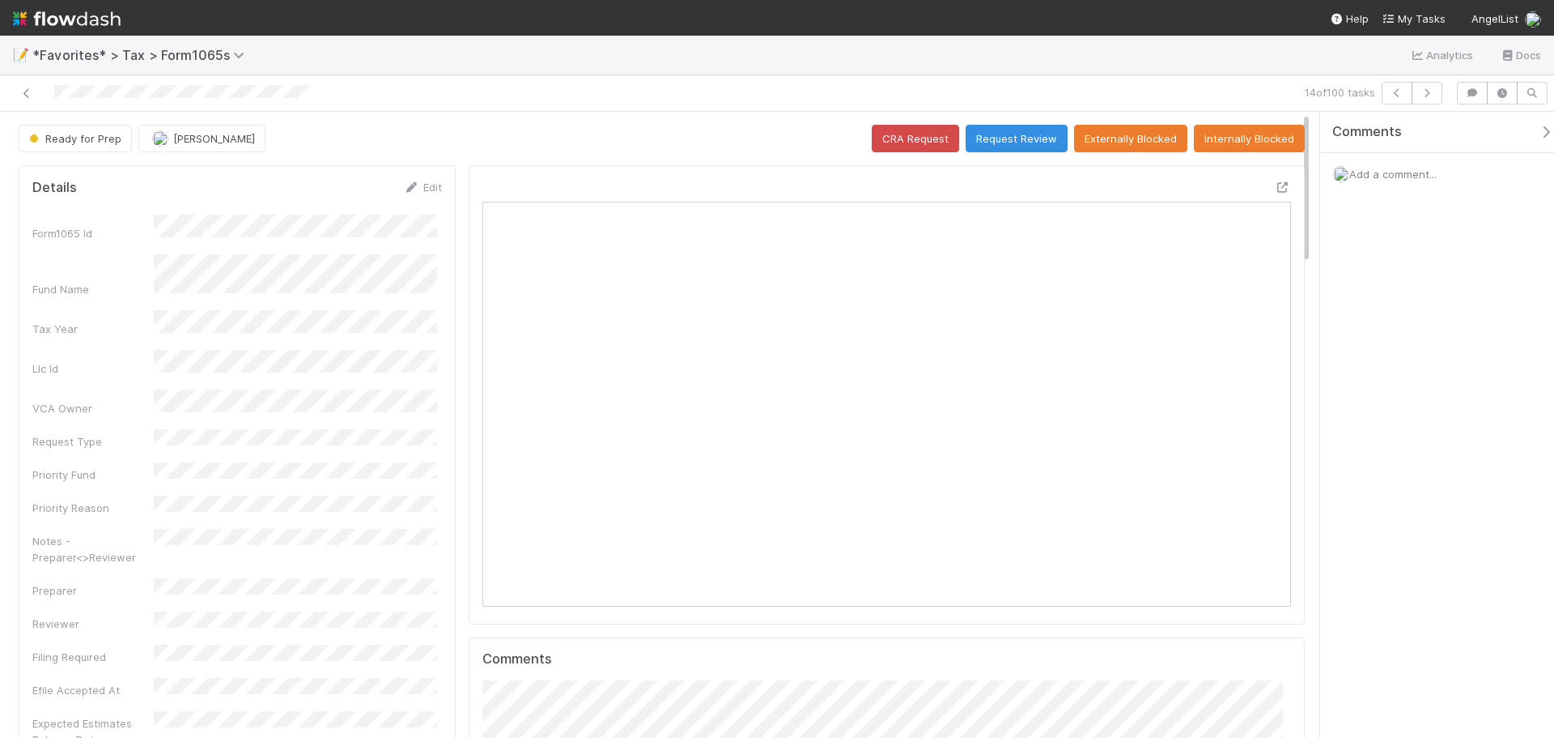
scroll to position [317, 789]
click at [1422, 86] on button "button" at bounding box center [1427, 93] width 31 height 23
click at [1421, 94] on icon "button" at bounding box center [1427, 93] width 16 height 10
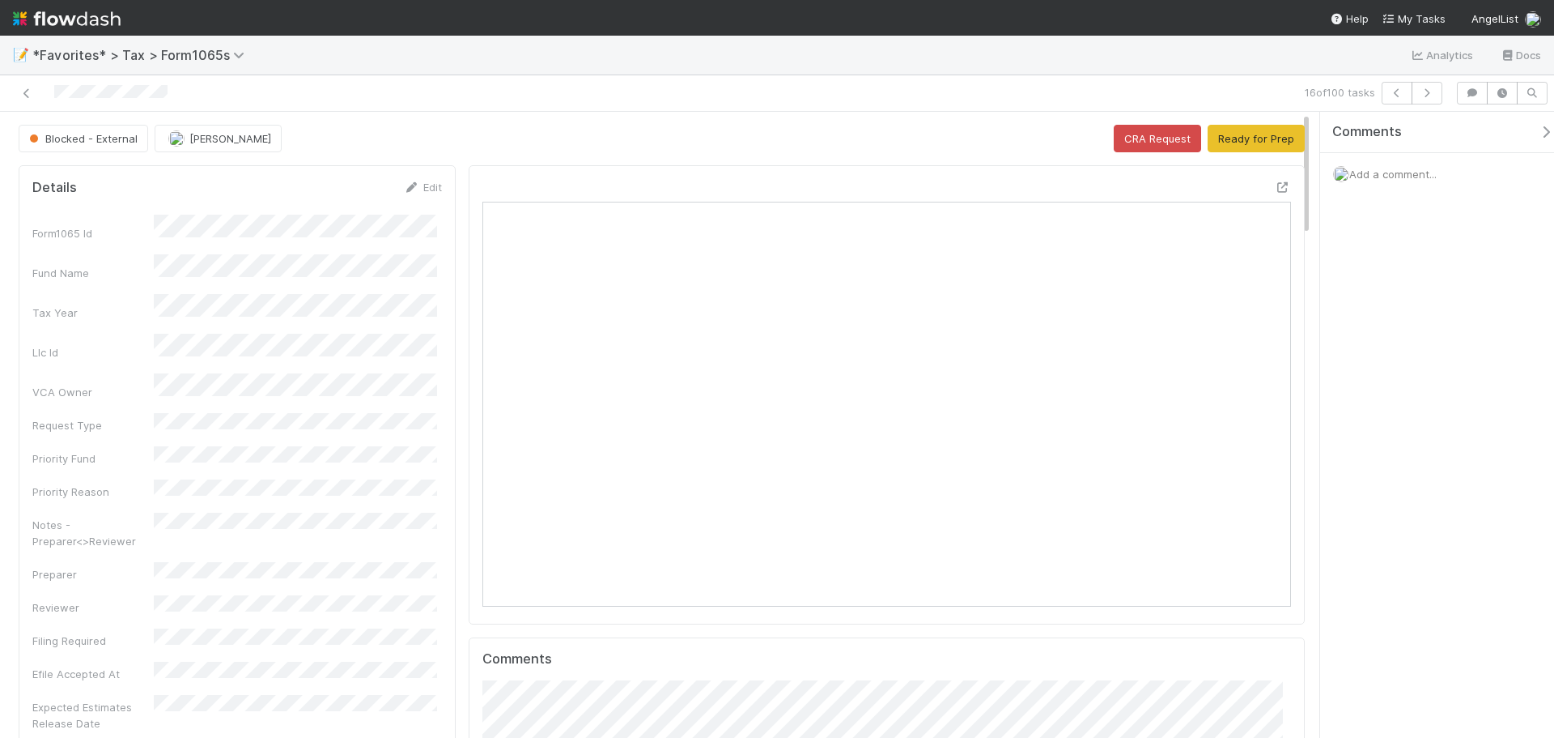
scroll to position [317, 789]
click at [1275, 185] on icon at bounding box center [1283, 187] width 16 height 11
click at [1419, 100] on button "button" at bounding box center [1427, 93] width 31 height 23
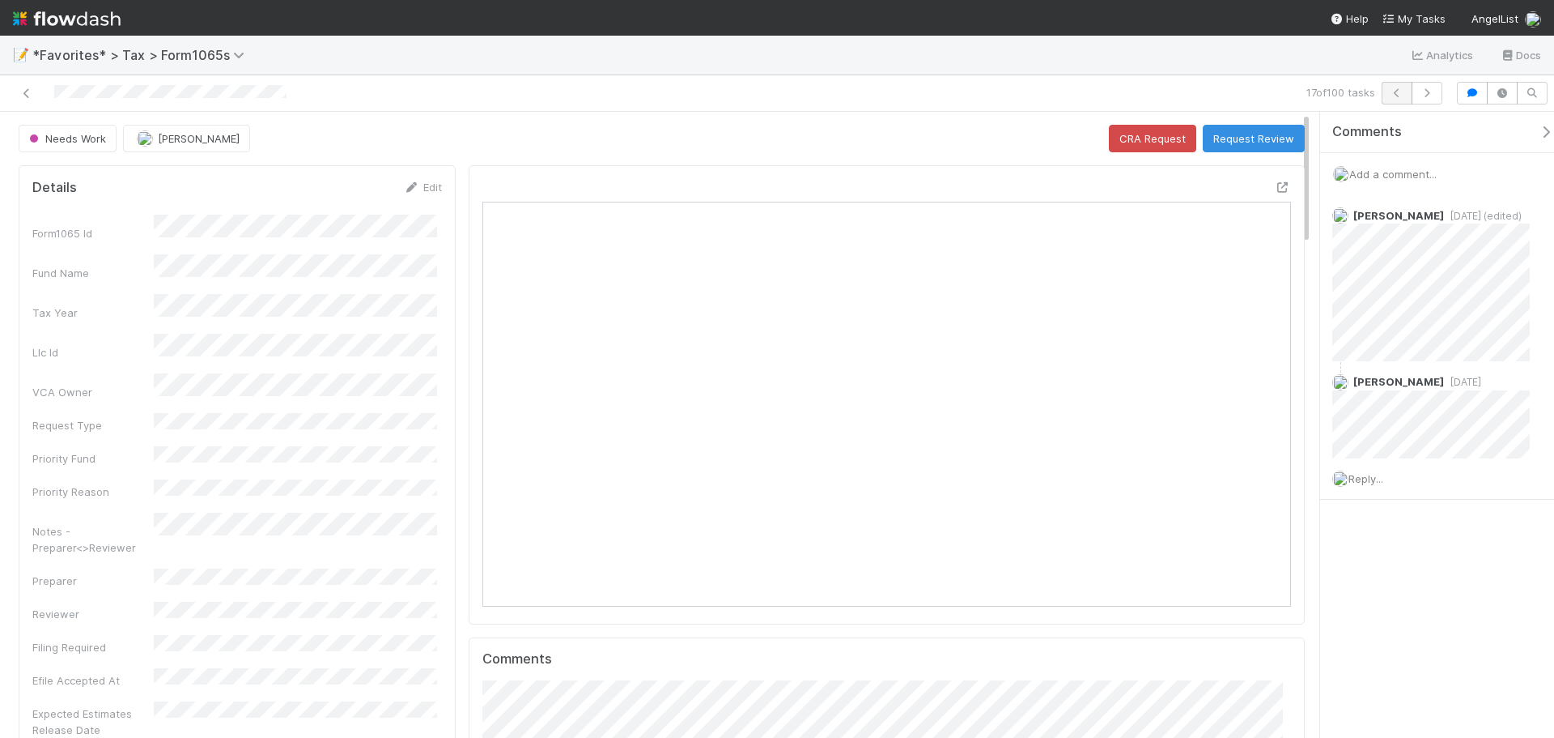
scroll to position [317, 393]
click at [1427, 96] on icon "button" at bounding box center [1427, 93] width 16 height 10
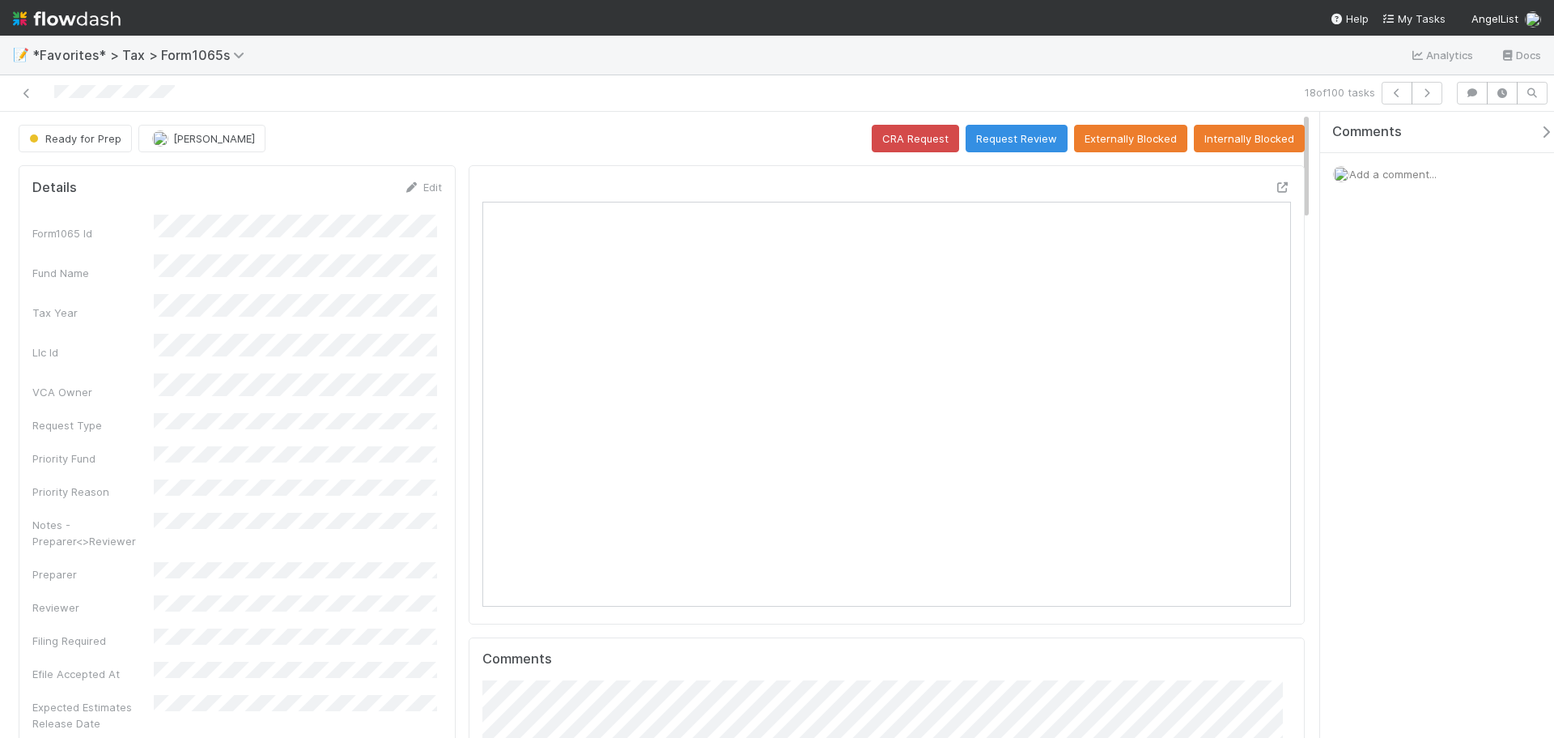
scroll to position [317, 393]
click at [1275, 189] on icon at bounding box center [1283, 187] width 16 height 11
click at [1422, 93] on icon "button" at bounding box center [1427, 93] width 16 height 10
click at [1275, 181] on div at bounding box center [1283, 187] width 16 height 16
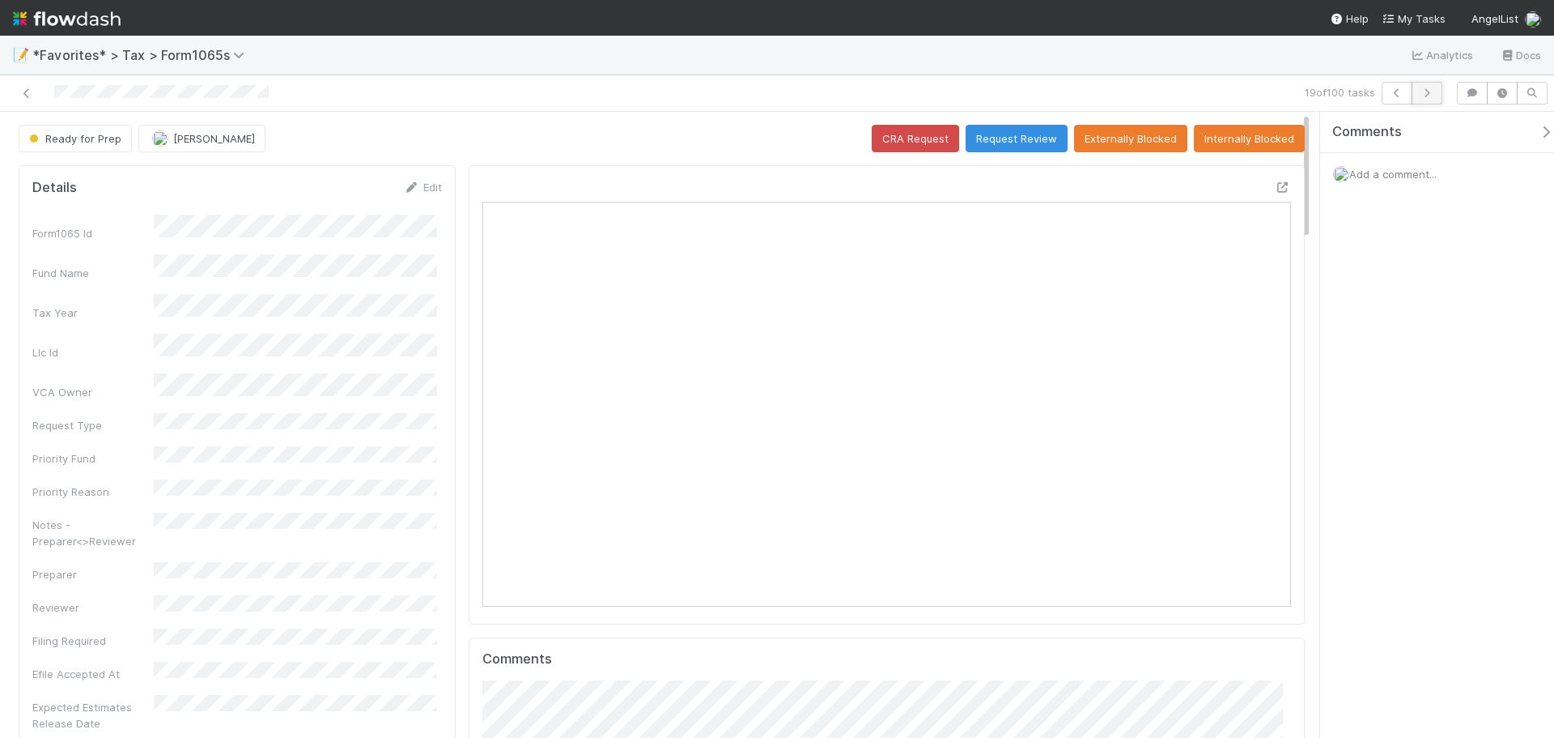
click at [1422, 96] on icon "button" at bounding box center [1427, 93] width 16 height 10
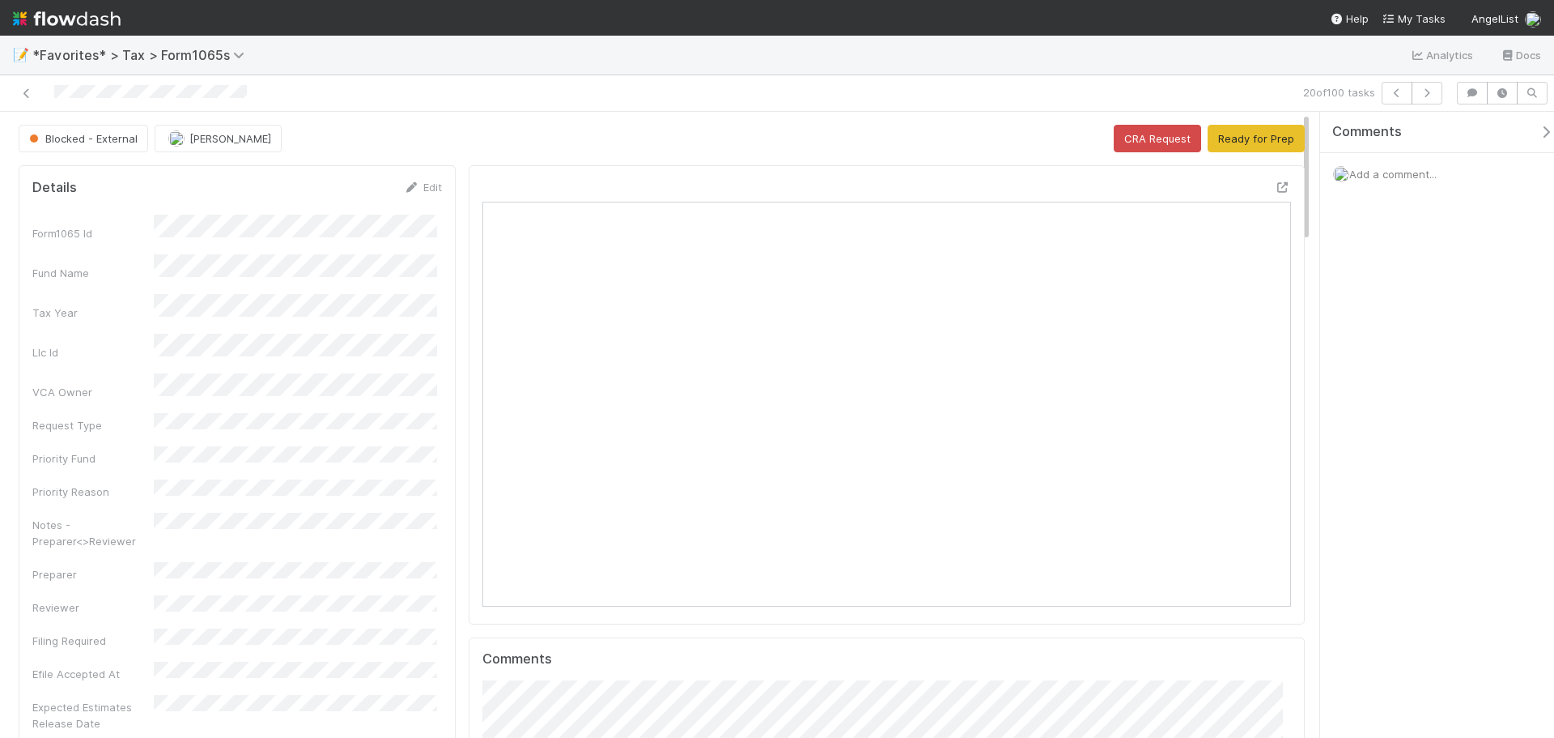
scroll to position [317, 789]
click at [1435, 92] on icon "button" at bounding box center [1427, 93] width 16 height 10
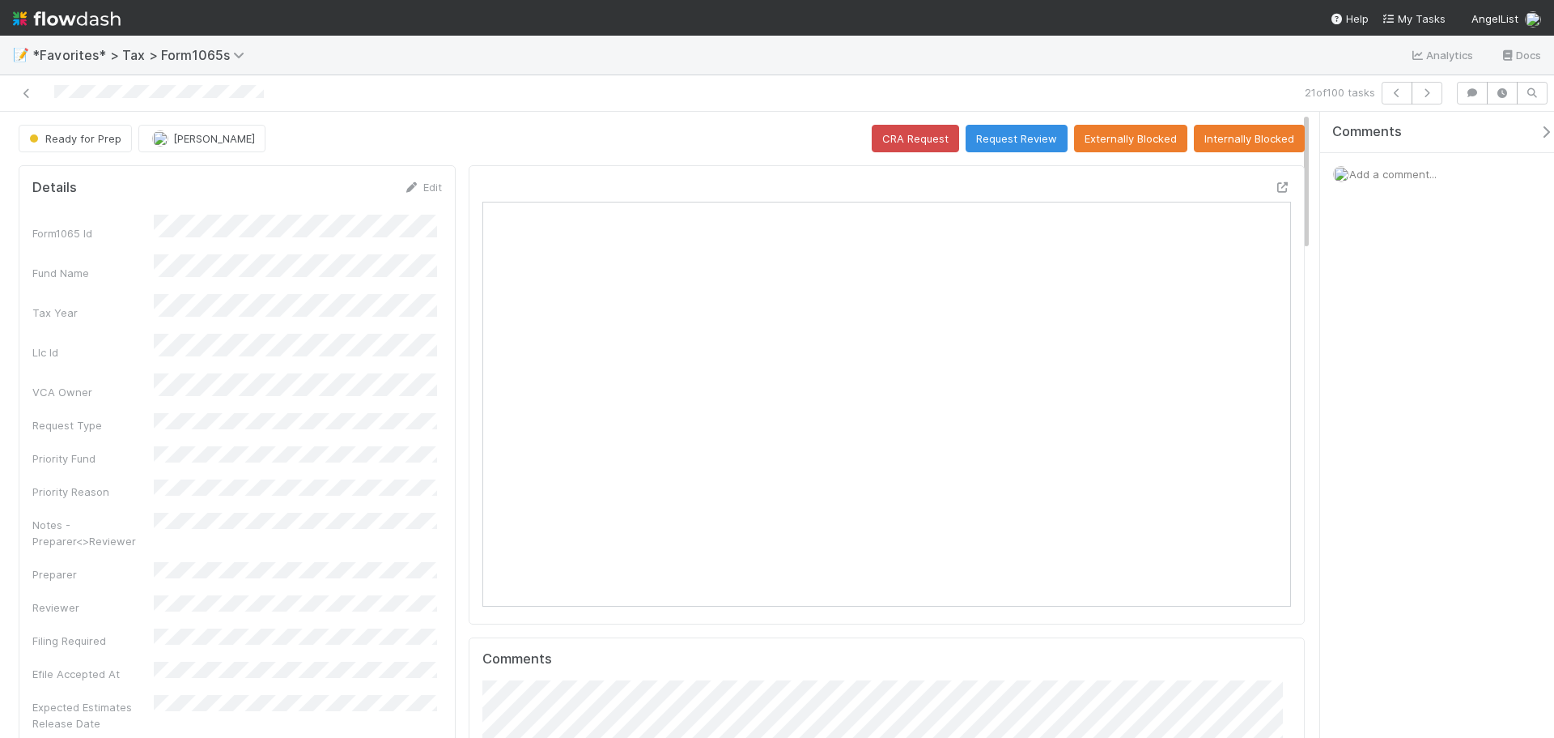
scroll to position [317, 393]
click at [1426, 96] on icon "button" at bounding box center [1427, 93] width 16 height 10
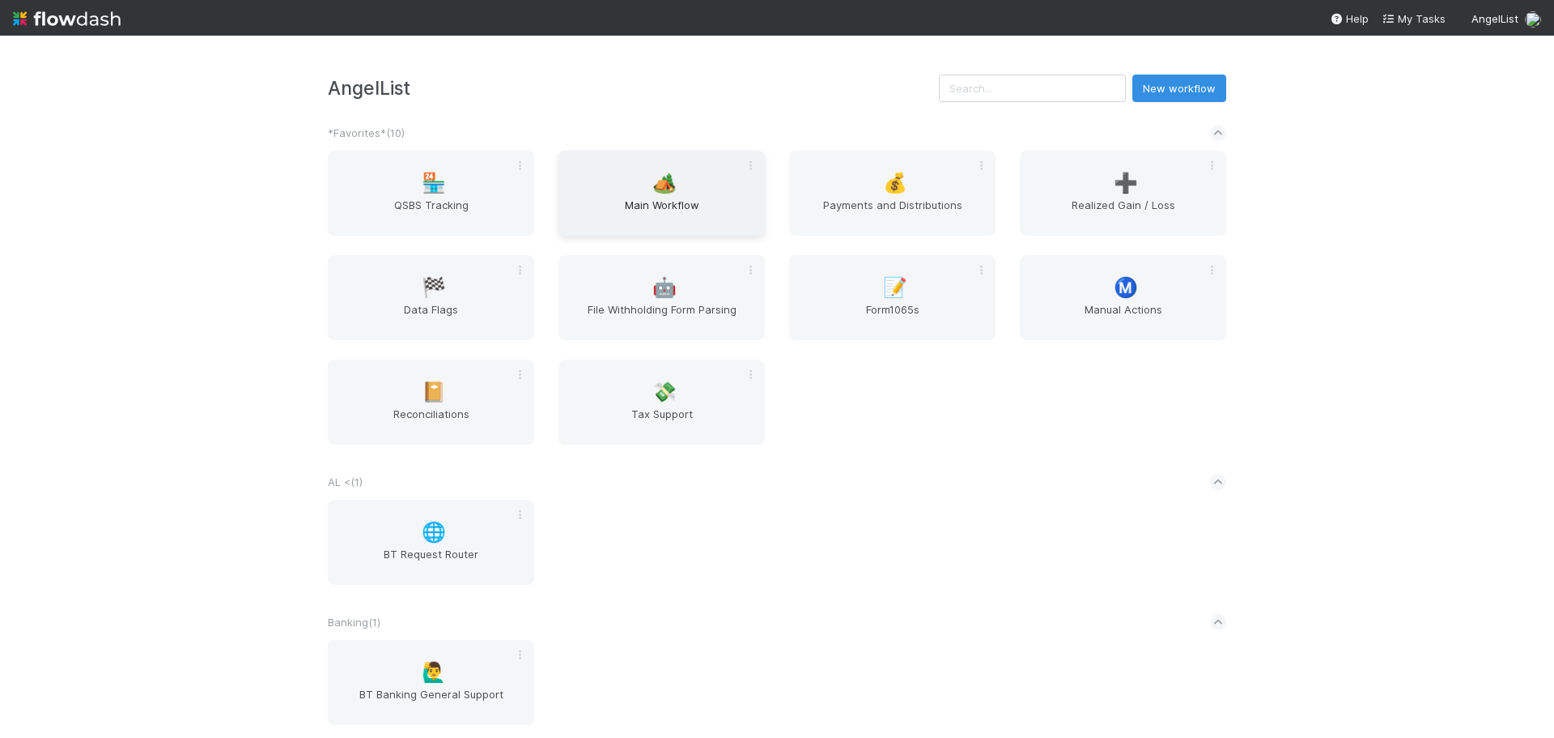
click at [710, 185] on div "🏕️ Main Workflow" at bounding box center [662, 193] width 206 height 85
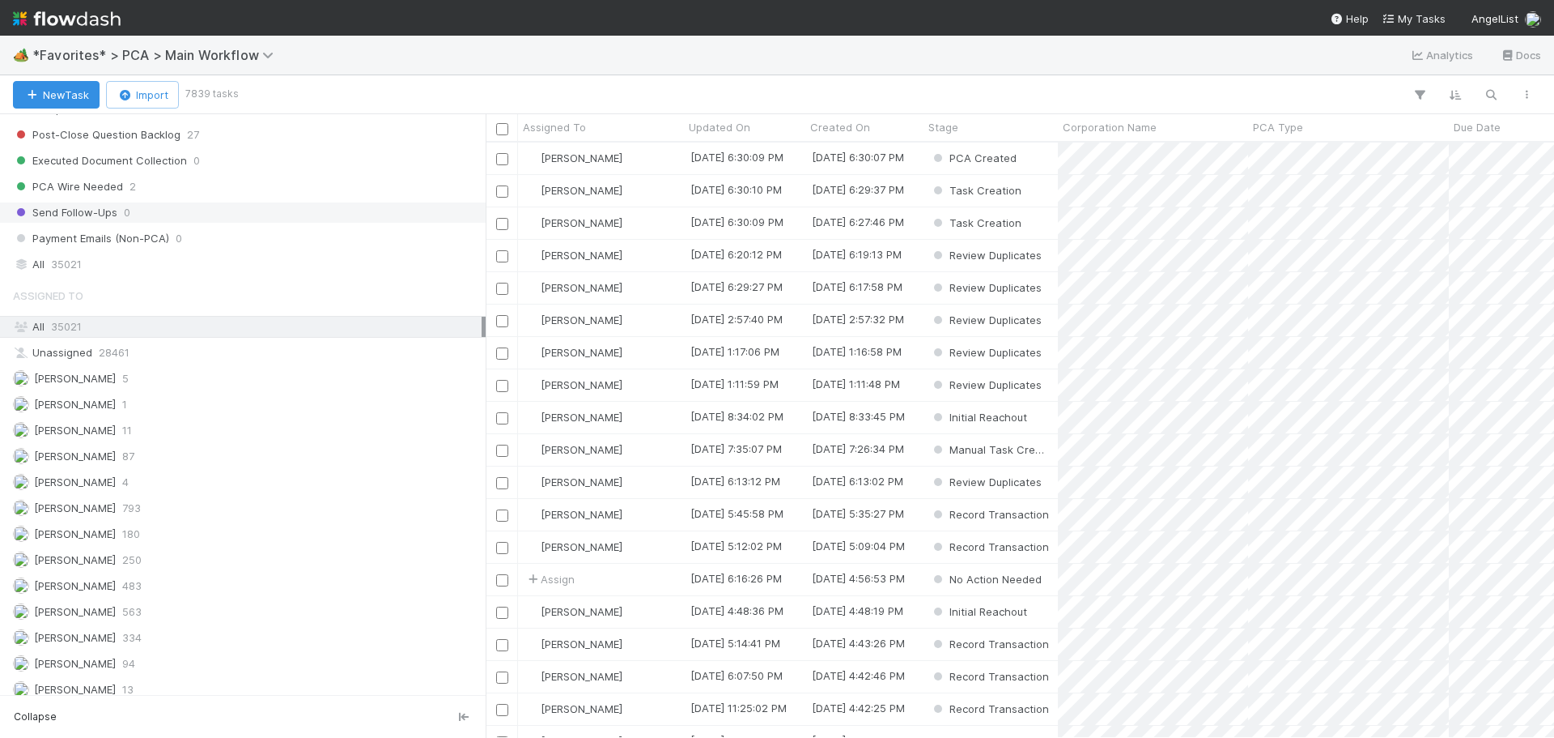
scroll to position [1700, 0]
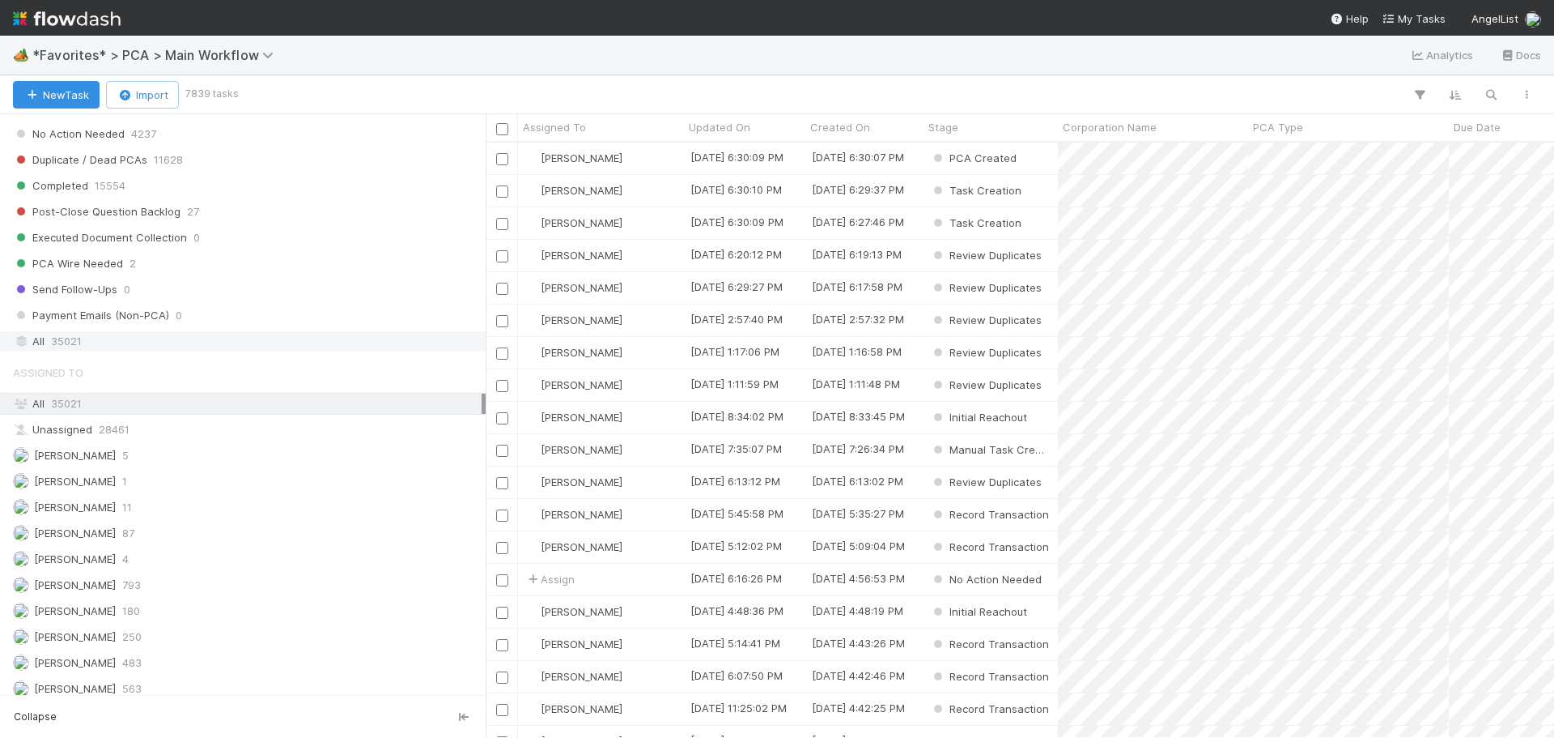
click at [108, 337] on div "All 35021" at bounding box center [247, 341] width 469 height 20
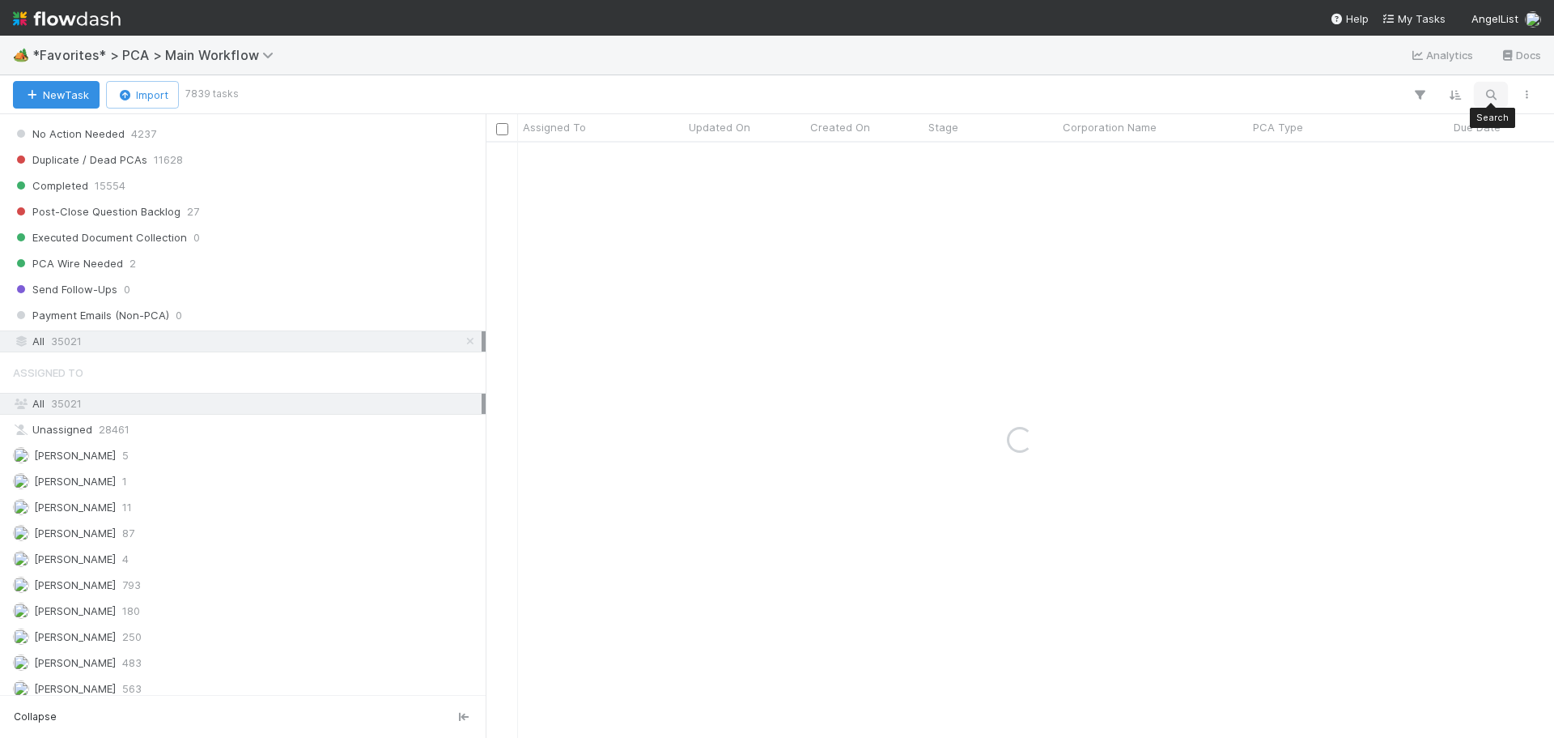
click at [1488, 96] on icon "button" at bounding box center [1491, 94] width 16 height 15
type input "Aegis Autonomy Corp."
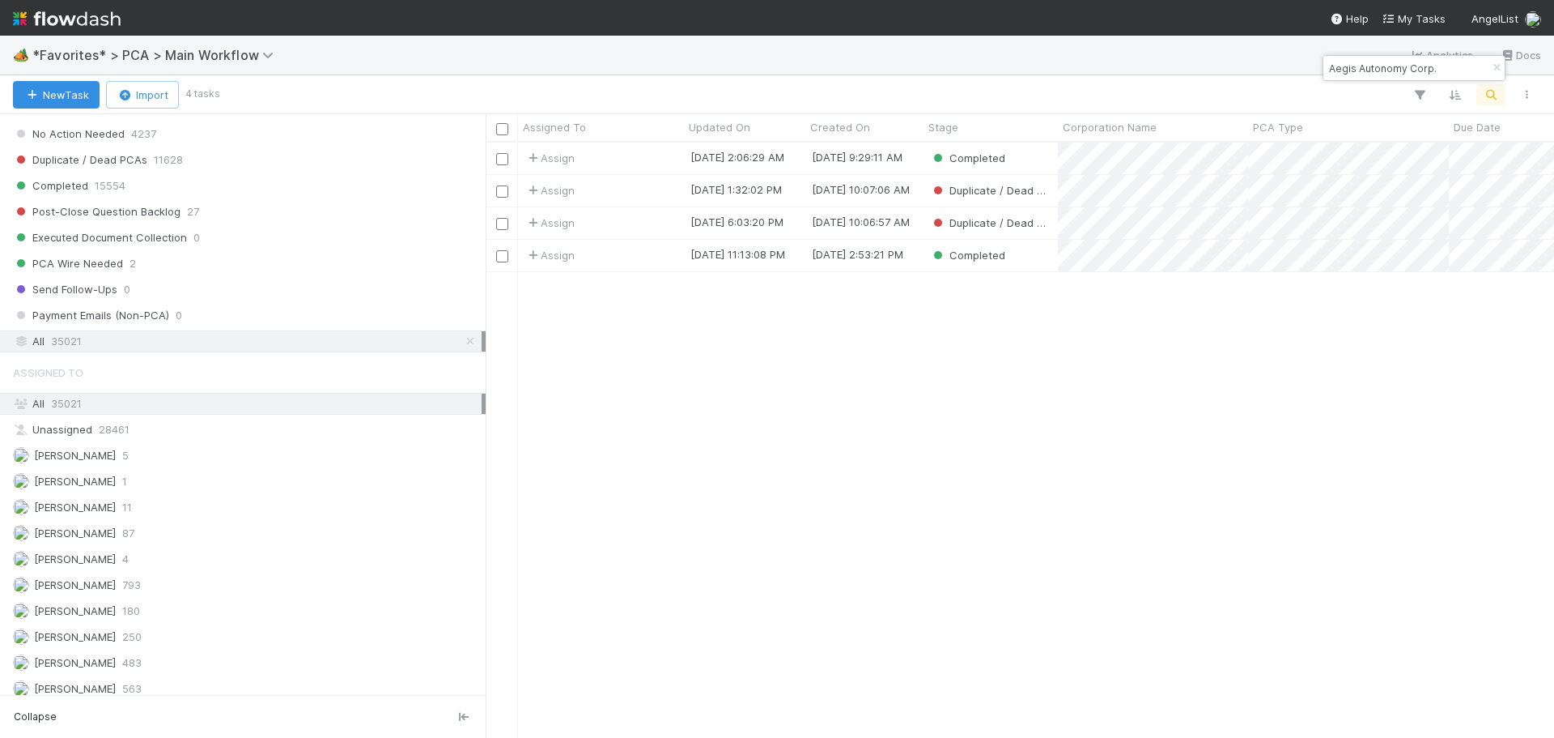
scroll to position [583, 1057]
click at [1037, 152] on div "Completed" at bounding box center [991, 158] width 134 height 32
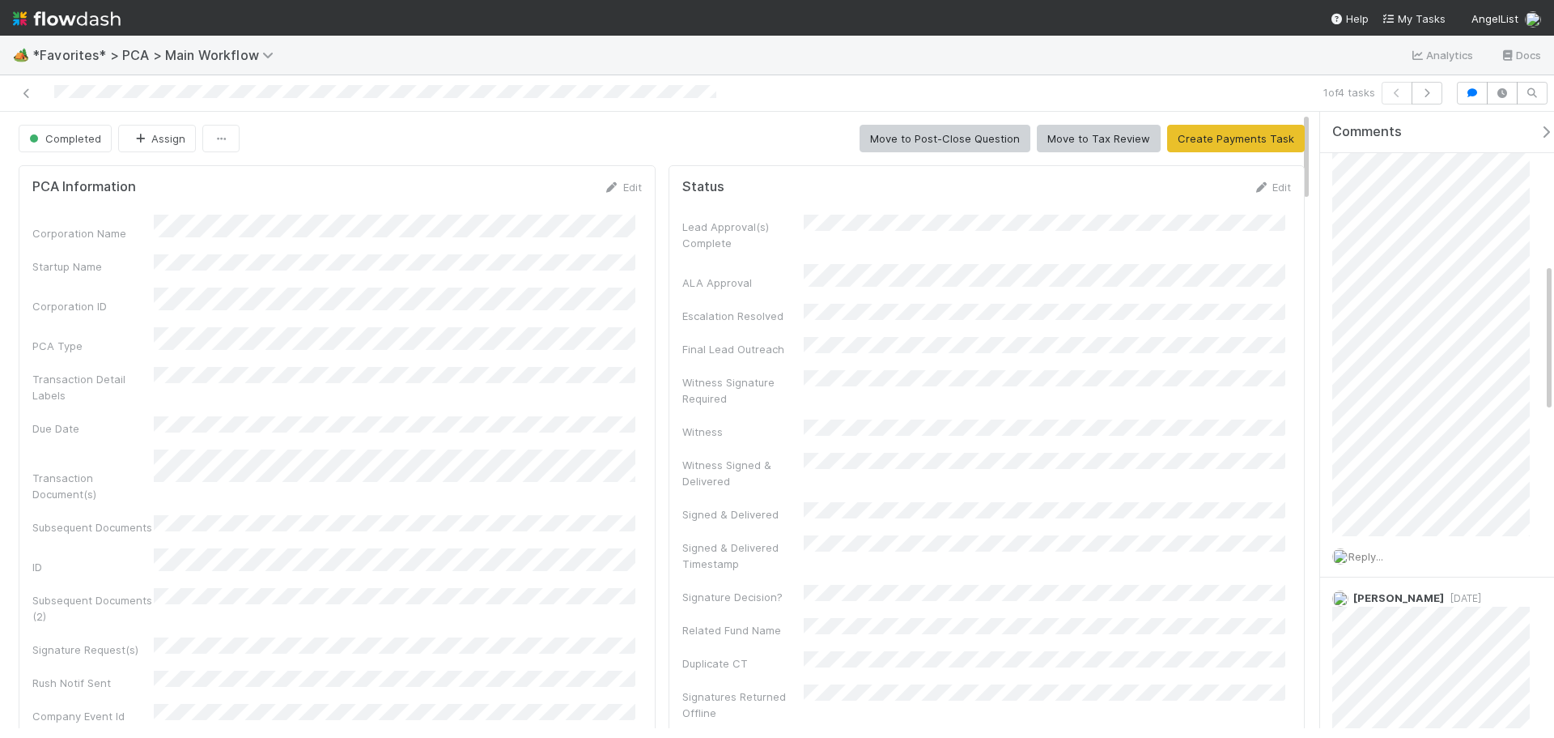
scroll to position [729, 0]
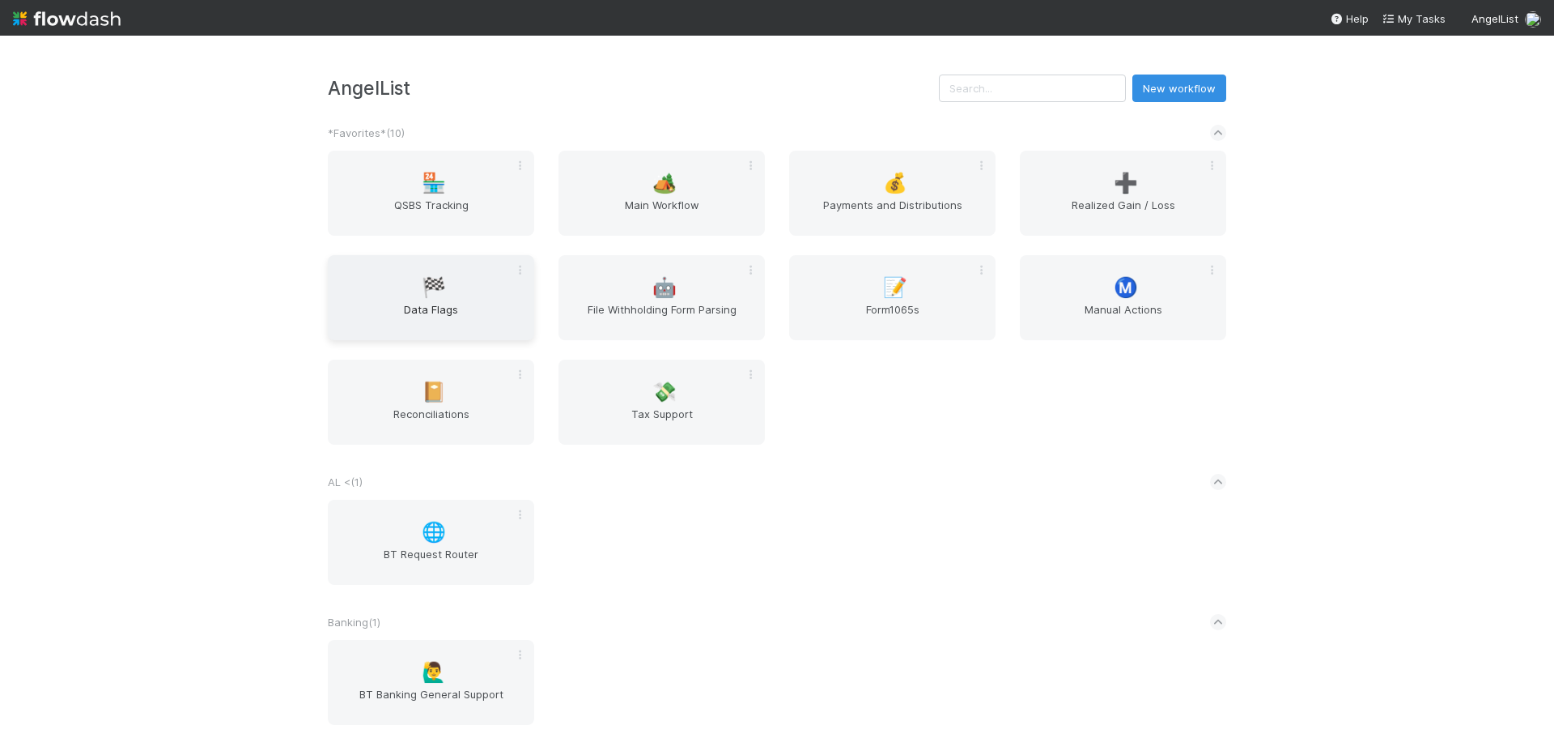
click at [466, 302] on span "Data Flags" at bounding box center [430, 317] width 193 height 32
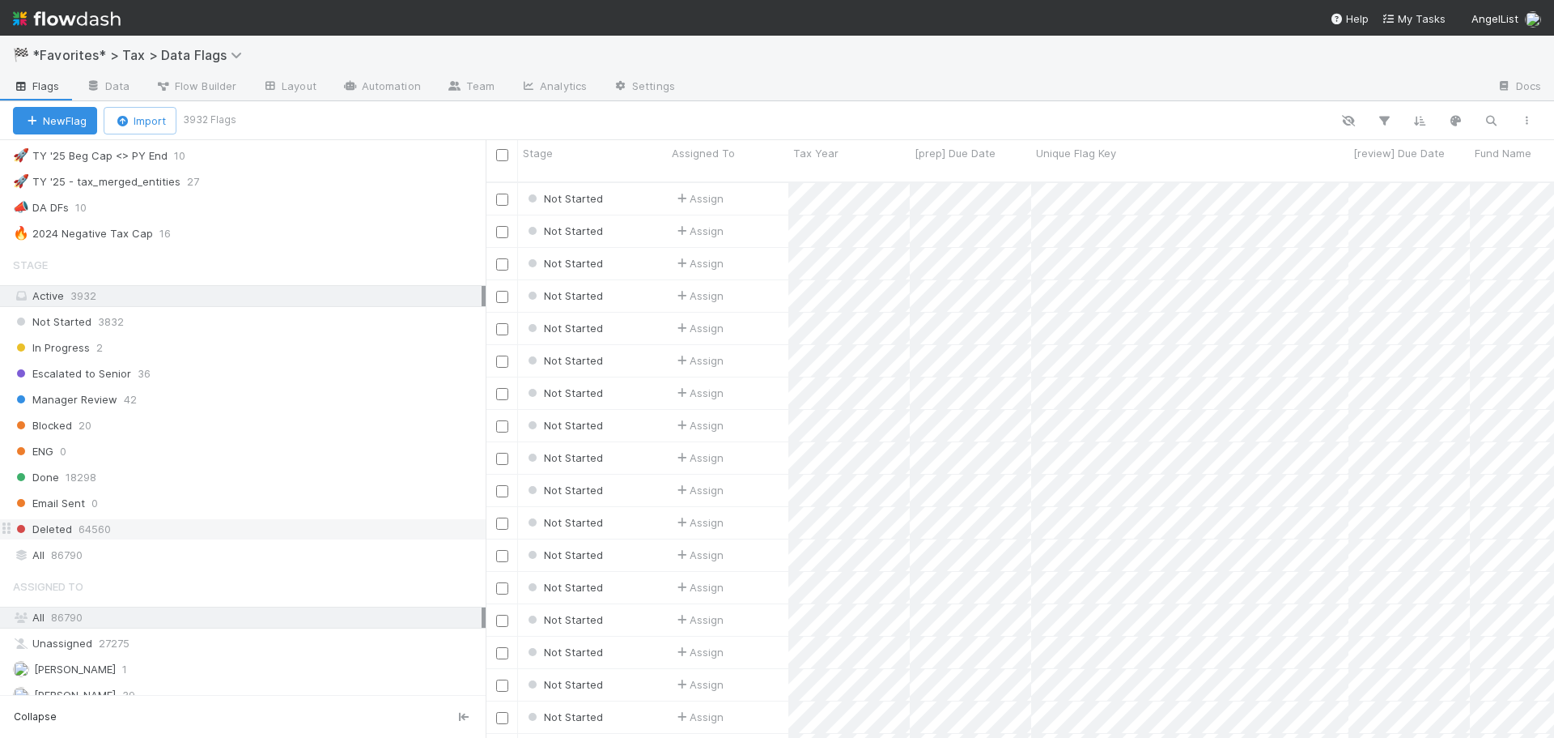
scroll to position [972, 0]
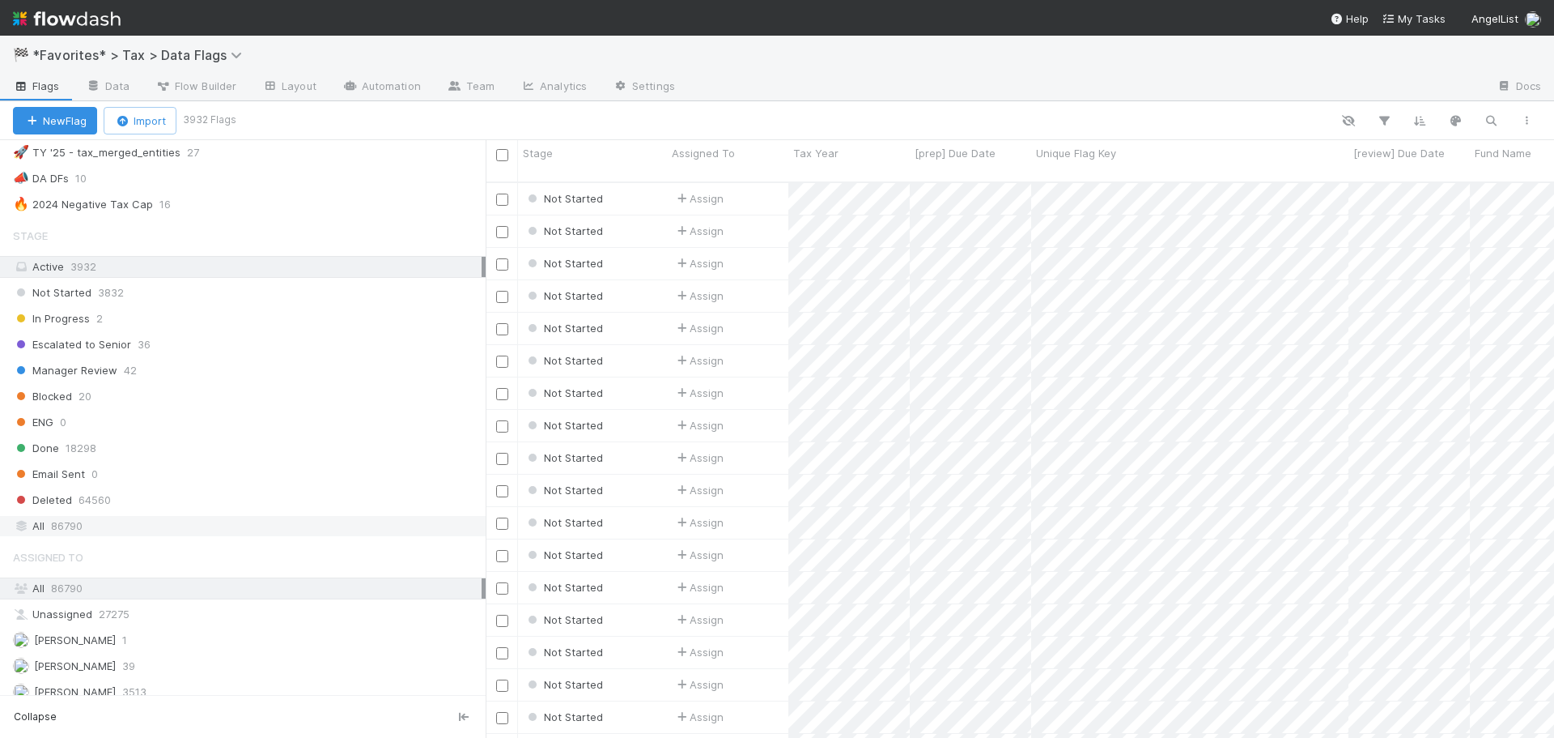
click at [80, 517] on span "86790" at bounding box center [67, 526] width 32 height 20
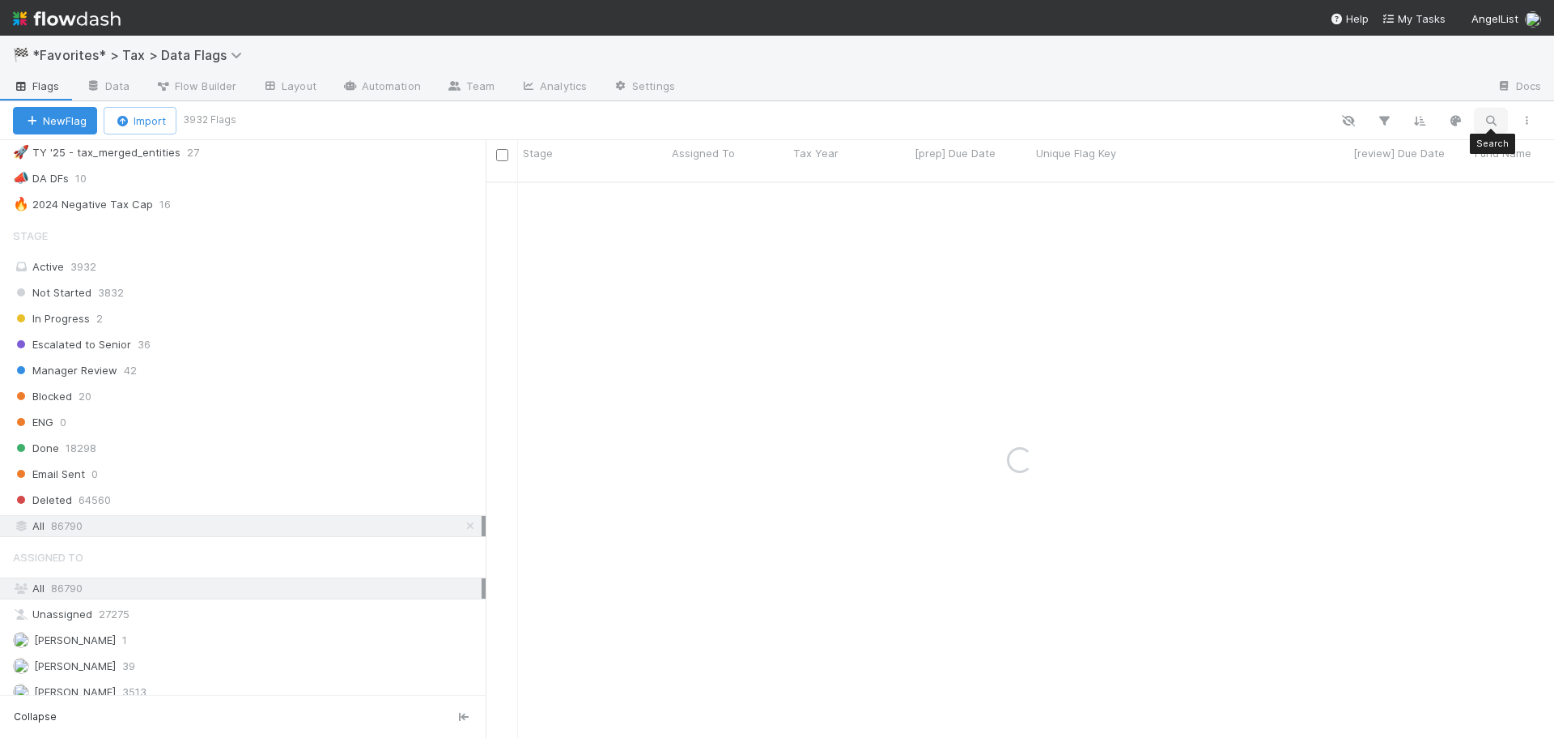
click at [1500, 117] on button "button" at bounding box center [1491, 120] width 29 height 21
paste input "Ecc Of Zero Without Proceeds"
drag, startPoint x: 1465, startPoint y: 94, endPoint x: 1326, endPoint y: 91, distance: 138.5
click at [1326, 91] on input "Ecc Of Zero Without Proceeds" at bounding box center [1407, 93] width 162 height 19
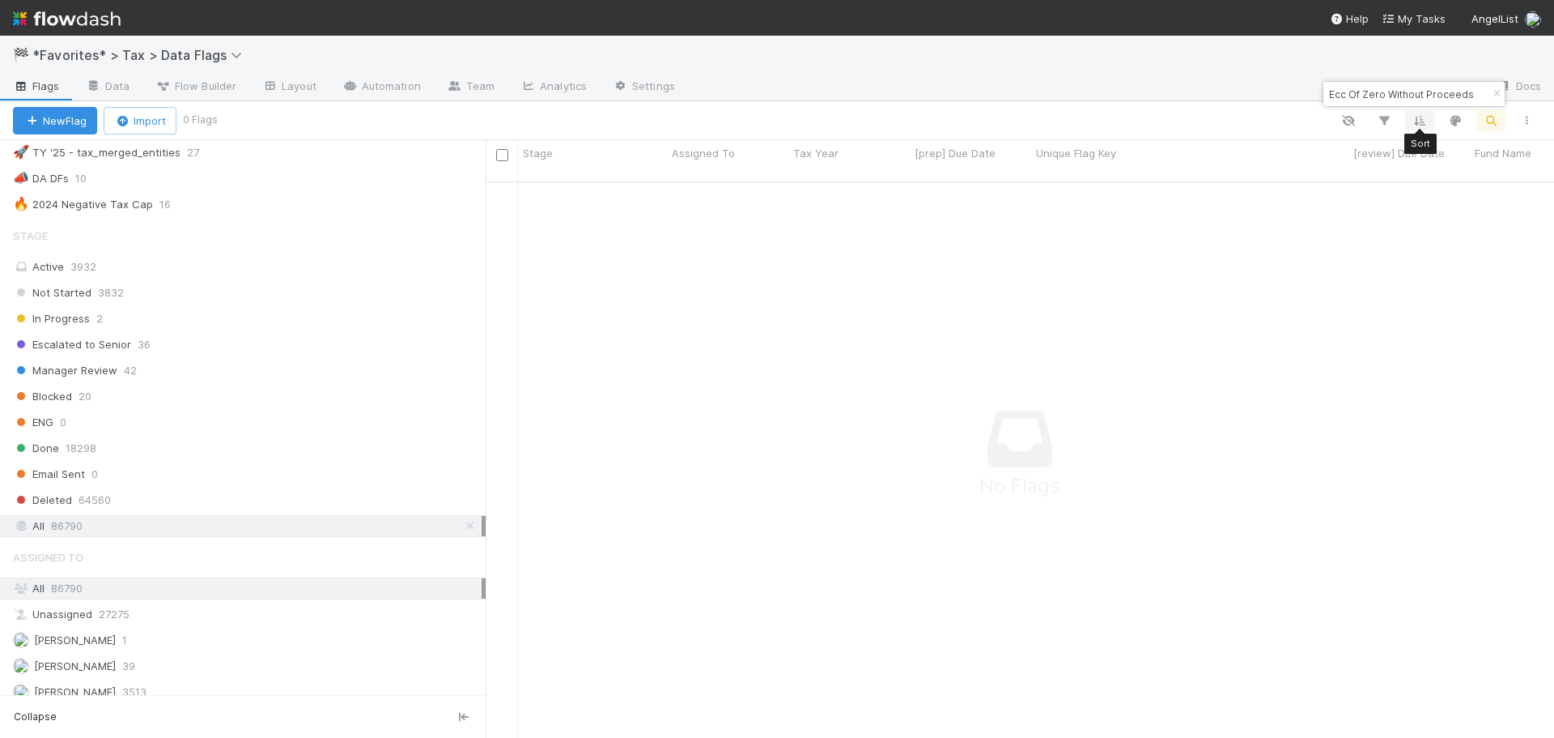
paste input "Coughdrop Capital Fund II, a series of Coughdrop Capital, LP"
type input "Coughdrop Capital Fund II, a series of Coughdrop Capital, LP"
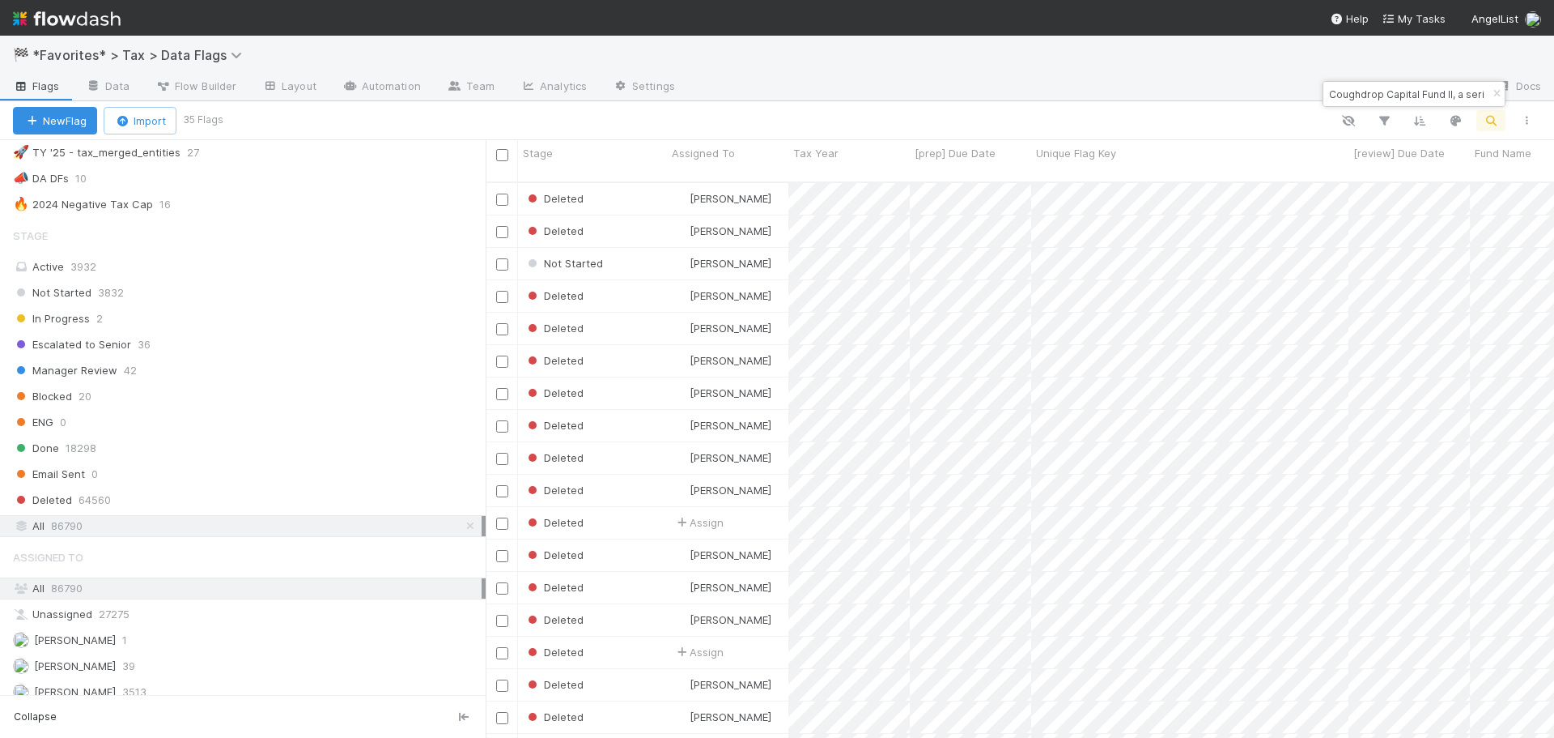
scroll to position [557, 1057]
drag, startPoint x: 1465, startPoint y: 93, endPoint x: 1422, endPoint y: 93, distance: 42.9
click at [1422, 93] on div "Coughdrop Capital Fund II, a series of Coughdrop Capital, LP" at bounding box center [1414, 94] width 181 height 24
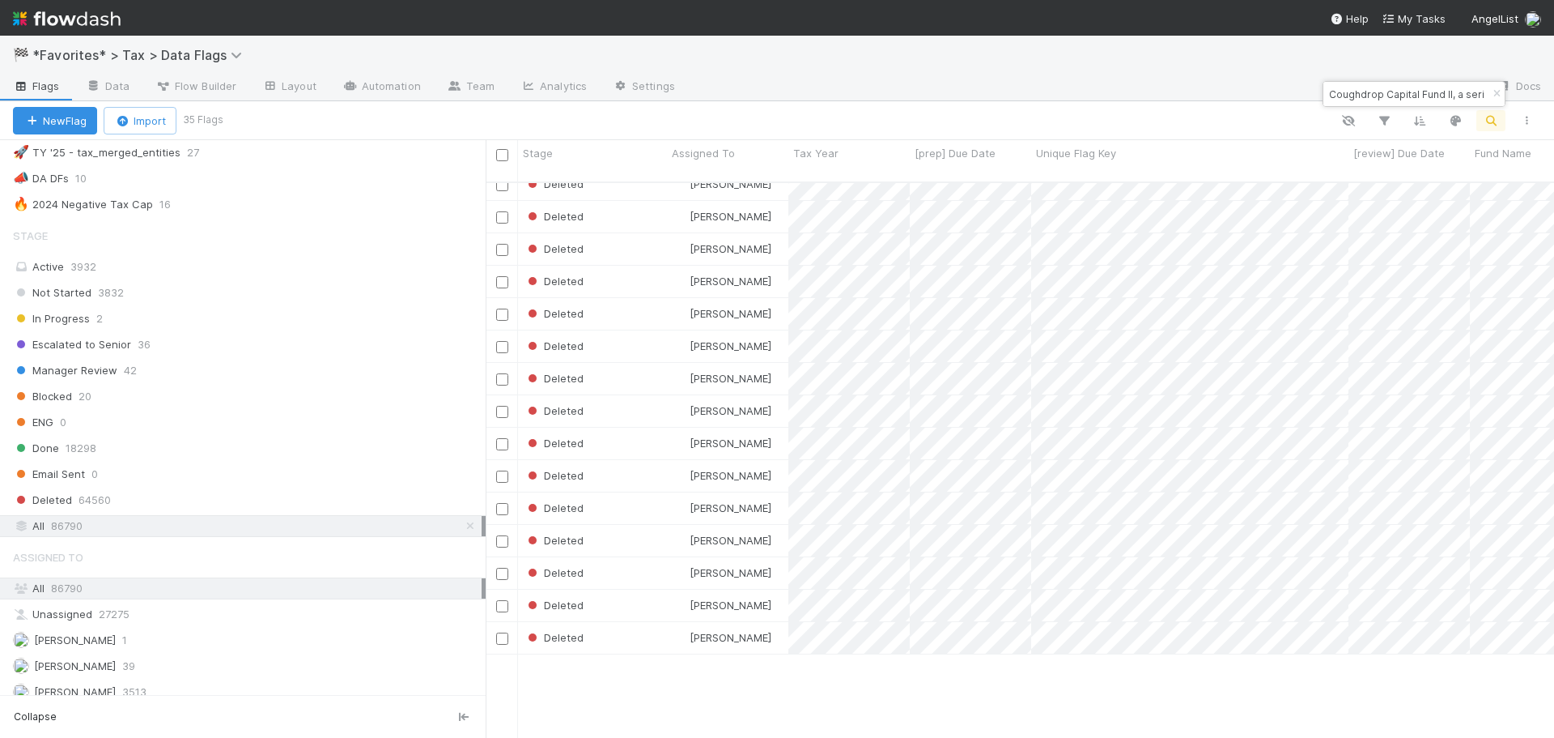
scroll to position [0, 0]
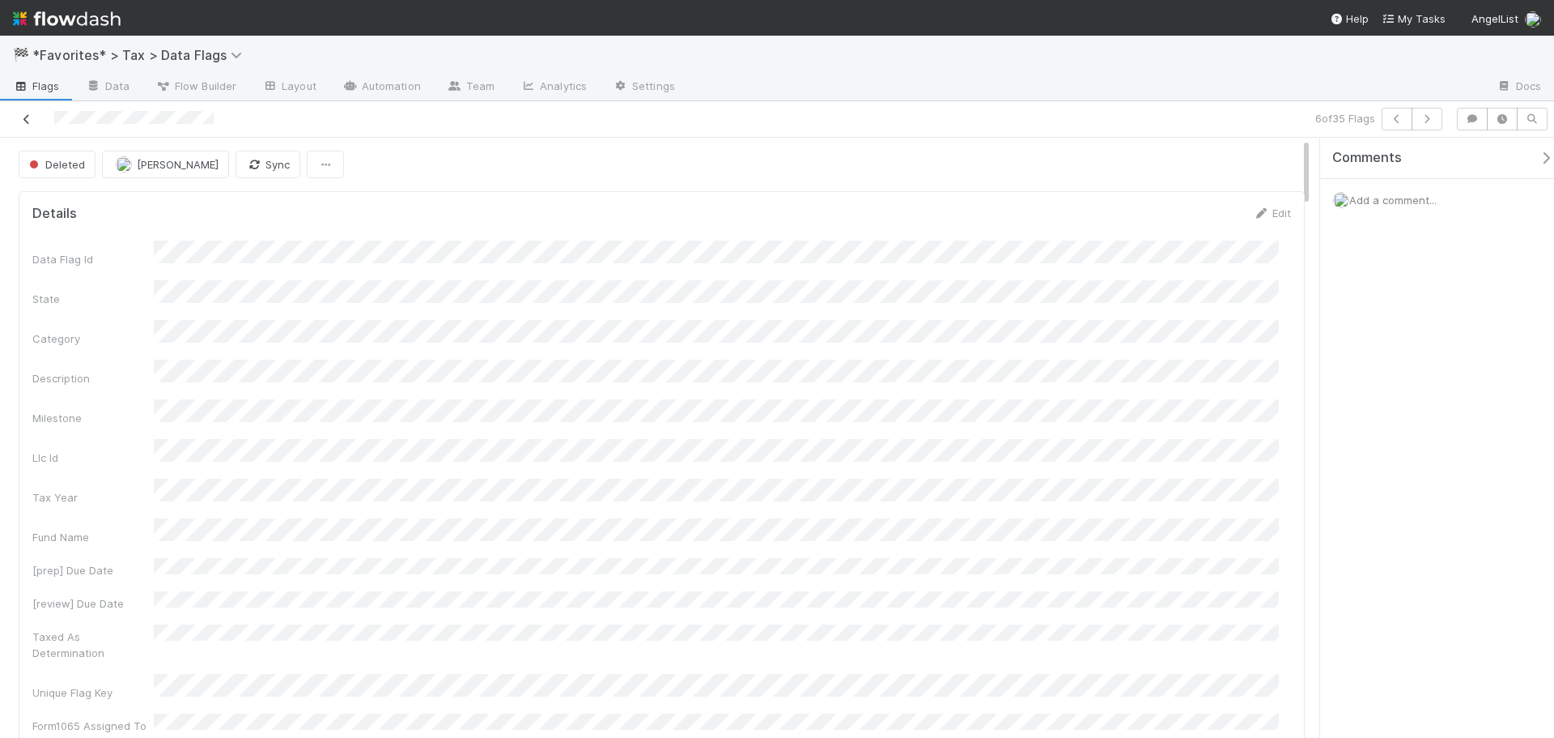
click at [32, 118] on icon at bounding box center [27, 119] width 16 height 11
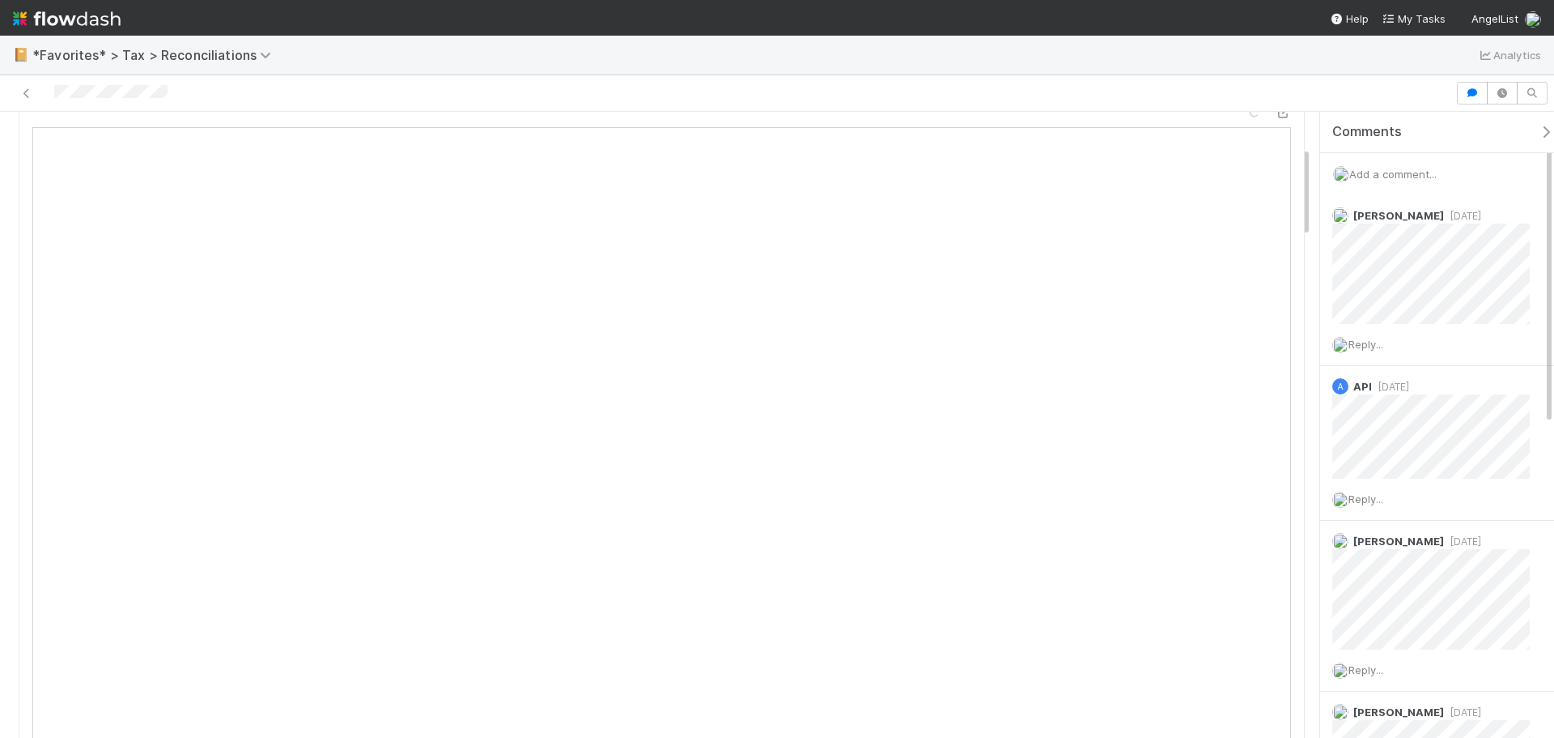
scroll to position [243, 0]
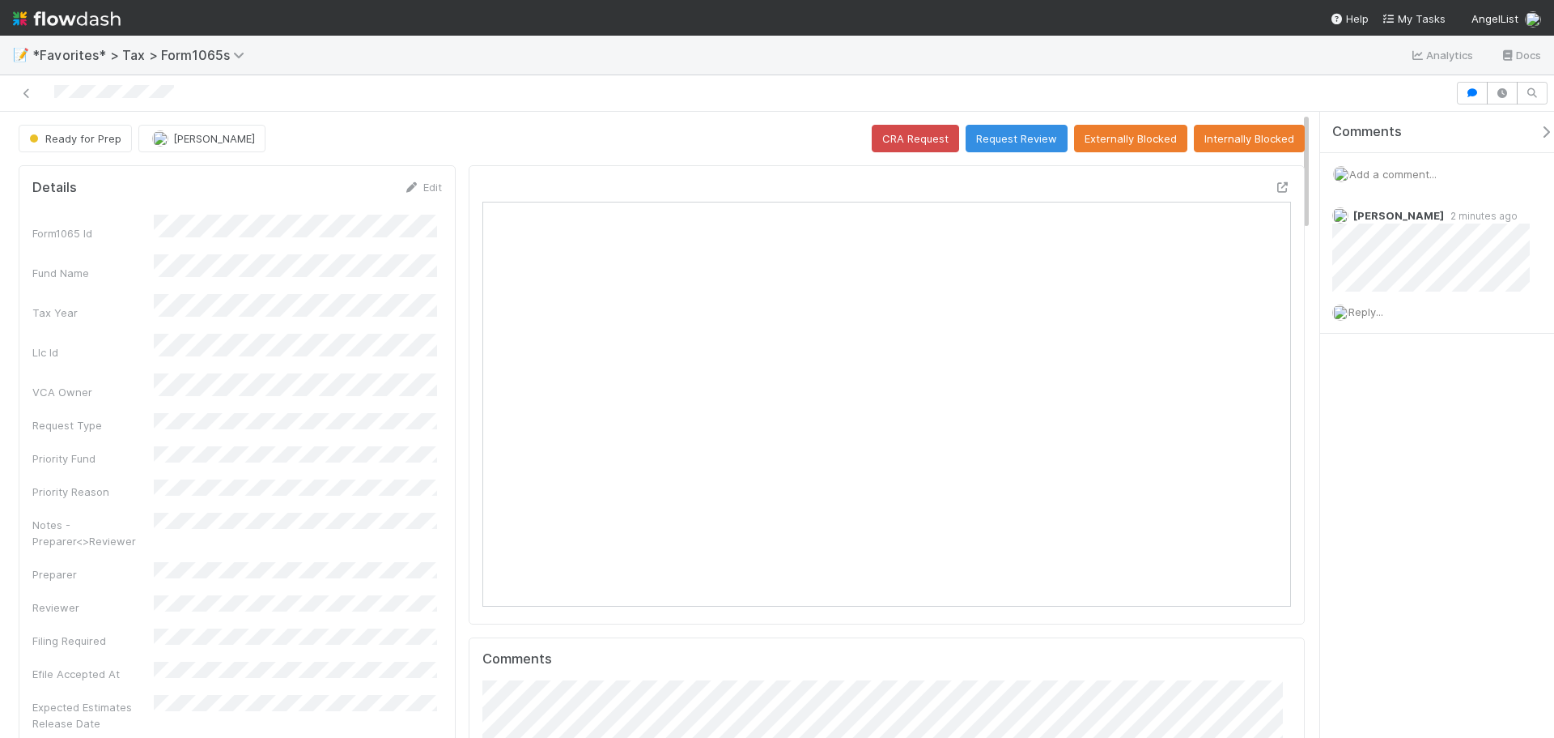
scroll to position [317, 393]
click at [1275, 186] on icon at bounding box center [1283, 187] width 16 height 11
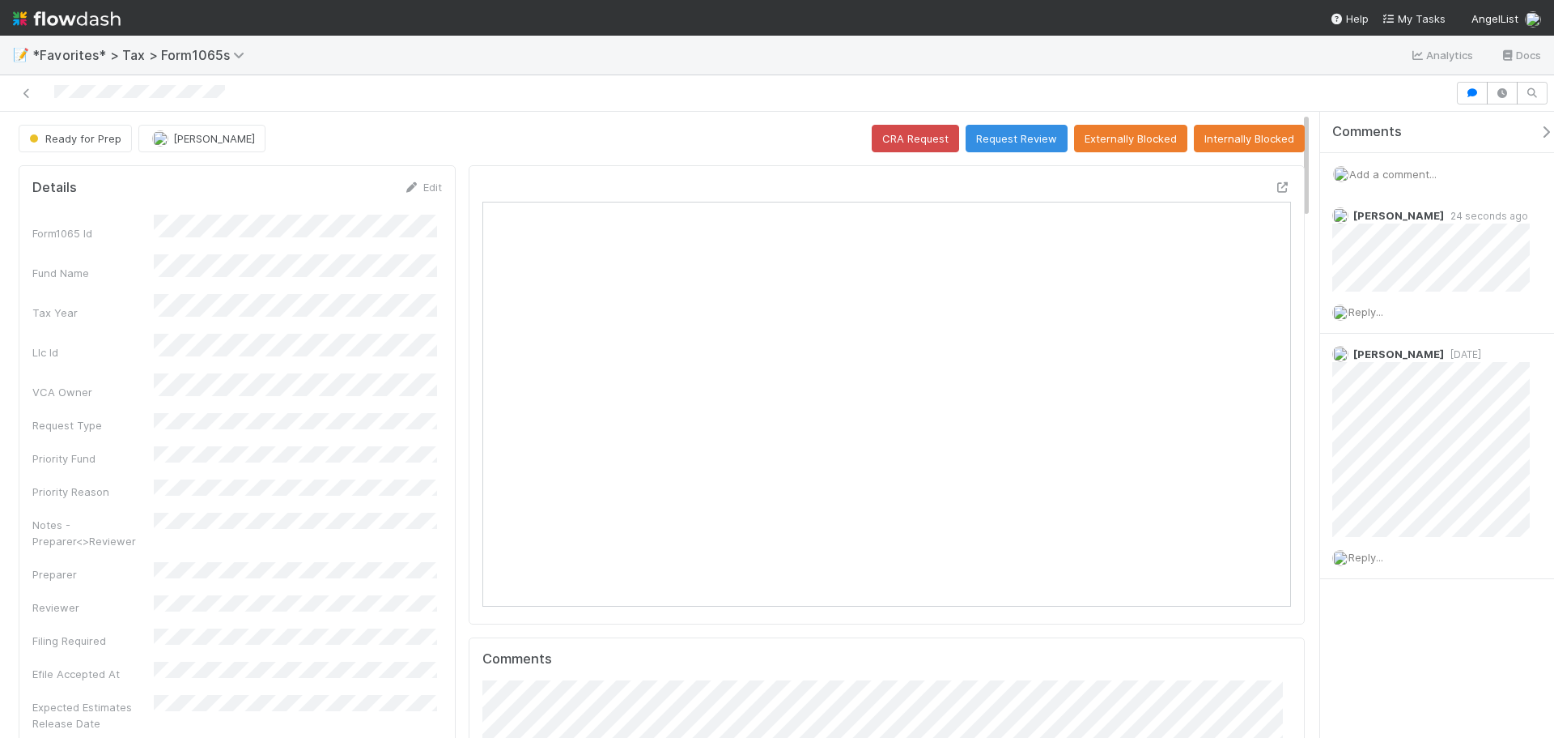
scroll to position [317, 789]
click at [1275, 189] on icon at bounding box center [1283, 187] width 16 height 11
click at [11, 91] on div at bounding box center [727, 93] width 1443 height 23
click at [23, 93] on icon at bounding box center [27, 93] width 16 height 11
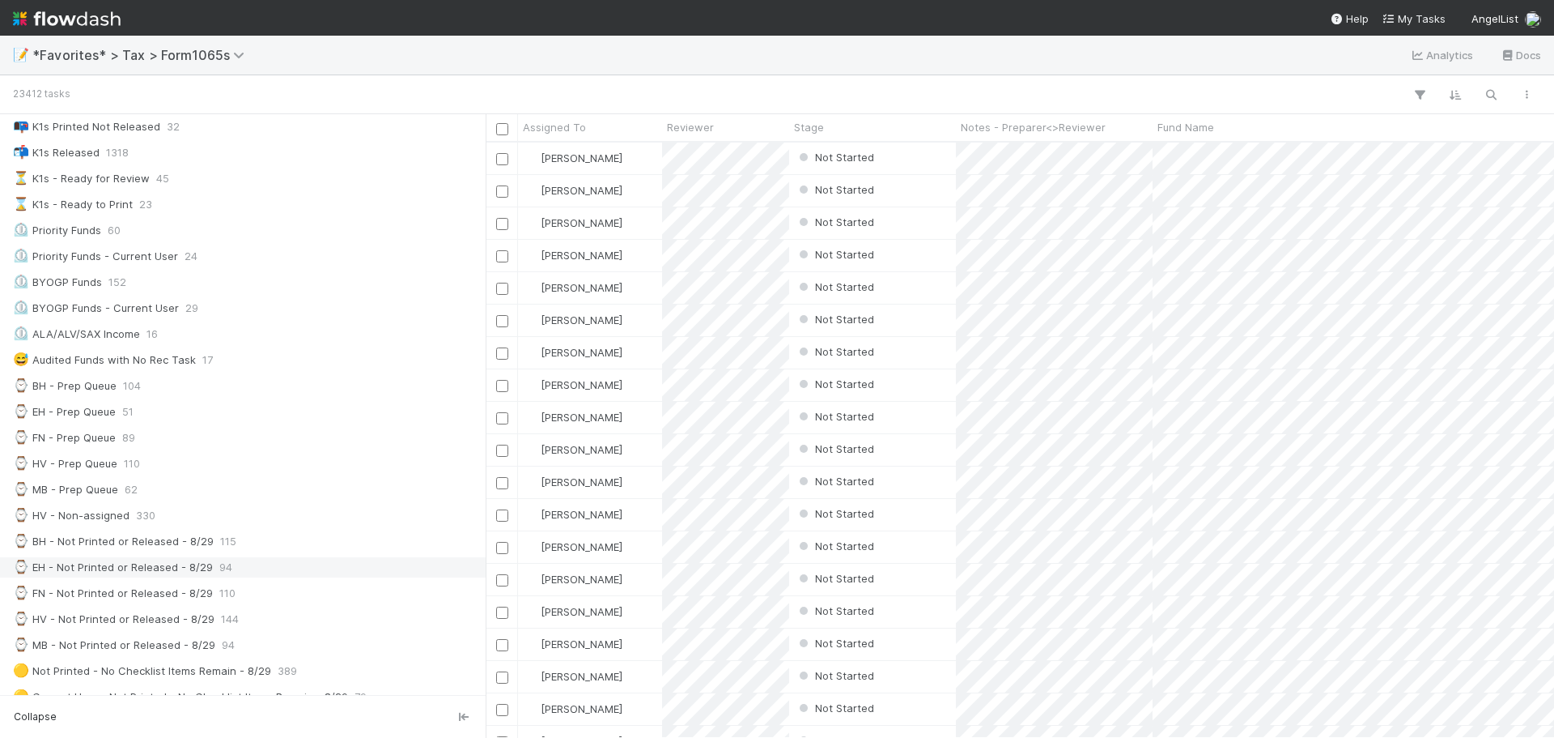
scroll to position [243, 0]
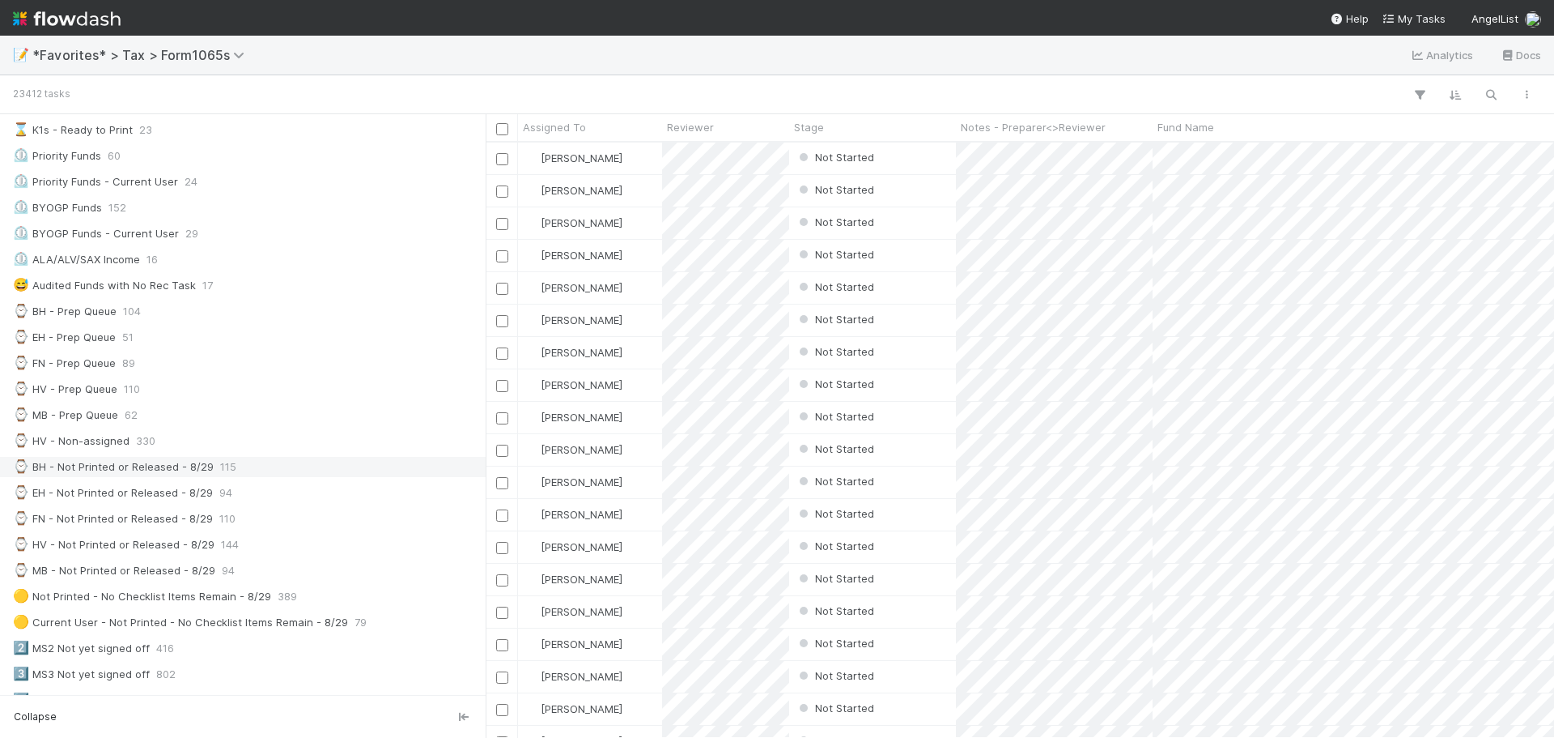
click at [247, 472] on div "⌚ BH - Not Printed or Released - 8/29 115" at bounding box center [247, 467] width 469 height 20
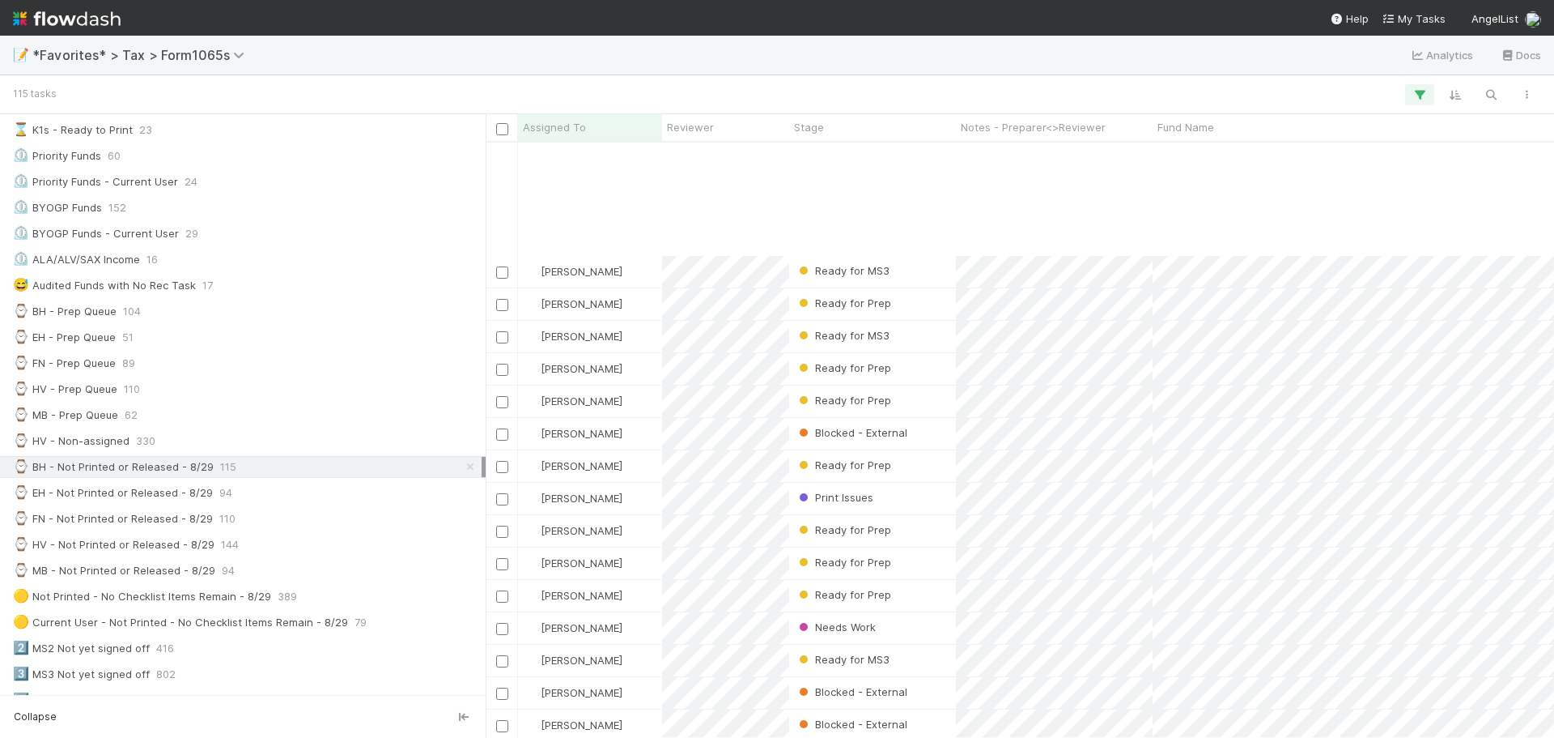
scroll to position [972, 0]
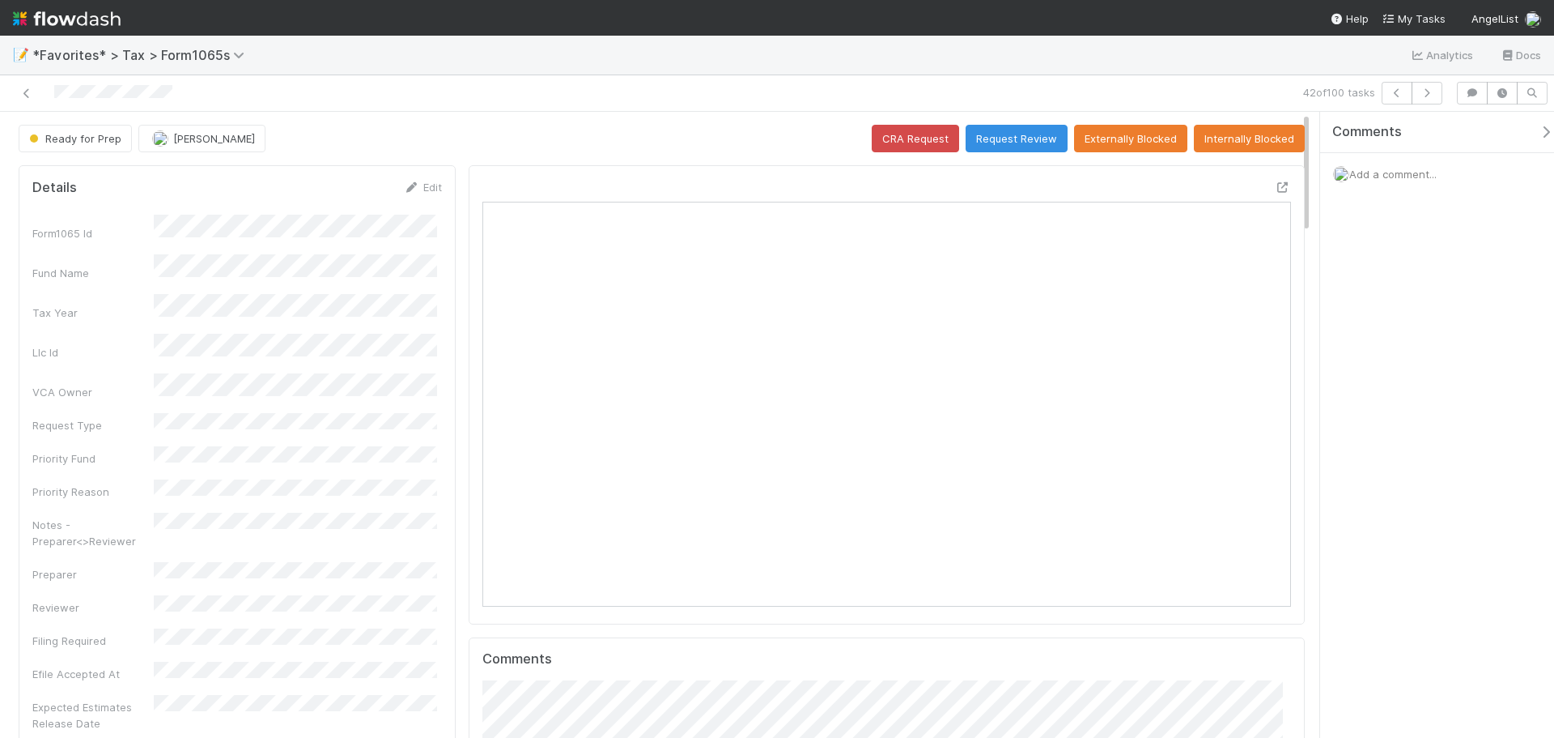
scroll to position [317, 789]
click at [1427, 95] on icon "button" at bounding box center [1427, 93] width 16 height 10
click at [1275, 189] on icon at bounding box center [1283, 187] width 16 height 11
click at [1430, 91] on icon "button" at bounding box center [1427, 93] width 16 height 10
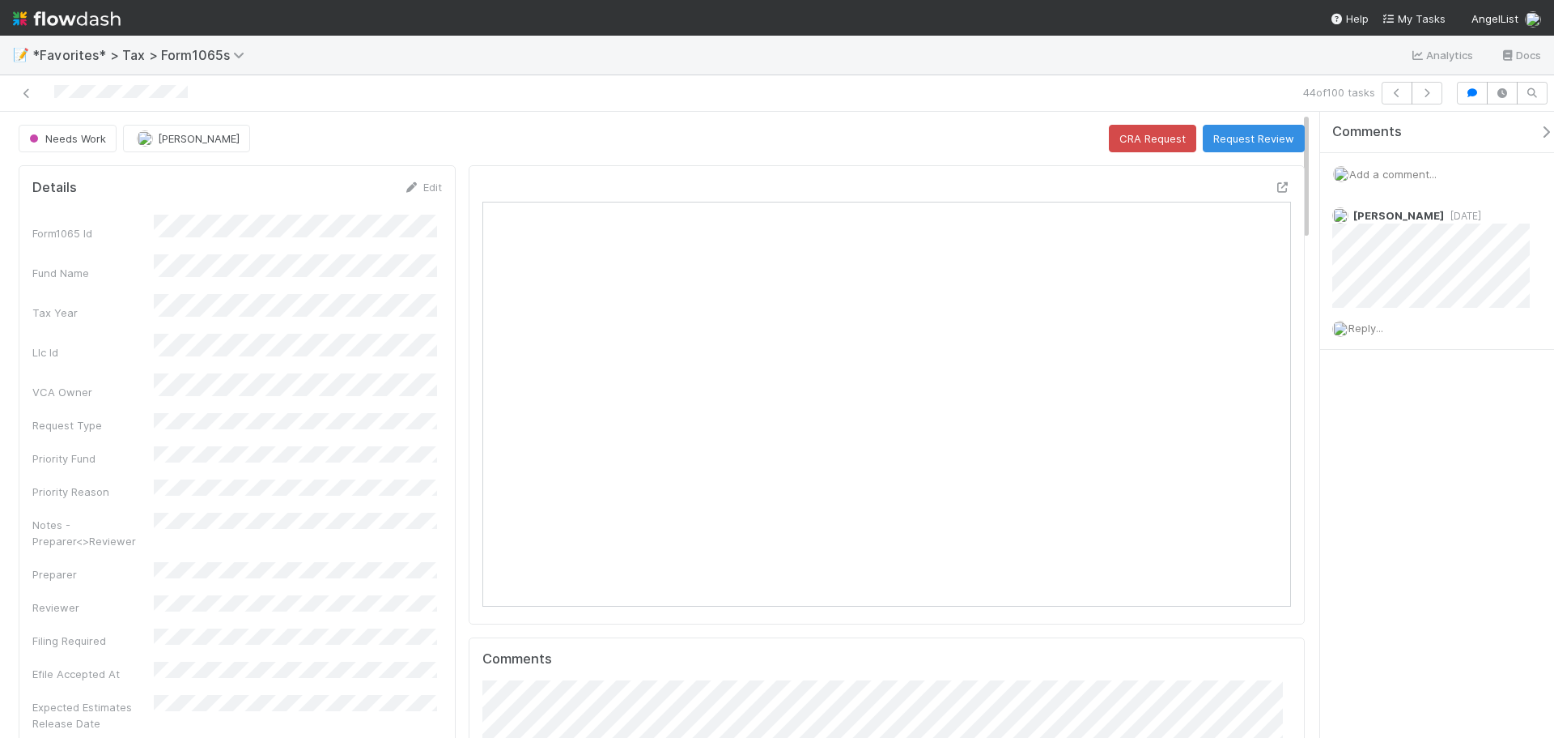
scroll to position [317, 789]
click at [1275, 185] on icon at bounding box center [1283, 187] width 16 height 11
click at [1433, 90] on icon "button" at bounding box center [1427, 93] width 16 height 10
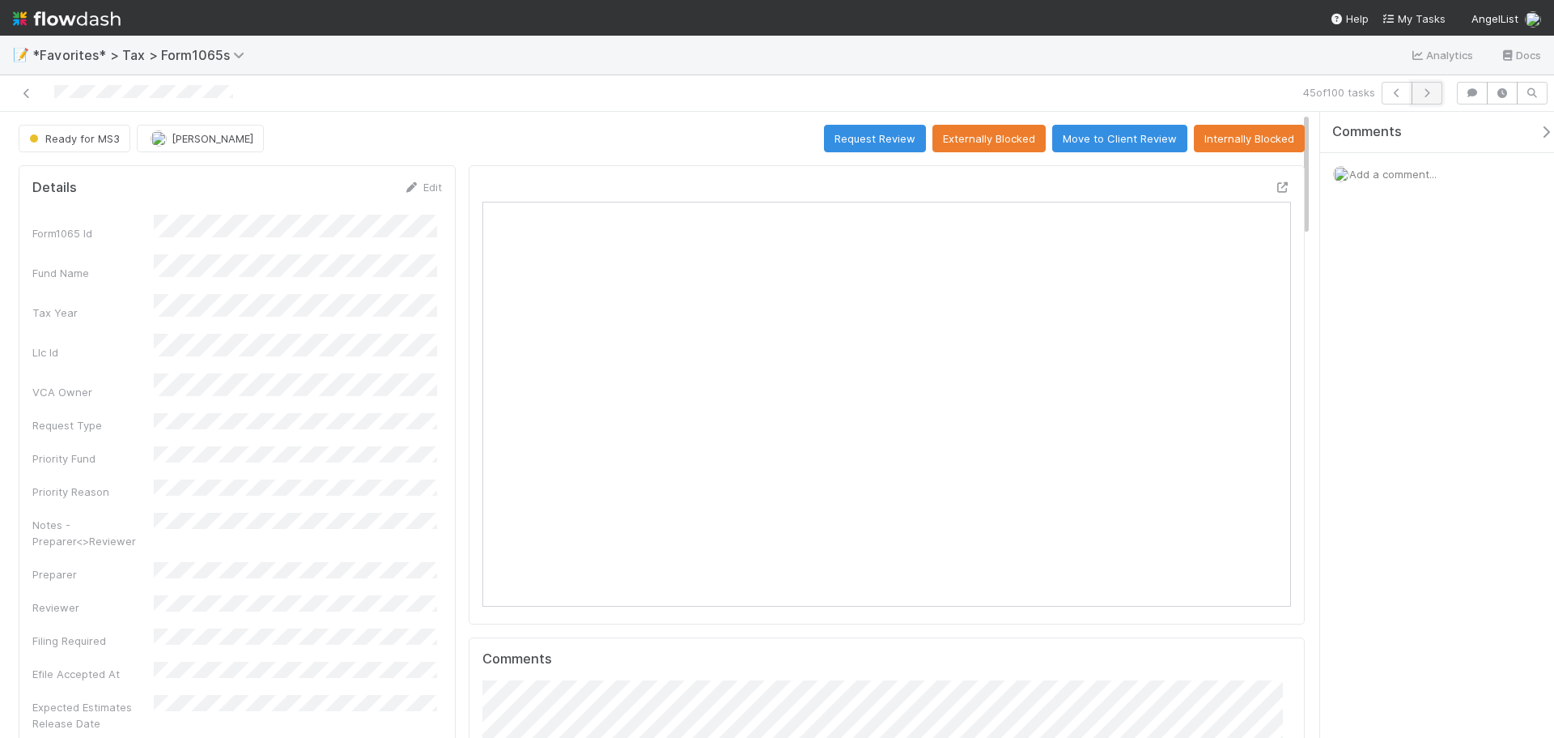
click at [1424, 92] on icon "button" at bounding box center [1427, 93] width 16 height 10
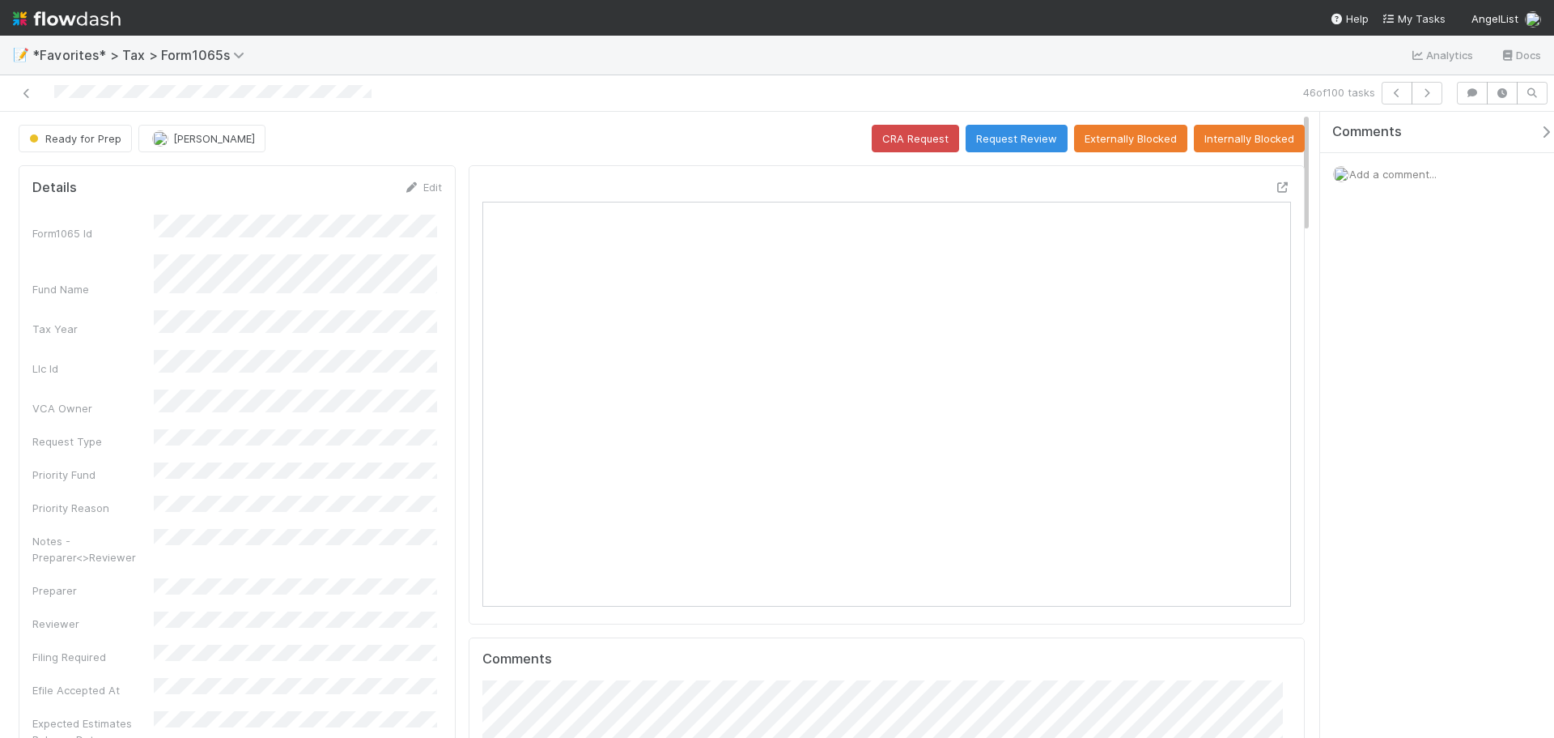
scroll to position [317, 789]
click at [1275, 190] on icon at bounding box center [1283, 187] width 16 height 11
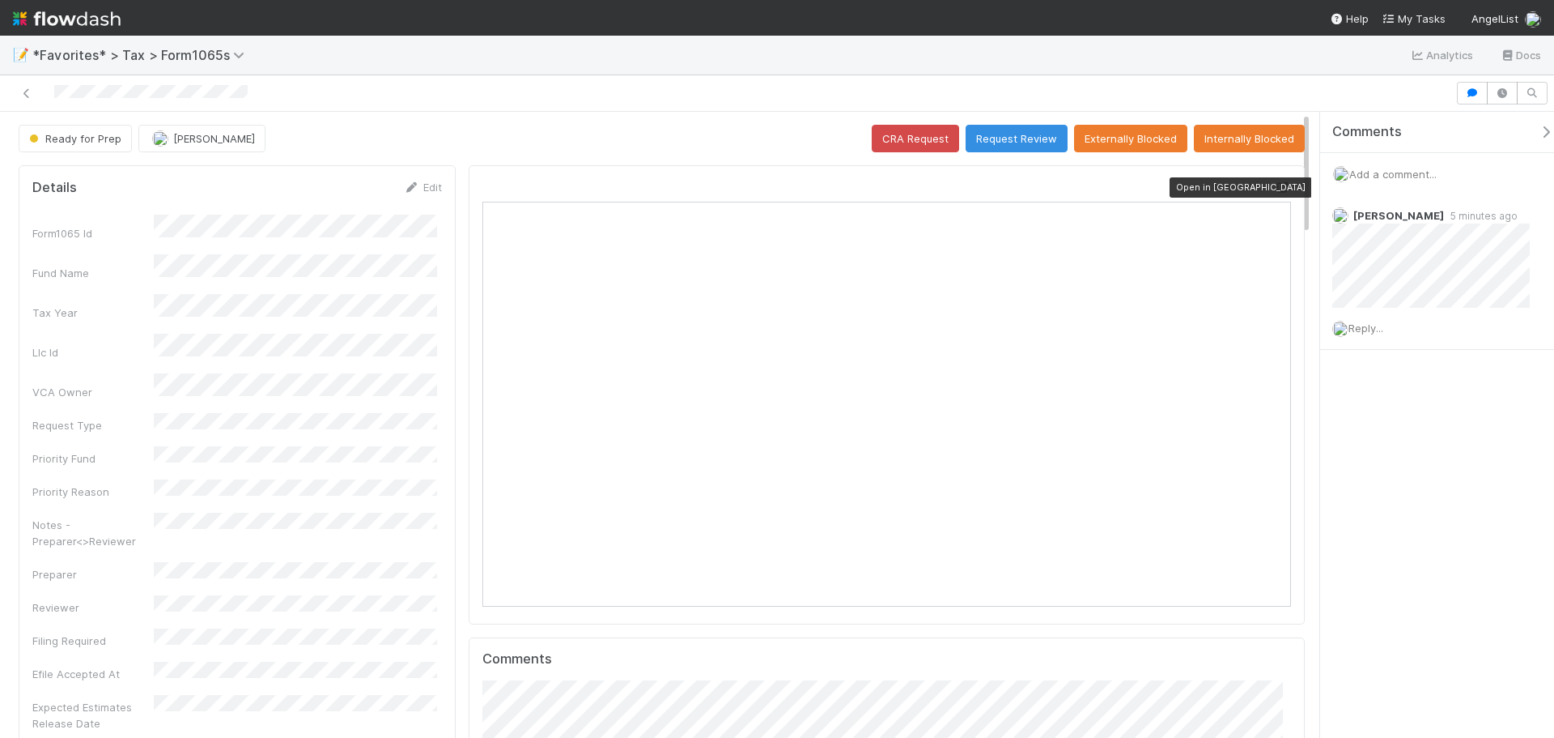
click at [1275, 186] on icon at bounding box center [1283, 187] width 16 height 11
click at [1275, 195] on div at bounding box center [1283, 187] width 16 height 16
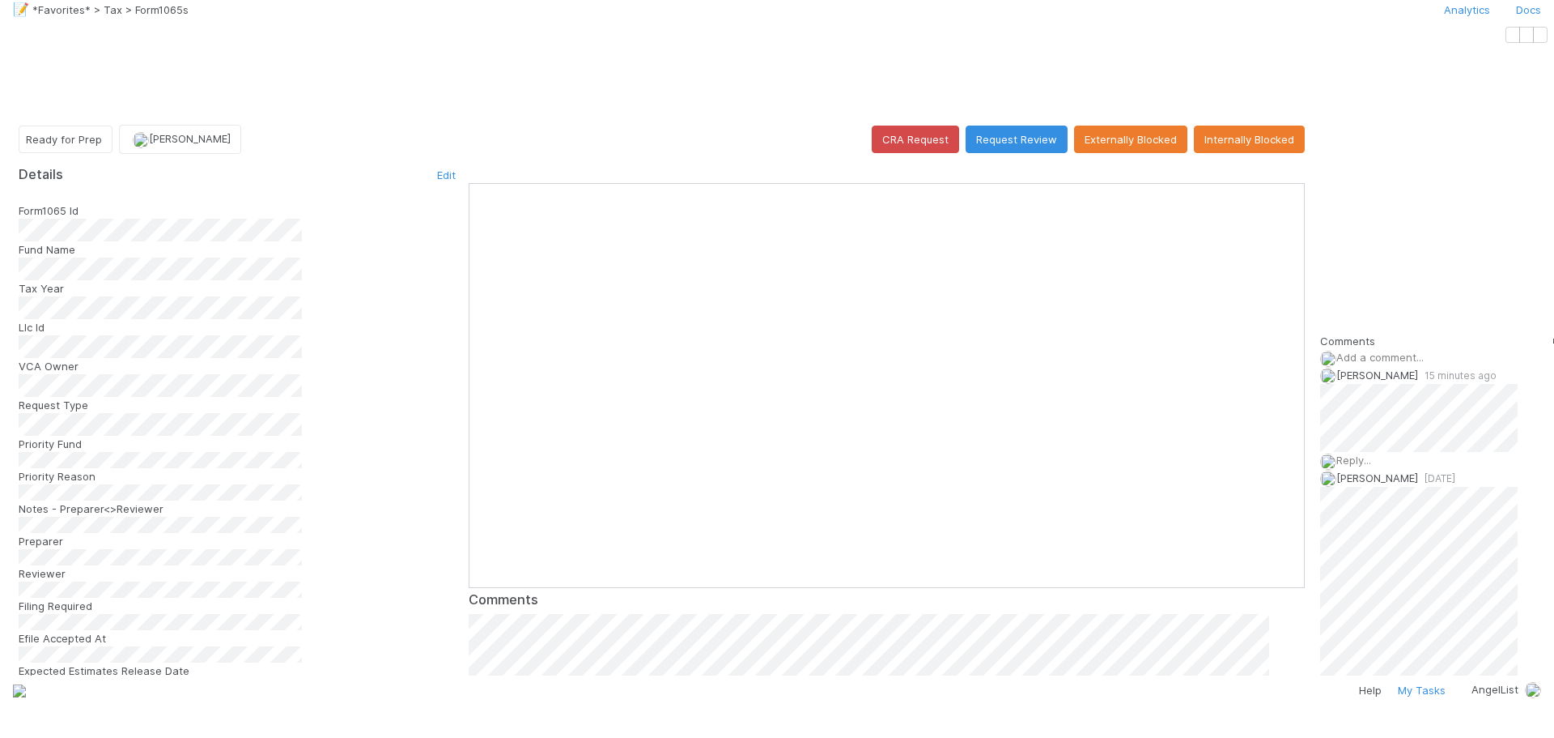
scroll to position [13, 13]
